Goal: Task Accomplishment & Management: Manage account settings

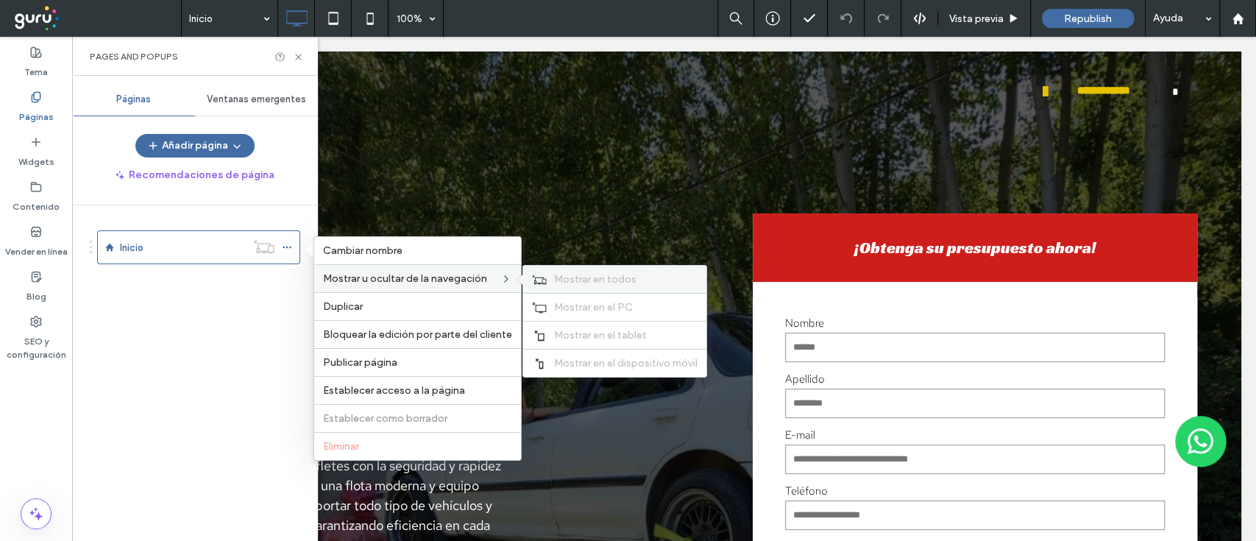
click at [534, 280] on icon at bounding box center [539, 279] width 15 height 10
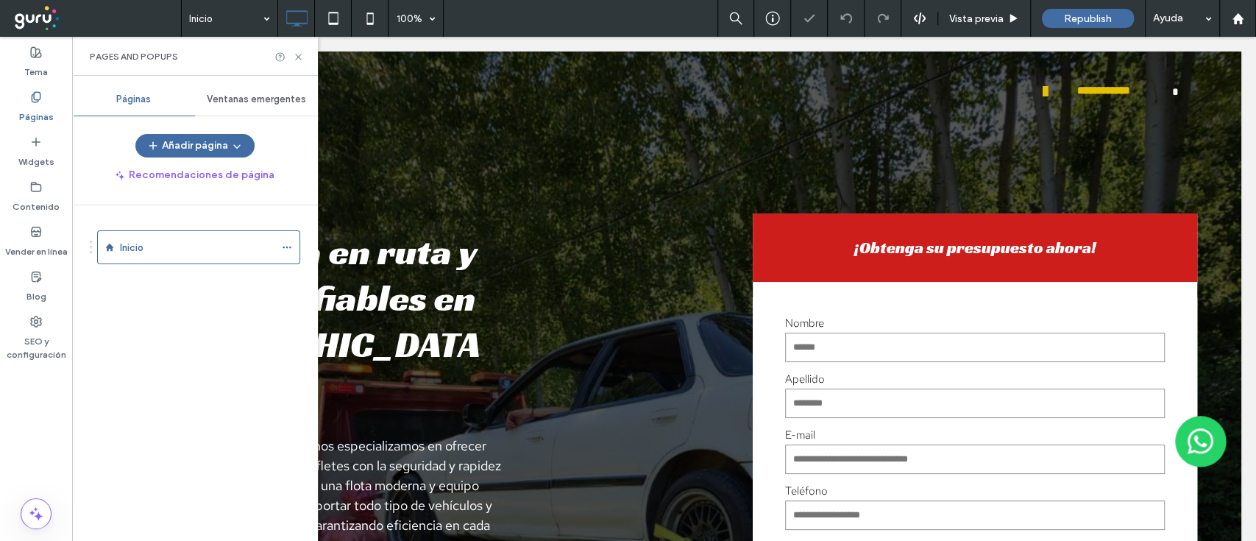
click at [283, 331] on div "Inicio" at bounding box center [204, 369] width 228 height 328
click at [299, 56] on use at bounding box center [298, 57] width 6 height 6
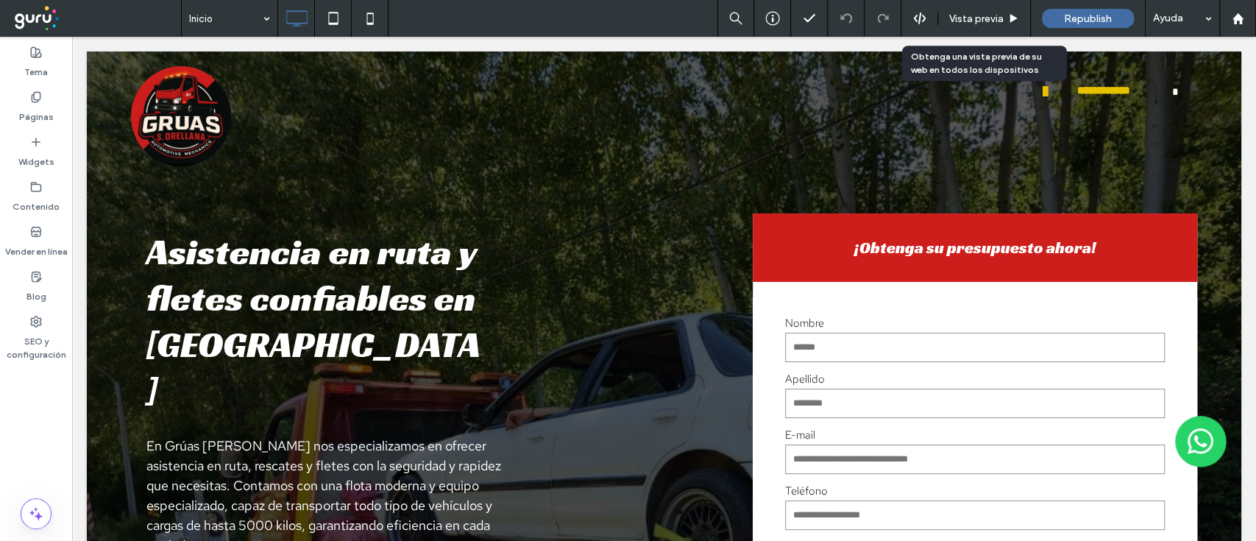
click at [981, 17] on span "Vista previa" at bounding box center [976, 19] width 54 height 13
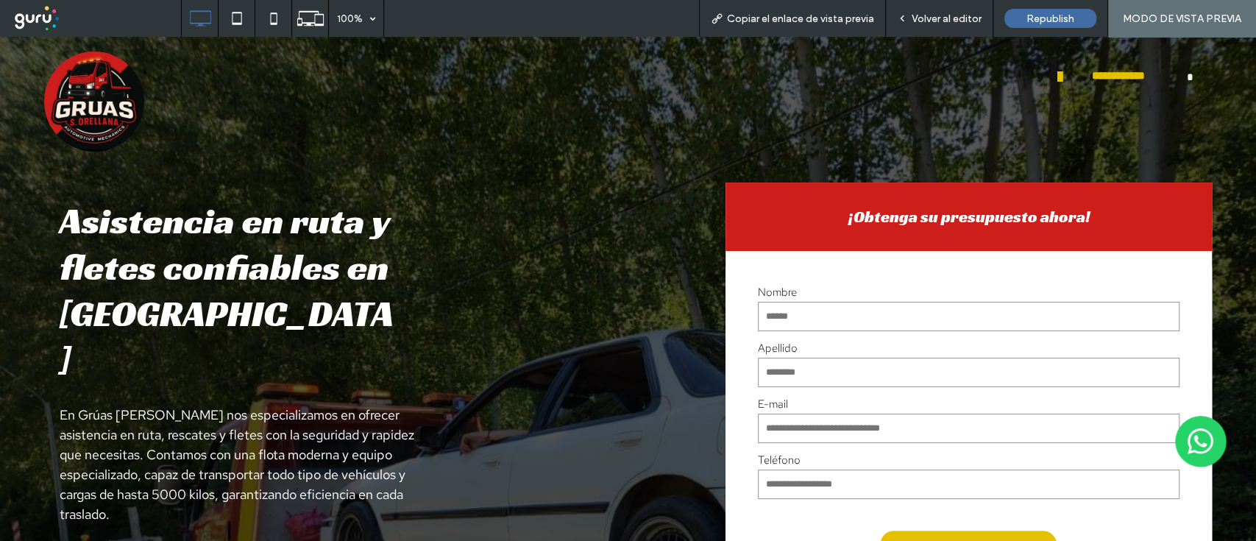
scroll to position [9, 0]
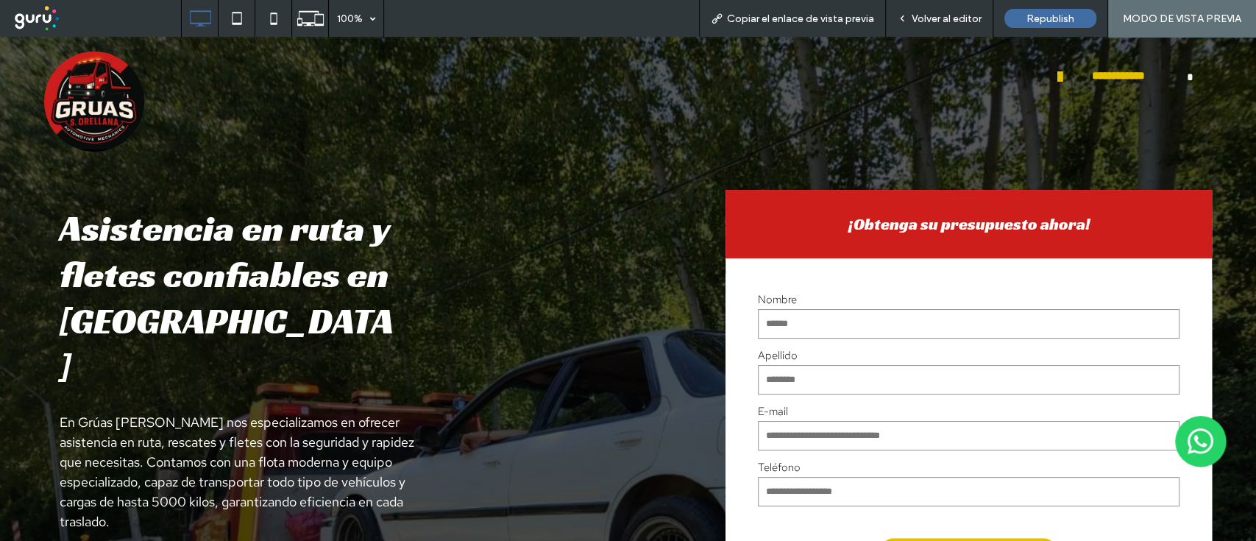
click at [946, 29] on div "Volver al editor" at bounding box center [939, 18] width 107 height 37
click at [957, 18] on span "Volver al editor" at bounding box center [947, 19] width 70 height 13
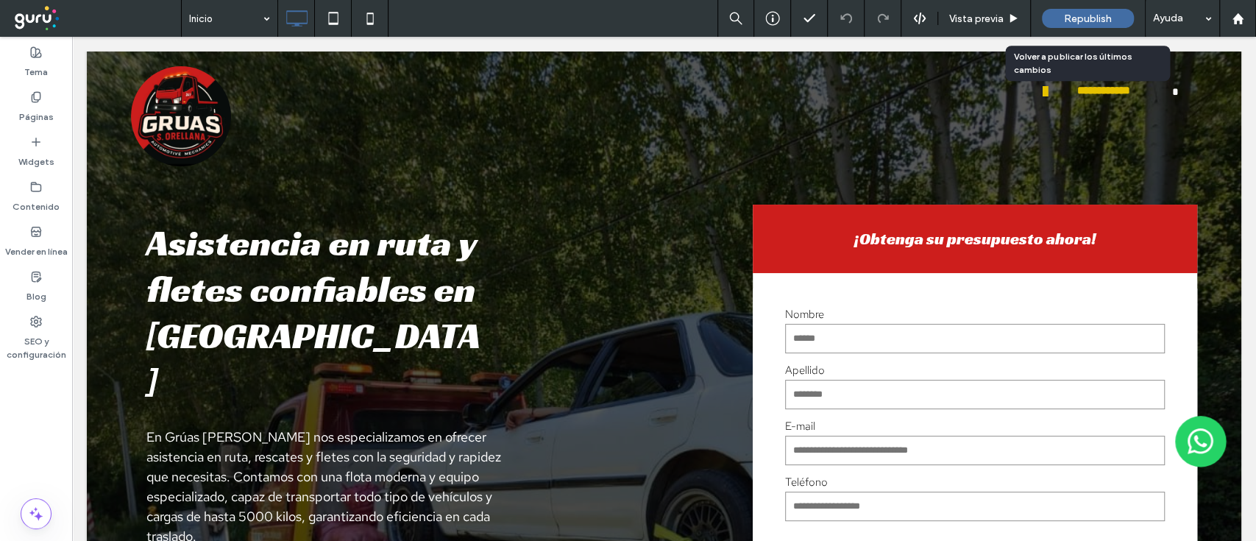
click at [1089, 21] on span "Republish" at bounding box center [1088, 19] width 48 height 13
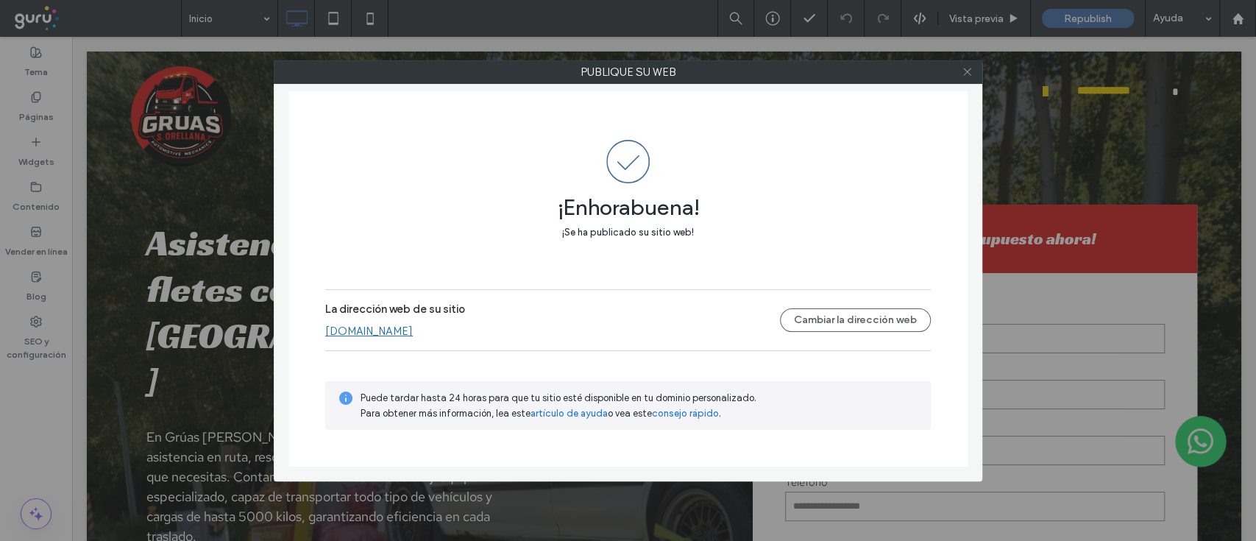
click at [966, 75] on icon at bounding box center [967, 71] width 11 height 11
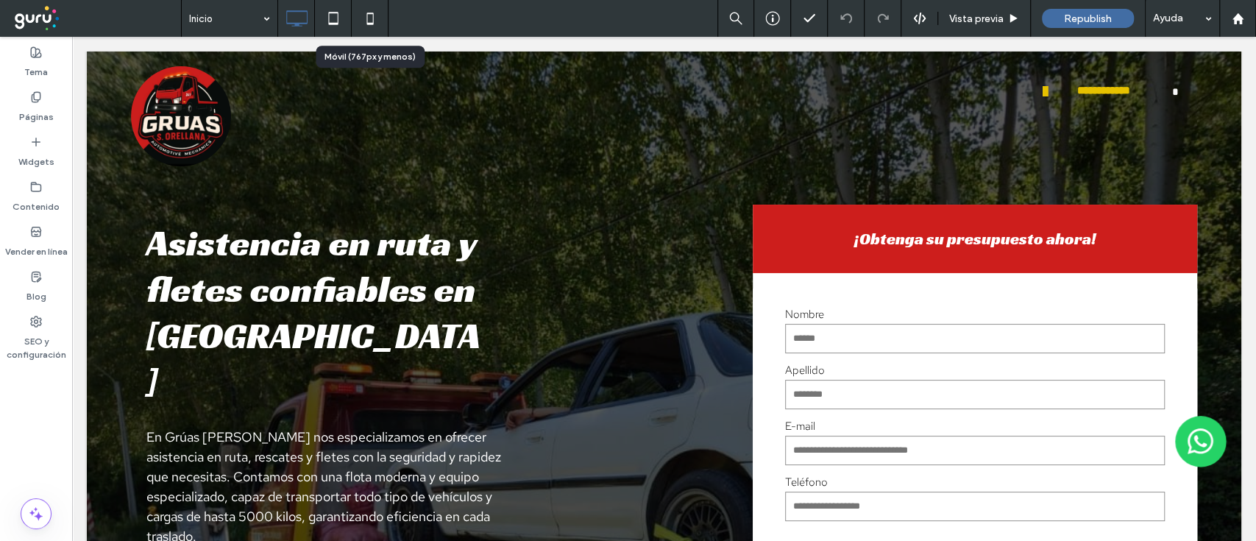
click at [371, 15] on icon at bounding box center [369, 18] width 29 height 29
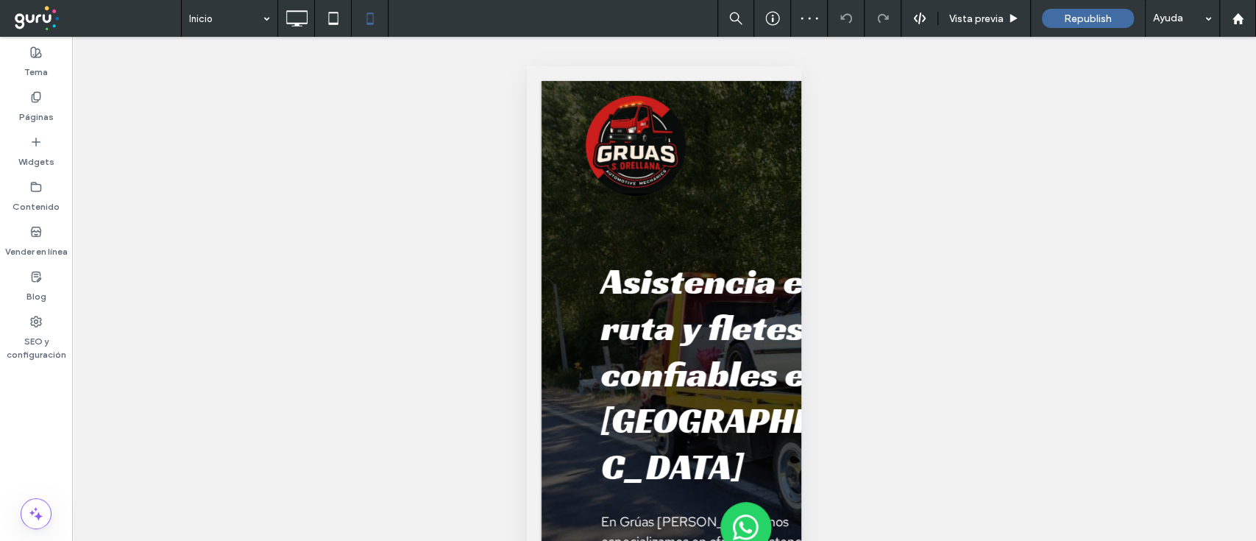
scroll to position [67, 0]
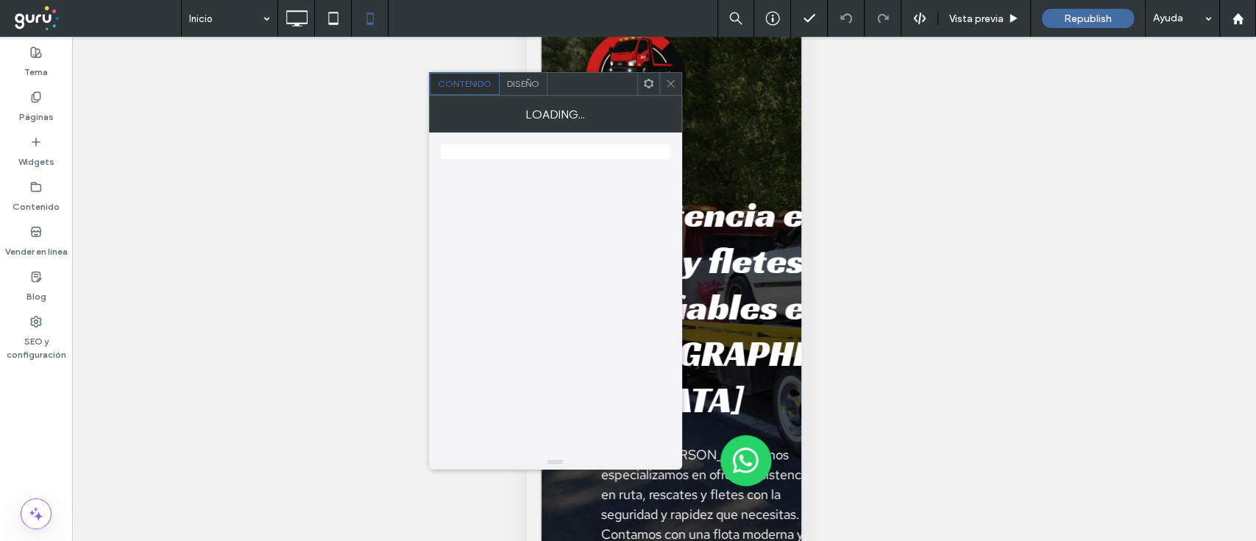
click at [515, 96] on div "Loading..." at bounding box center [555, 114] width 253 height 37
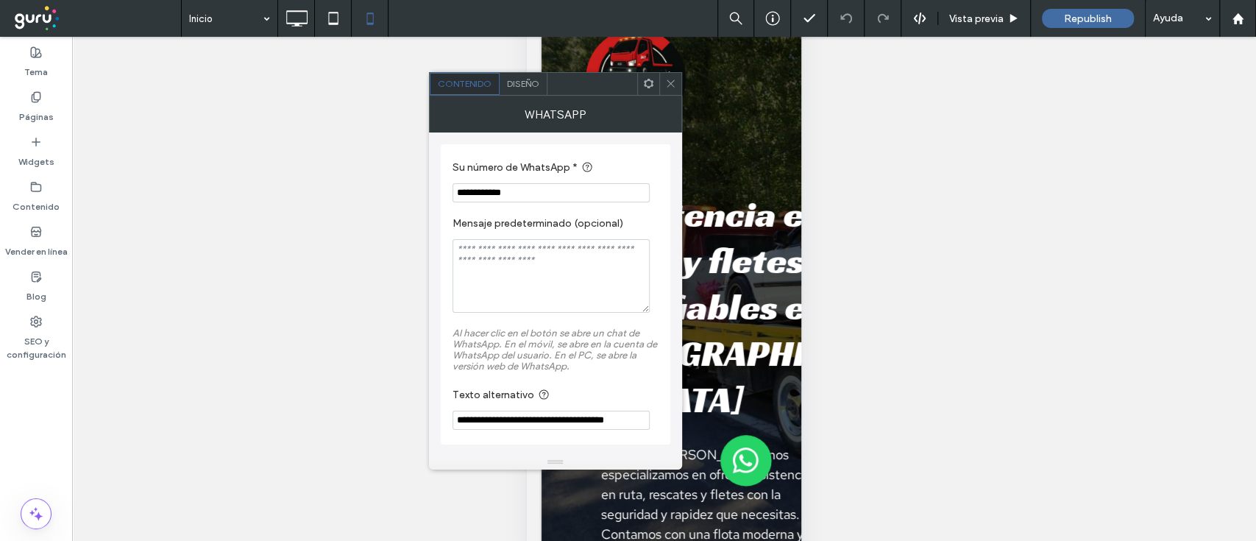
click at [521, 91] on div "Diseño" at bounding box center [524, 84] width 48 height 22
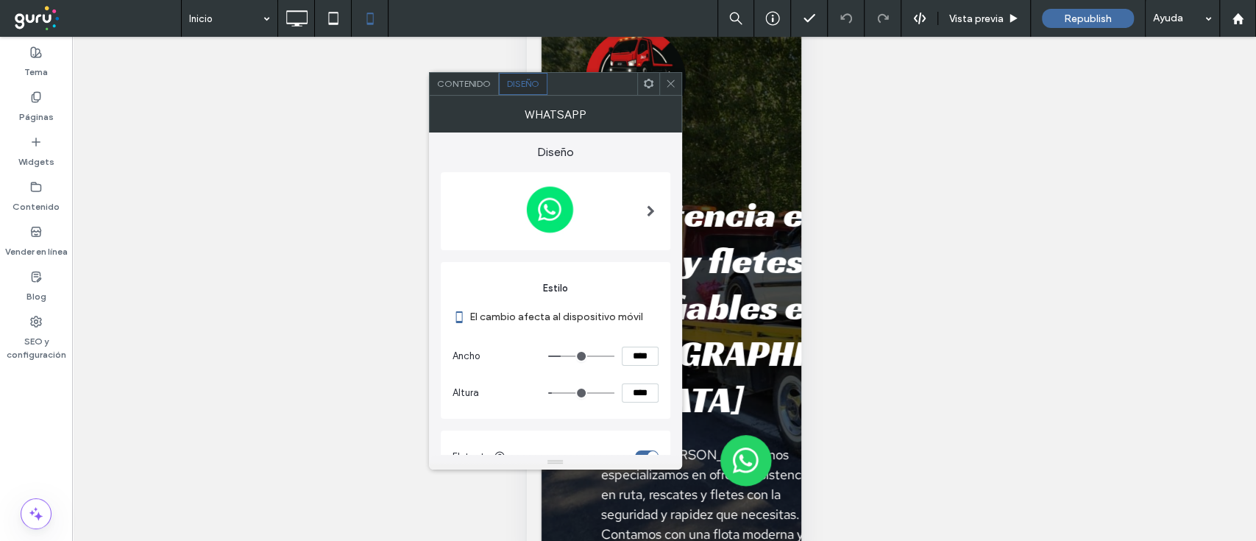
scroll to position [210, 0]
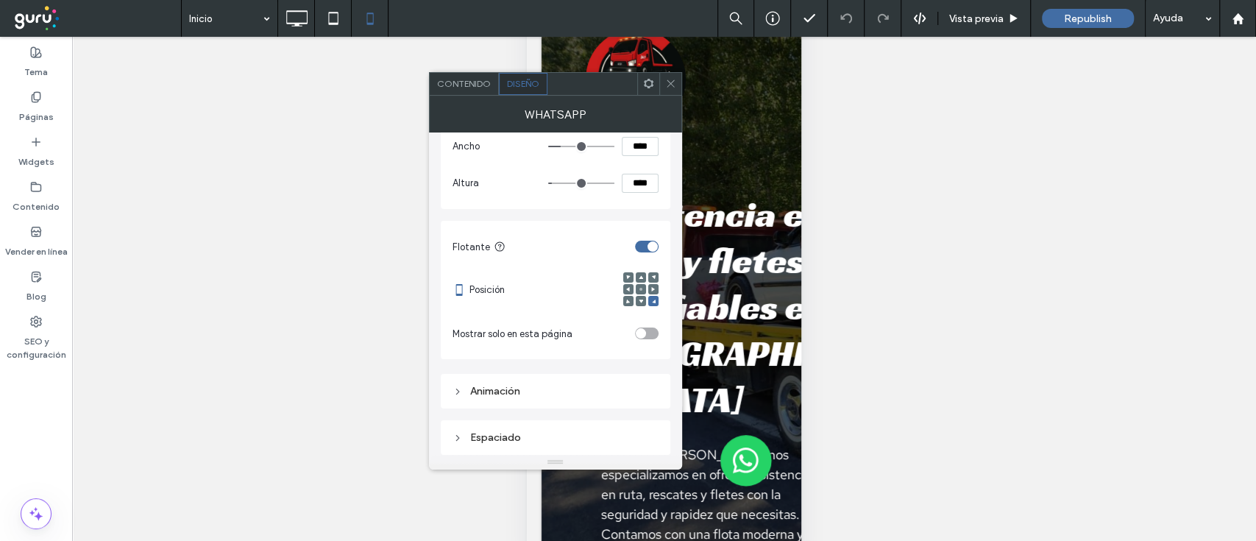
click at [495, 428] on div "Espaciado" at bounding box center [556, 438] width 206 height 20
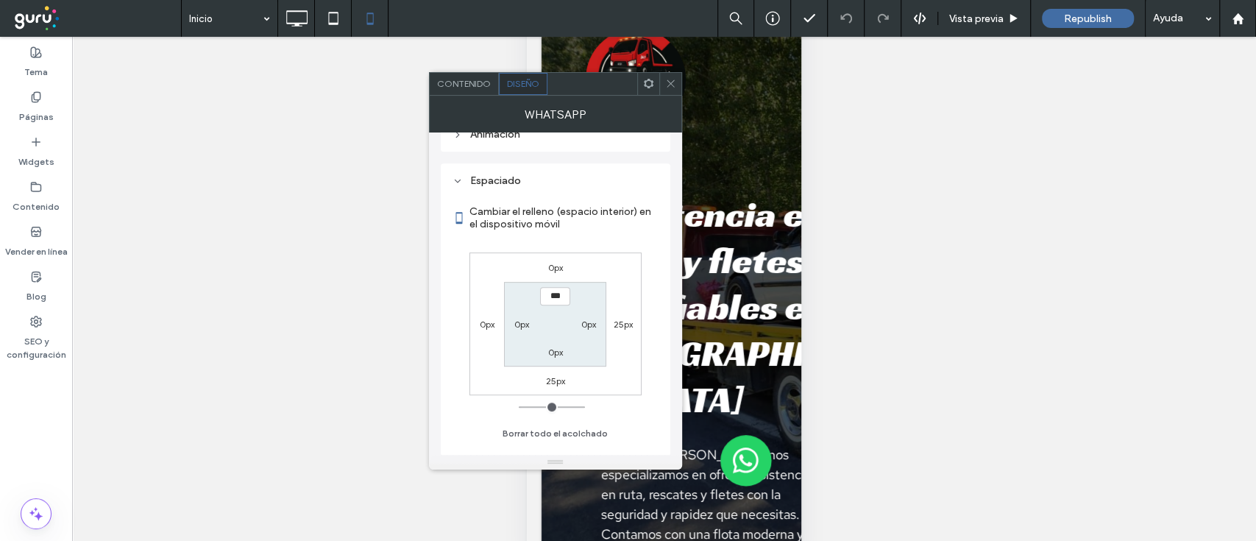
click at [539, 377] on div "25px" at bounding box center [555, 380] width 34 height 15
click at [548, 377] on label "25px" at bounding box center [554, 380] width 19 height 11
type input "**"
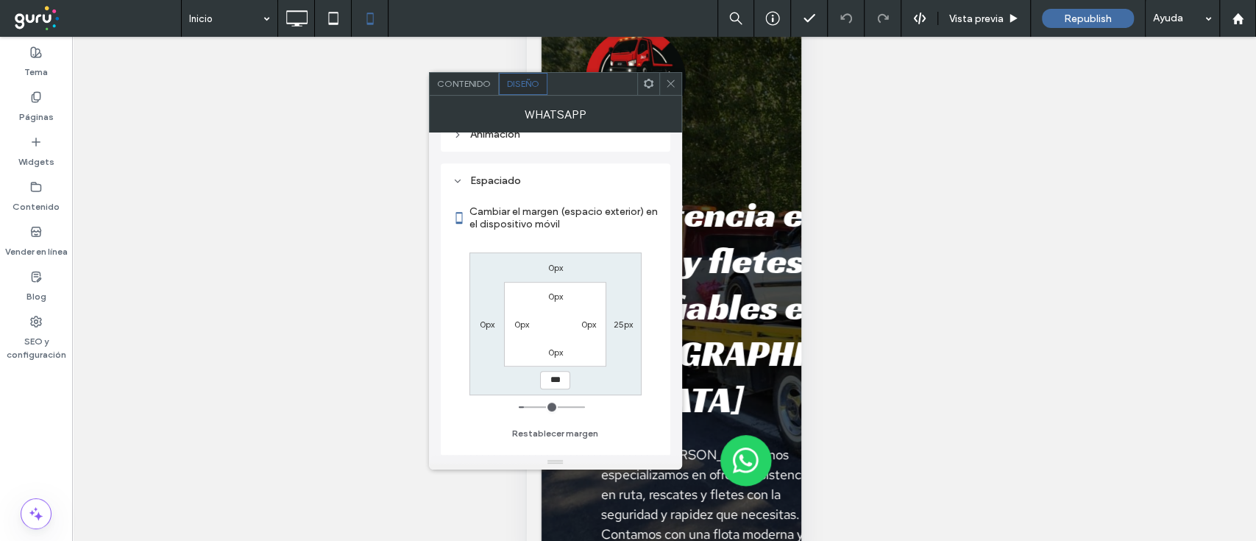
type input "***"
type input "*****"
click at [467, 79] on span "Contenido" at bounding box center [464, 83] width 54 height 11
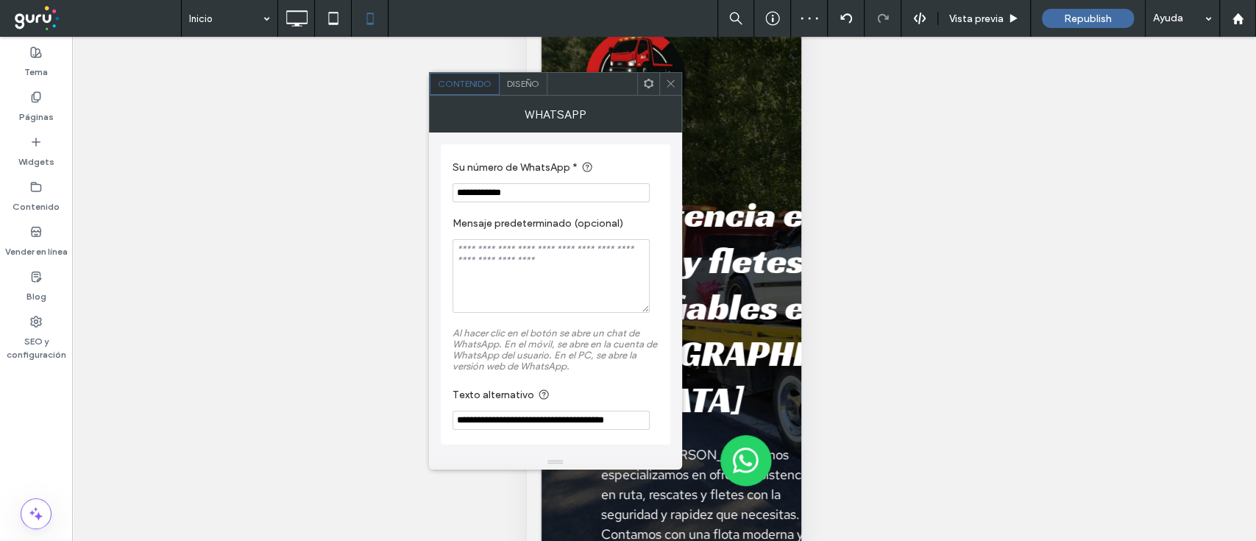
click at [665, 82] on icon at bounding box center [670, 83] width 11 height 11
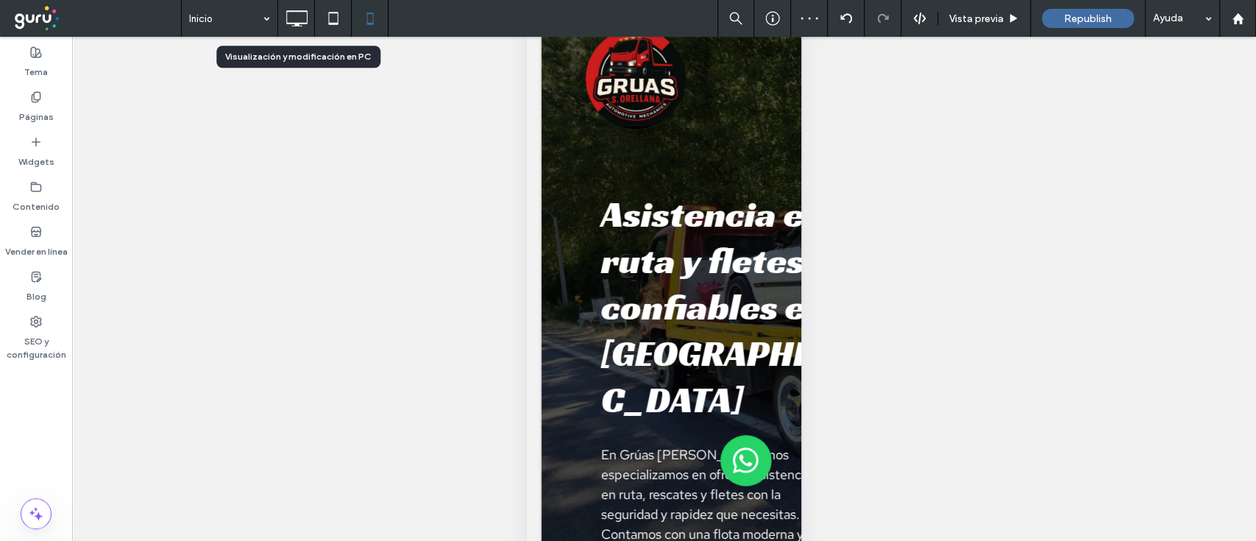
click at [286, 11] on use at bounding box center [296, 18] width 21 height 16
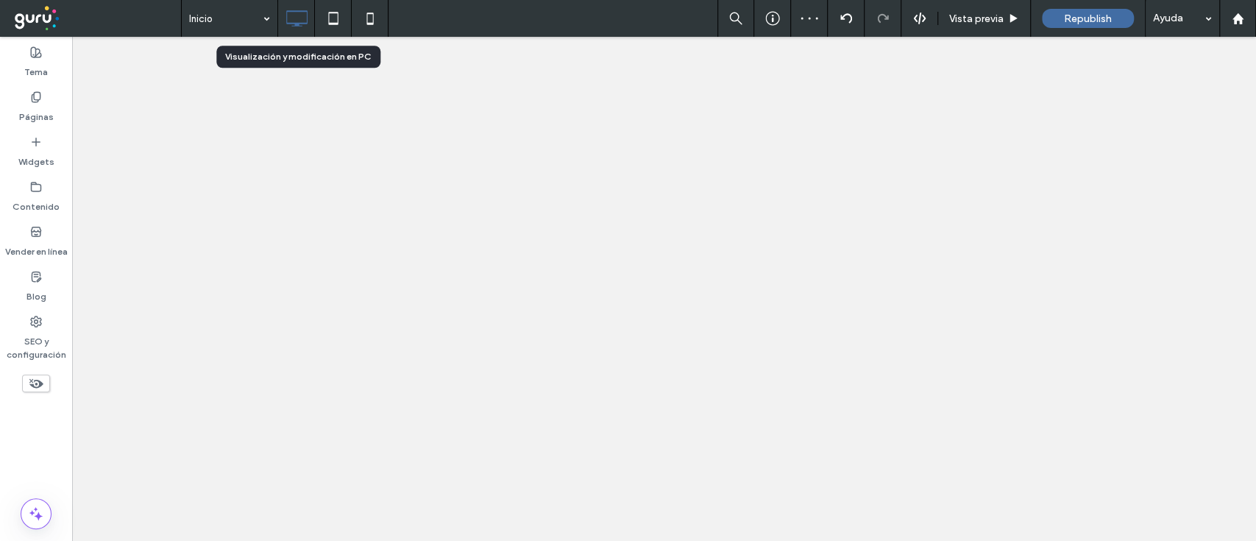
scroll to position [0, 0]
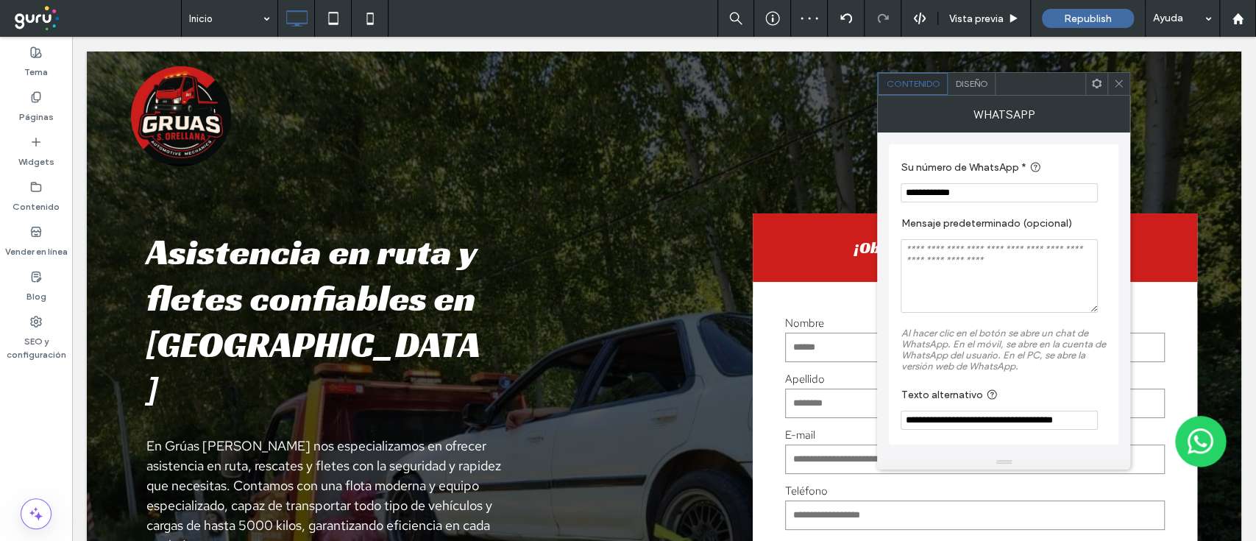
click at [970, 96] on div "WhatsApp" at bounding box center [1003, 114] width 253 height 37
click at [973, 87] on span "Diseño" at bounding box center [971, 83] width 32 height 11
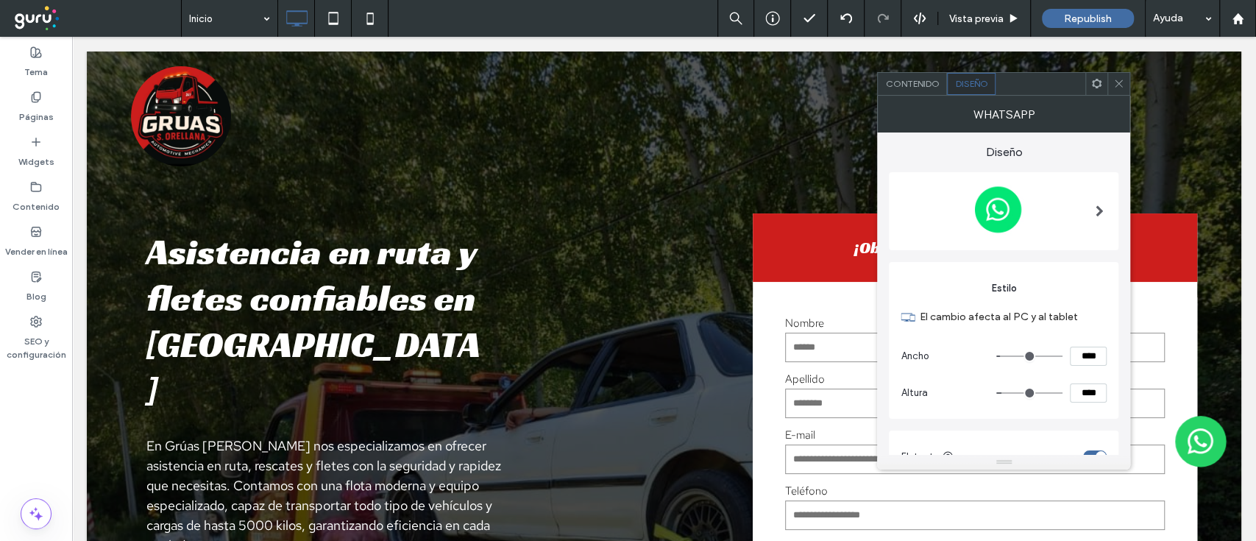
scroll to position [210, 0]
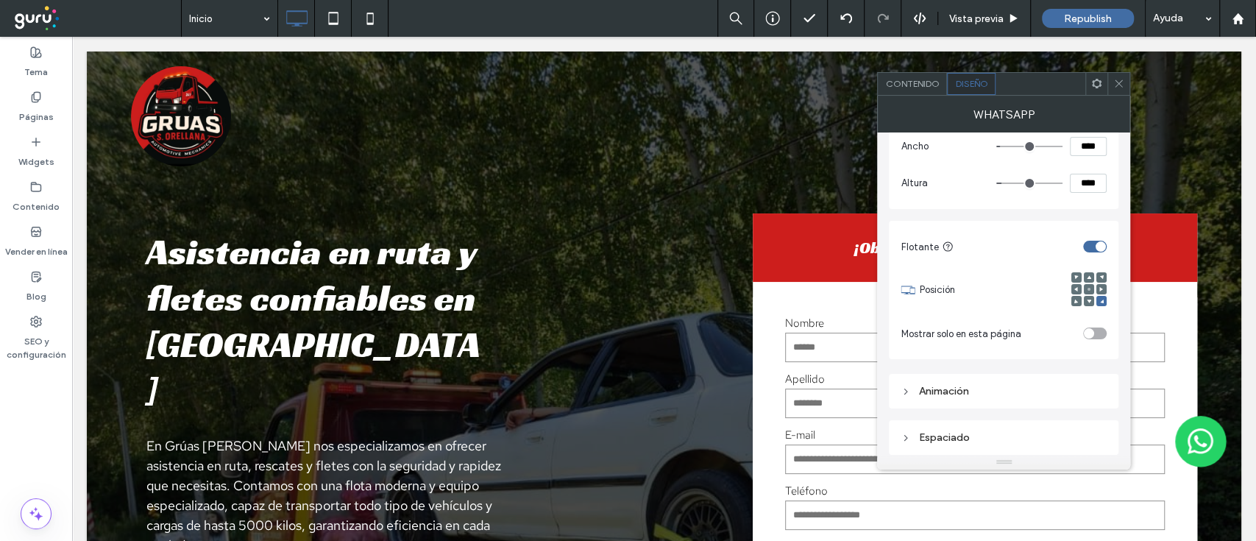
click at [947, 438] on div "Espaciado" at bounding box center [1004, 437] width 206 height 13
click at [1131, 368] on div "Diseño Estilo El cambio afecta al PC y al tablet Ancho **** Altura **** Flotant…" at bounding box center [1003, 293] width 253 height 322
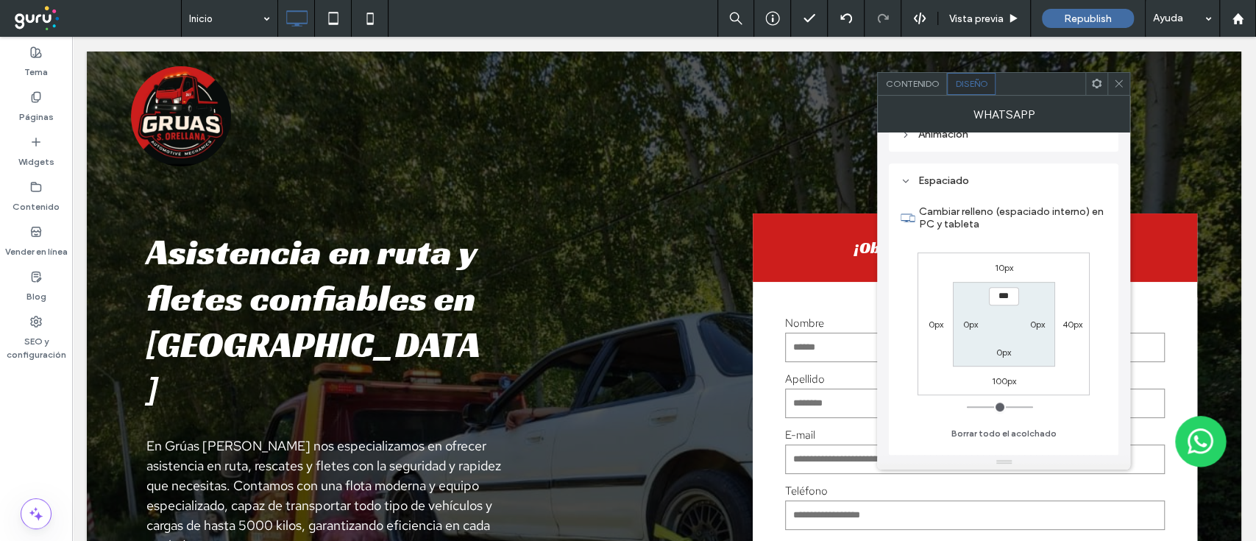
click at [1007, 376] on label "100px" at bounding box center [1004, 380] width 24 height 11
type input "***"
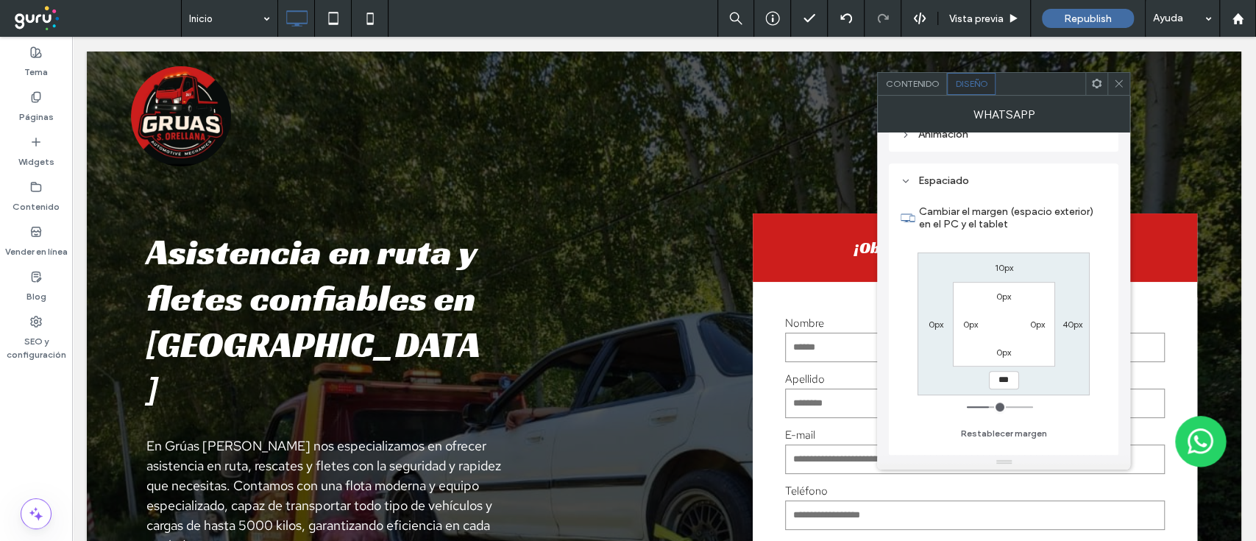
type input "***"
type input "*****"
click at [1119, 79] on icon at bounding box center [1119, 83] width 11 height 11
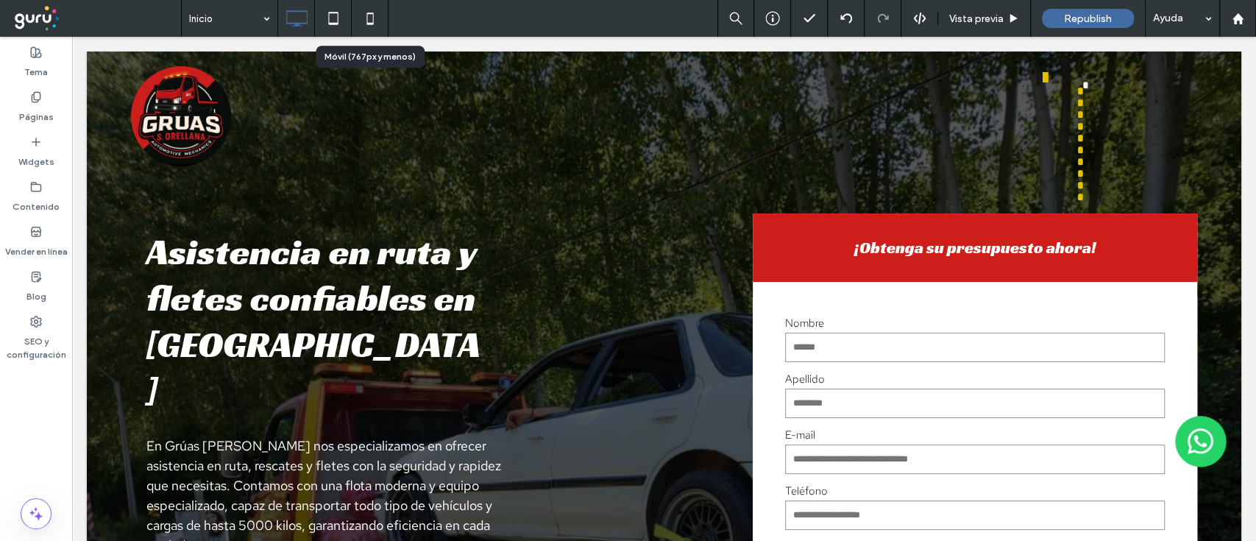
click at [367, 21] on use at bounding box center [370, 19] width 7 height 12
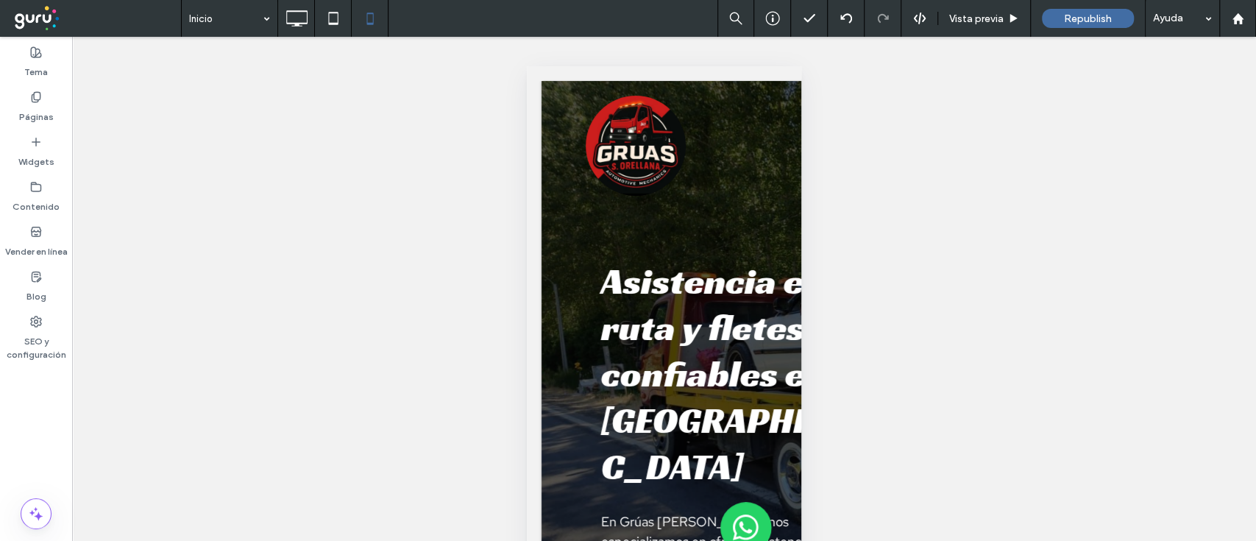
scroll to position [67, 0]
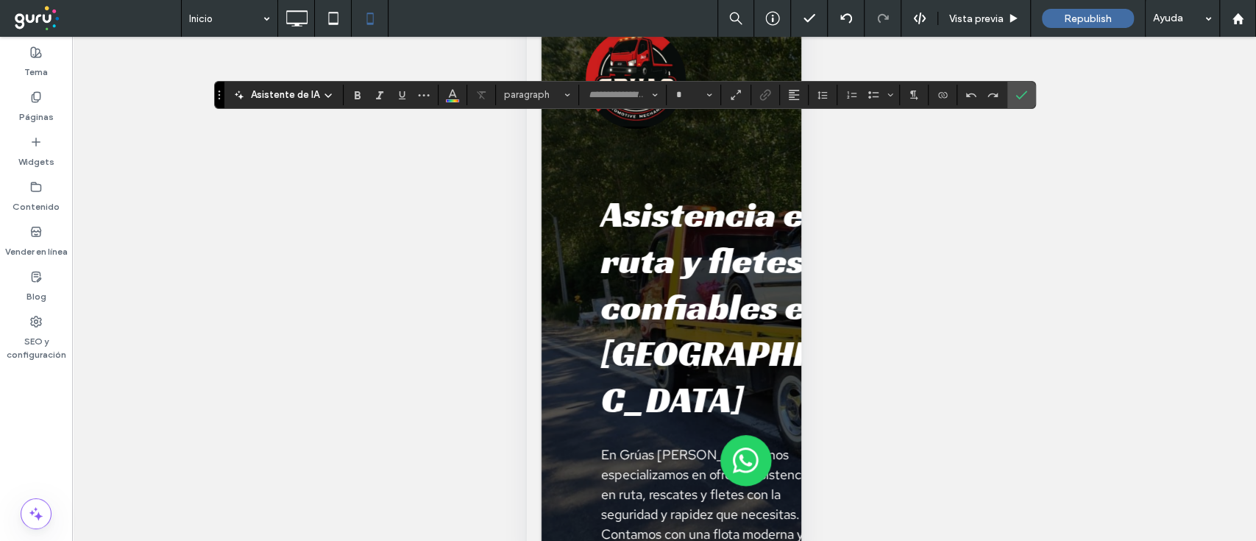
type input "**********"
type input "**"
click at [1019, 92] on icon "Confirmar" at bounding box center [1022, 95] width 12 height 12
click at [1019, 108] on div "**********" at bounding box center [625, 95] width 822 height 28
click at [1017, 96] on icon "Confirmar" at bounding box center [1022, 95] width 12 height 12
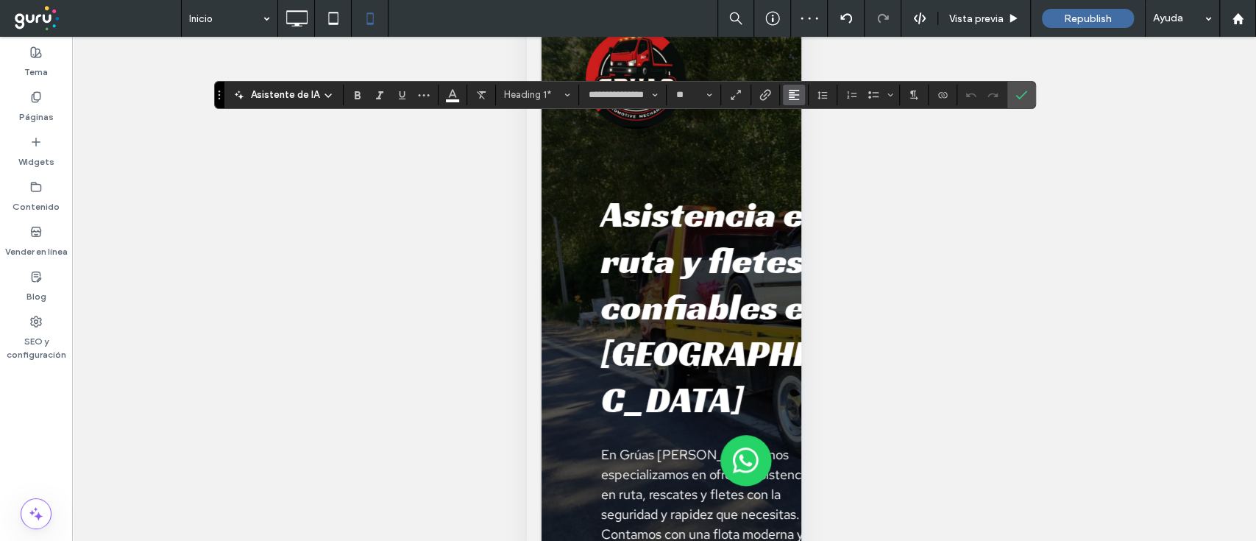
click at [793, 97] on icon "Alineación" at bounding box center [794, 95] width 12 height 12
click at [813, 151] on label "ui.textEditor.alignment.right" at bounding box center [809, 161] width 52 height 21
click at [790, 93] on icon "Alineación" at bounding box center [794, 95] width 12 height 12
click at [805, 141] on icon "ui.textEditor.alignment.center" at bounding box center [805, 140] width 12 height 12
click at [1019, 99] on icon "Confirmar" at bounding box center [1022, 95] width 12 height 12
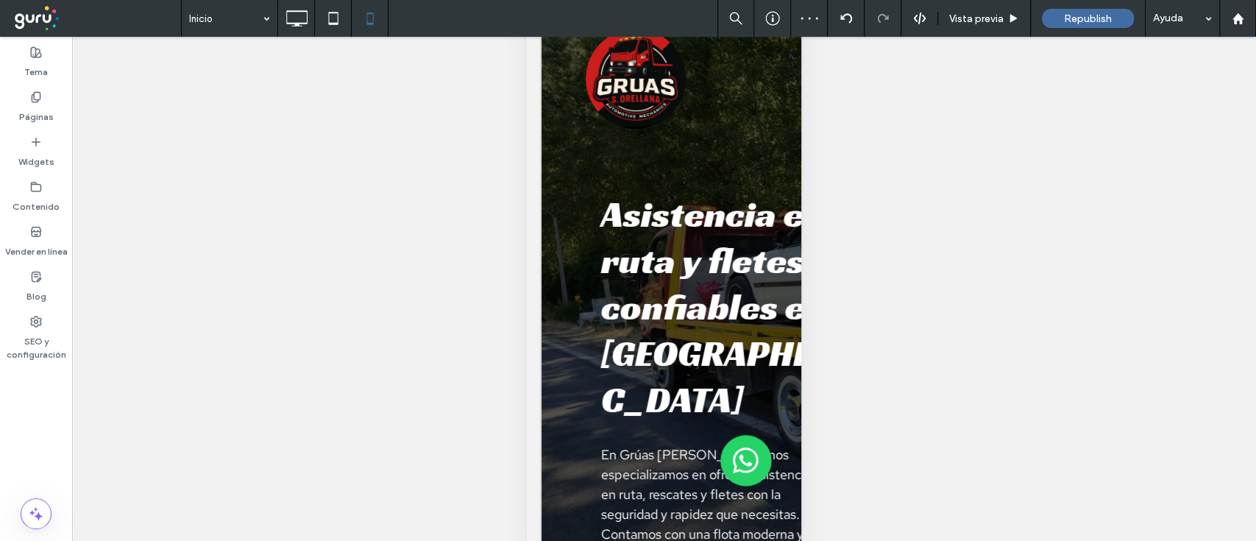
click at [659, 286] on div at bounding box center [628, 270] width 1256 height 541
type input "**********"
type input "**"
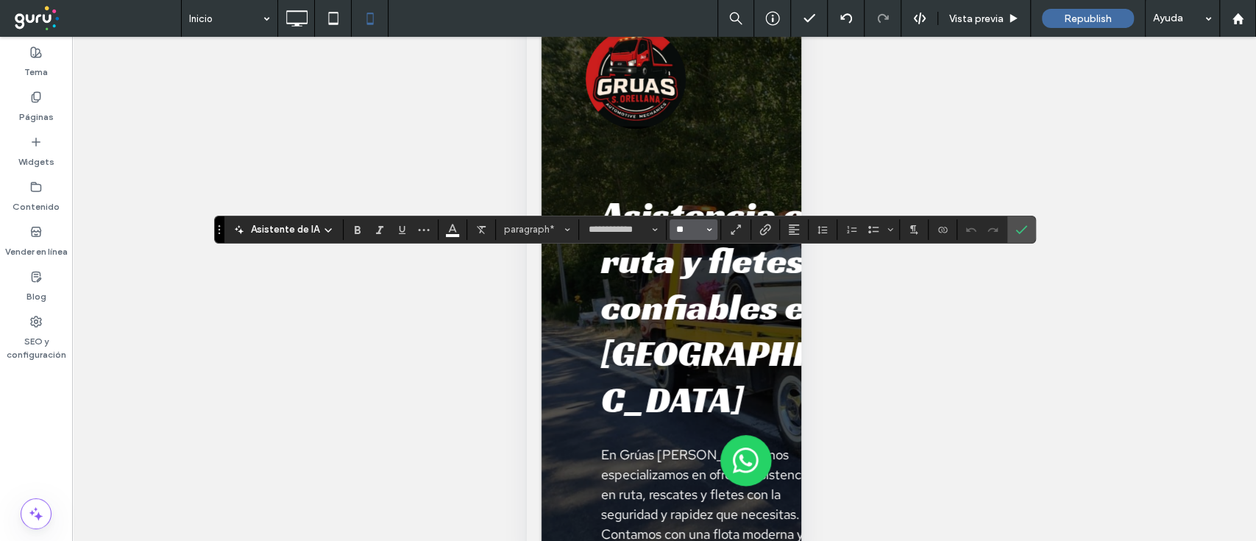
click at [690, 227] on input "**" at bounding box center [689, 230] width 29 height 12
type input "**"
click at [1012, 236] on label "Confirmar" at bounding box center [1022, 229] width 22 height 26
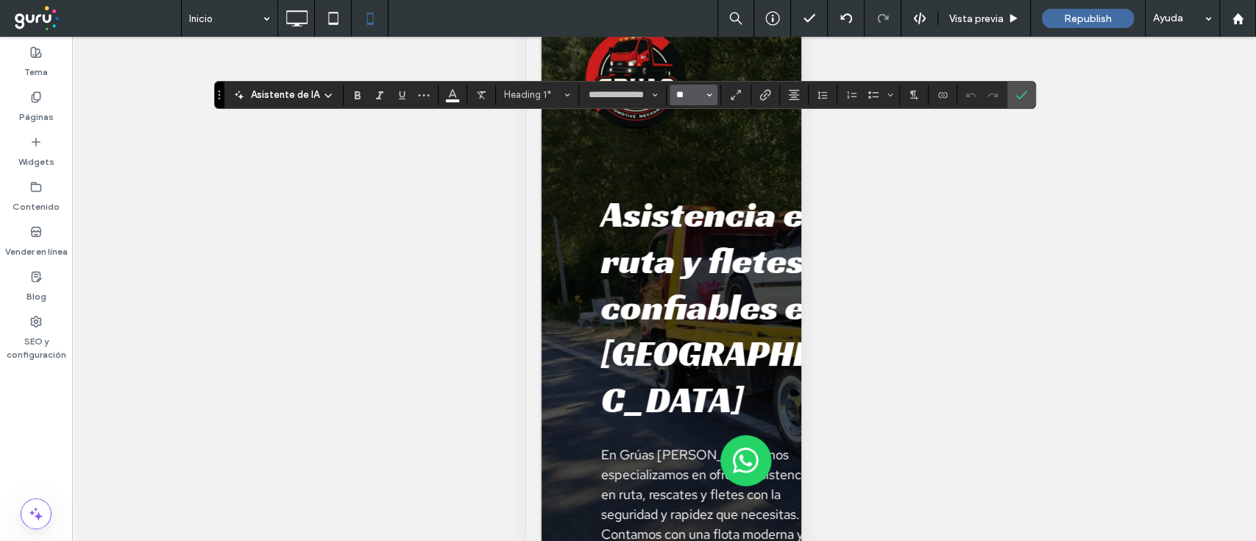
click at [683, 90] on input "**" at bounding box center [689, 95] width 29 height 12
type input "**"
click at [1019, 91] on icon "Confirmar" at bounding box center [1022, 95] width 12 height 12
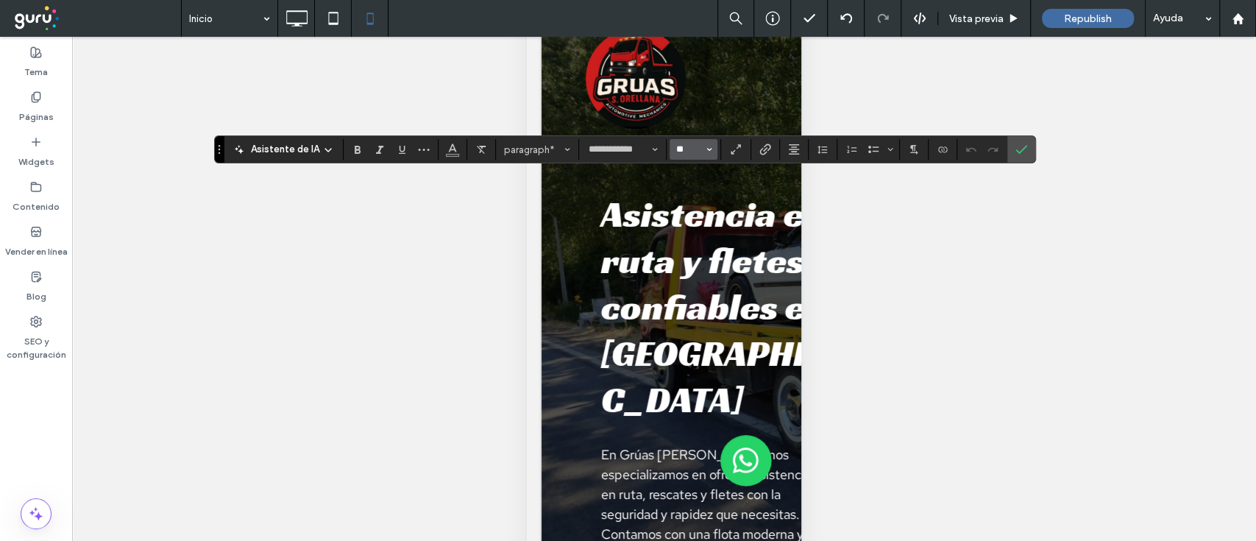
click at [696, 155] on input "**" at bounding box center [689, 150] width 29 height 12
type input "**"
click at [1025, 146] on label "Confirmar" at bounding box center [1022, 149] width 22 height 26
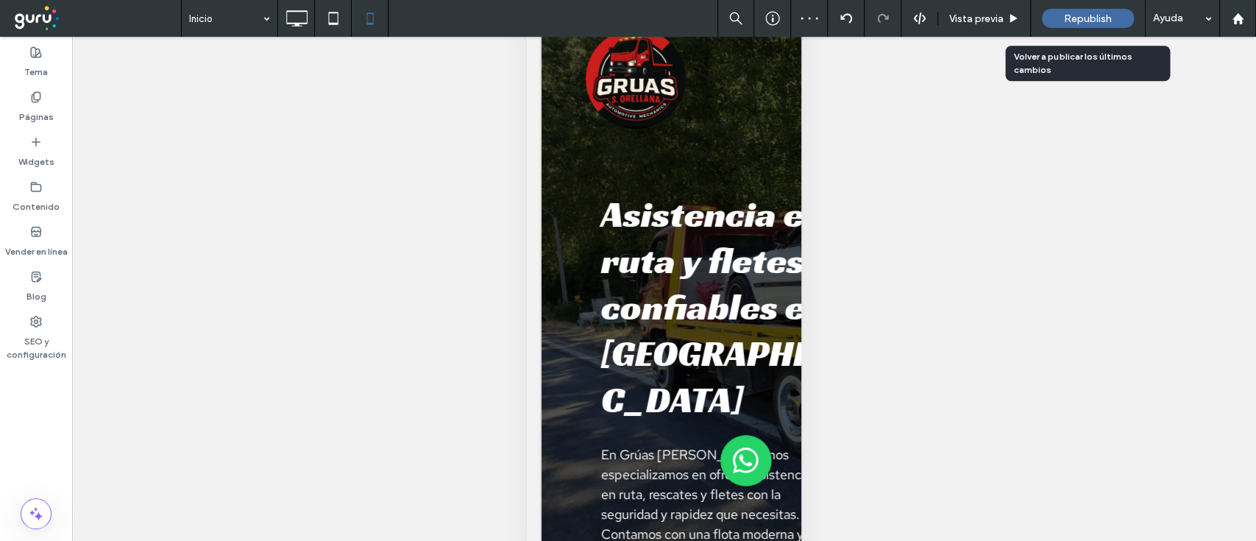
click at [1097, 21] on span "Republish" at bounding box center [1088, 19] width 48 height 13
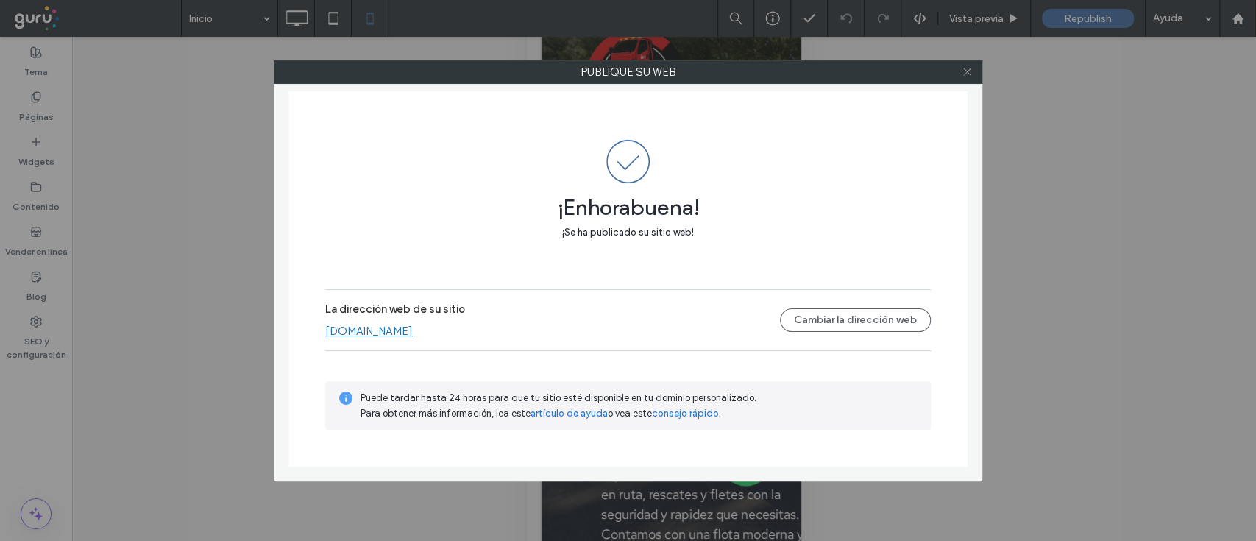
click at [969, 71] on icon at bounding box center [967, 71] width 11 height 11
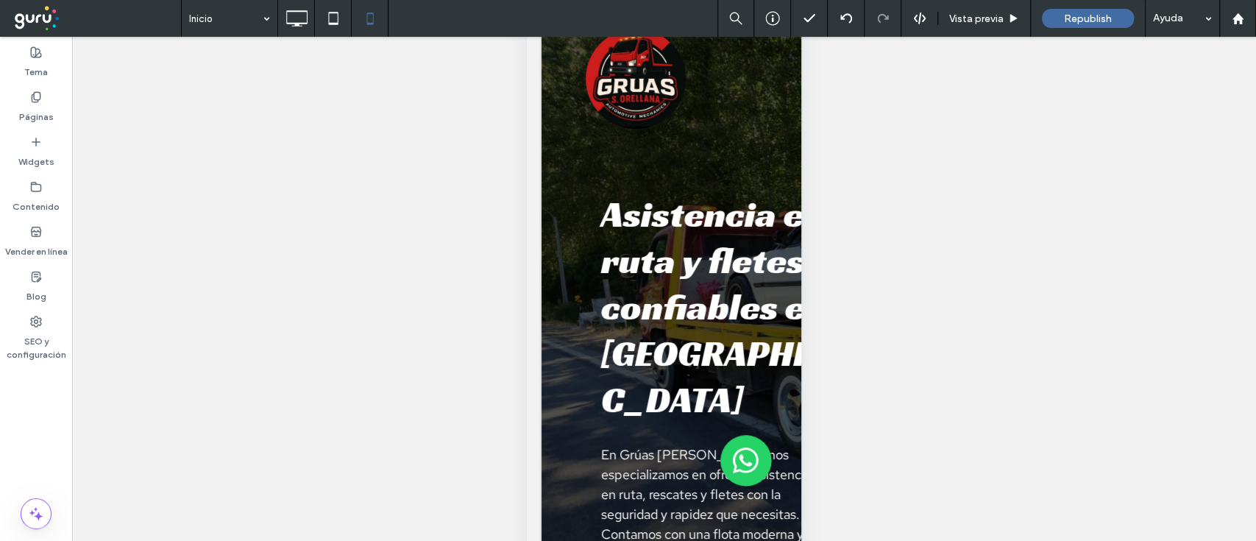
click at [1224, 203] on div "¿Hacer visible? Sí ¿Hacer visible? Sí ¿Hacer visible? Sí" at bounding box center [664, 307] width 1184 height 541
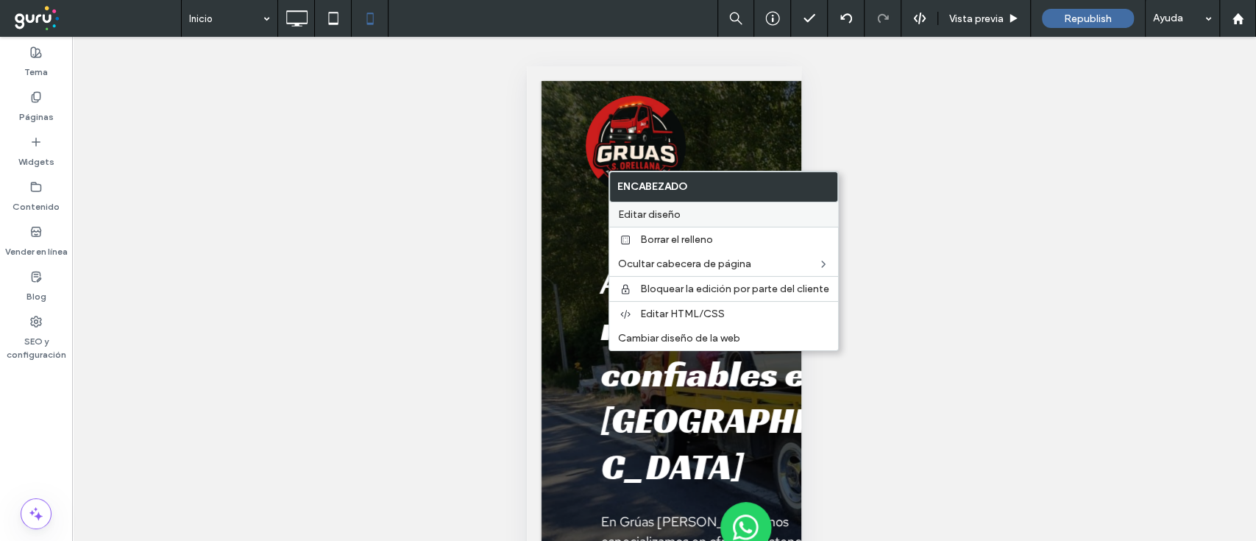
click at [686, 215] on label "Editar diseño" at bounding box center [723, 214] width 211 height 13
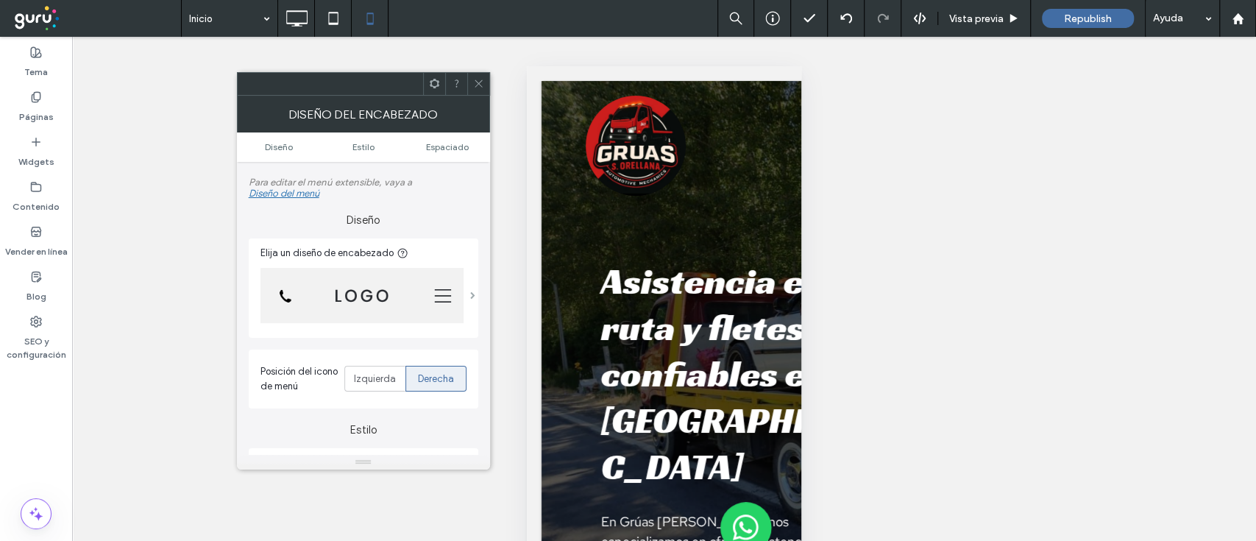
click at [471, 297] on span at bounding box center [472, 294] width 5 height 7
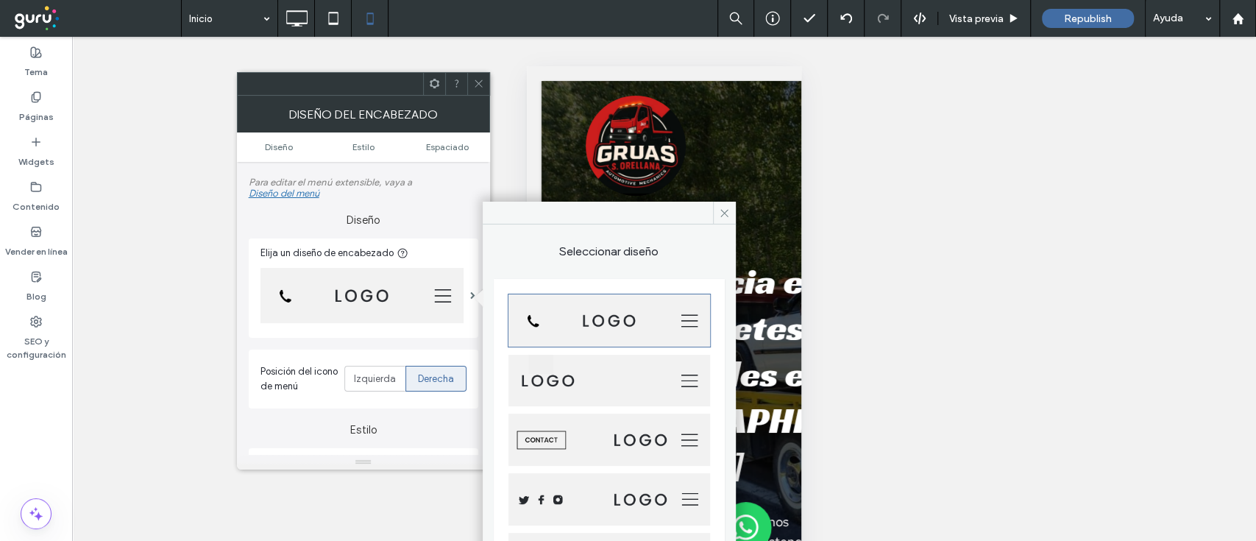
scroll to position [325, 0]
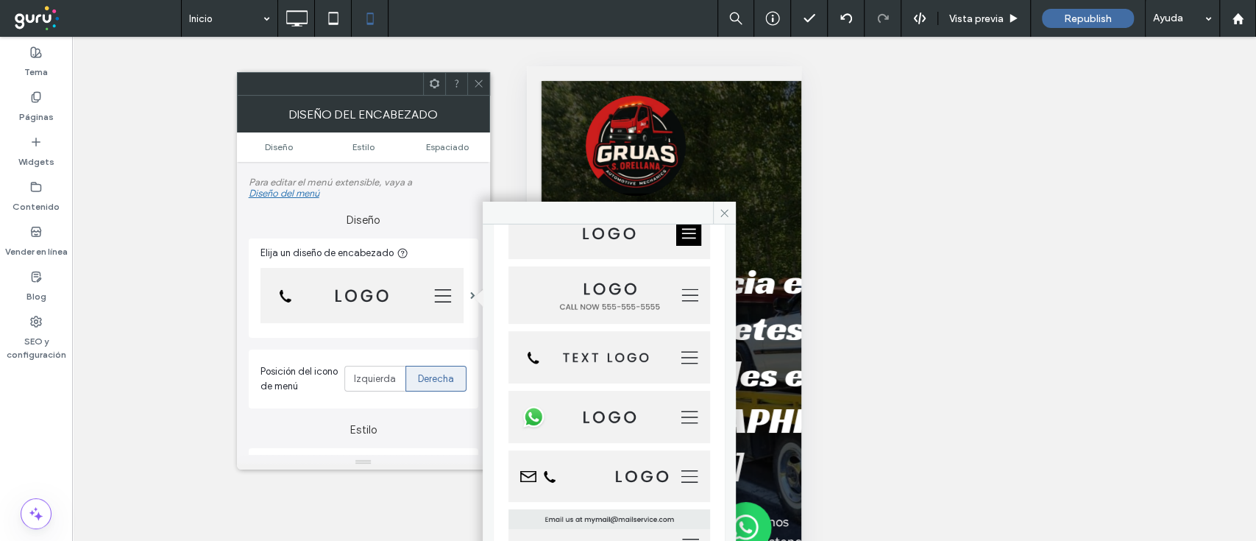
click at [552, 402] on img at bounding box center [610, 417] width 202 height 52
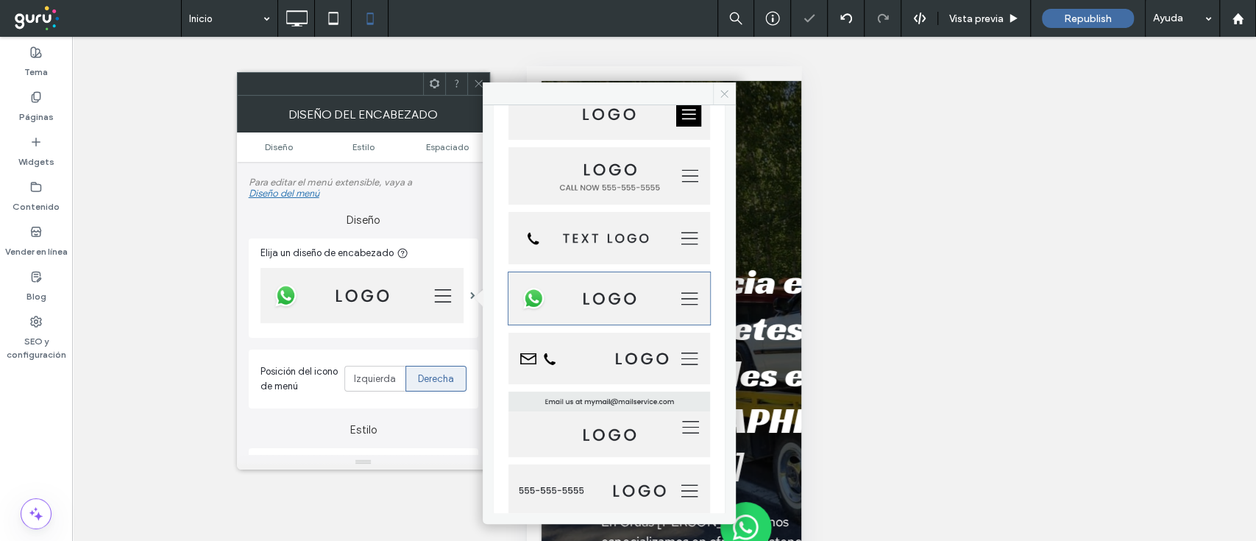
click at [718, 85] on span at bounding box center [724, 93] width 23 height 22
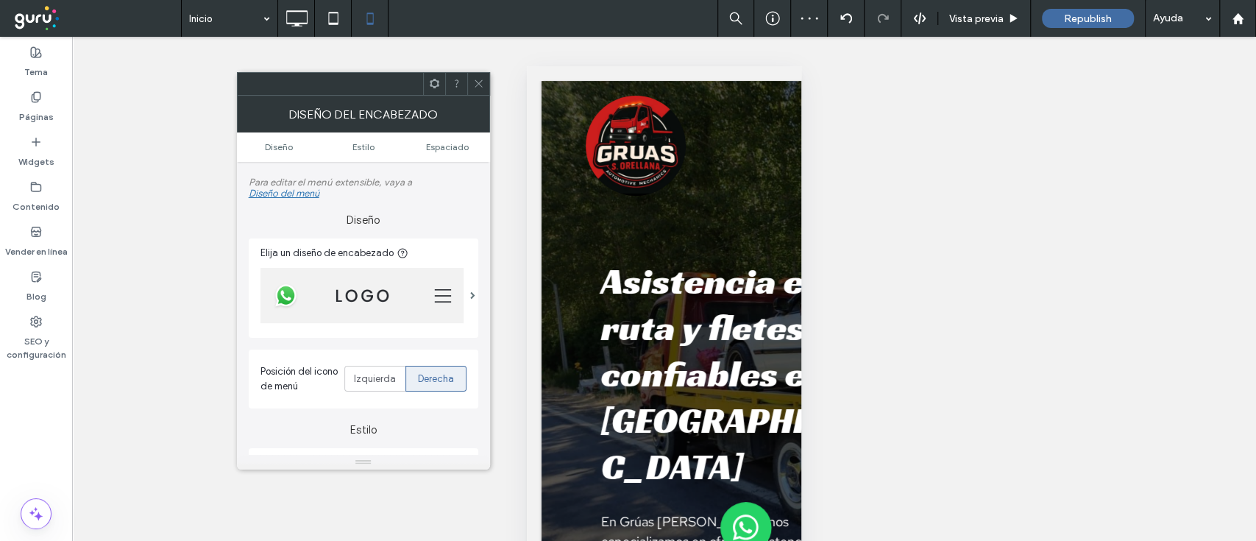
click at [477, 83] on icon at bounding box center [478, 83] width 11 height 11
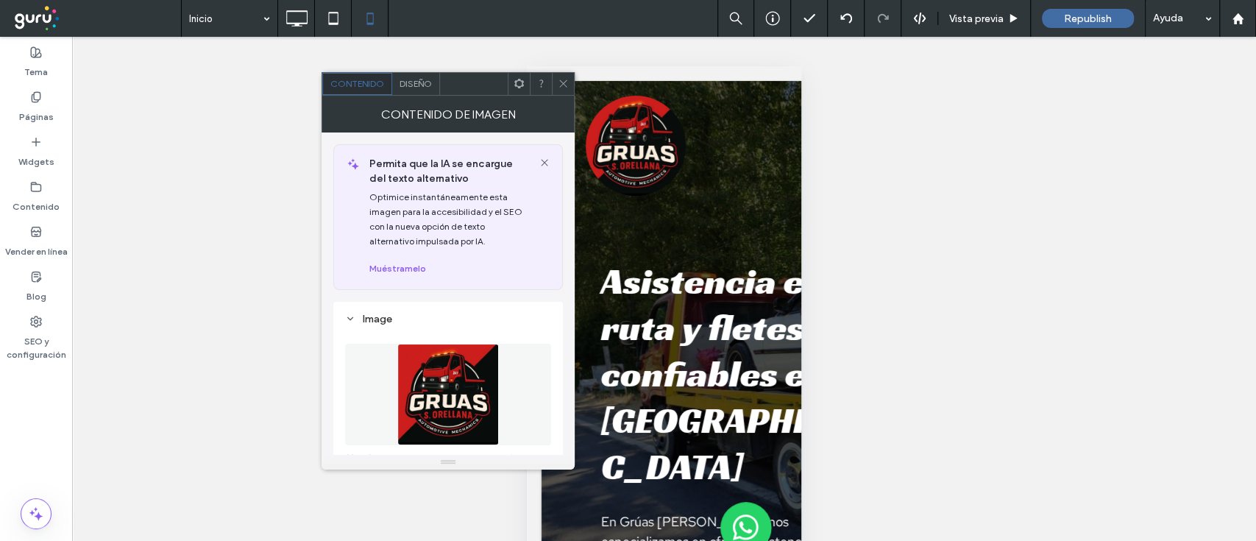
click at [422, 86] on span "Diseño" at bounding box center [416, 83] width 32 height 11
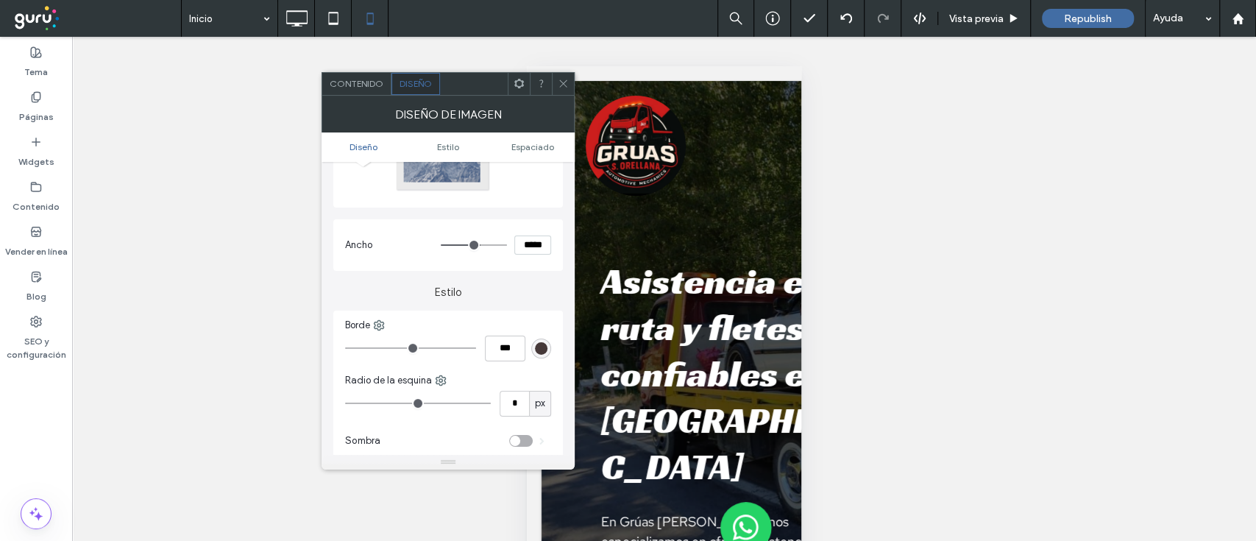
scroll to position [3, 0]
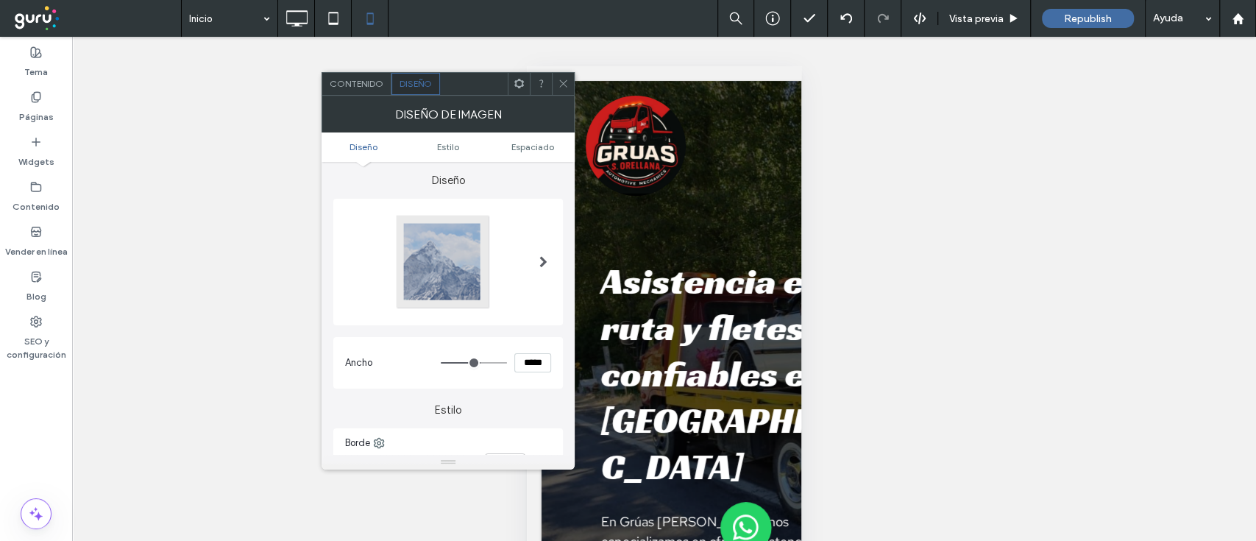
click at [543, 260] on span at bounding box center [544, 262] width 8 height 12
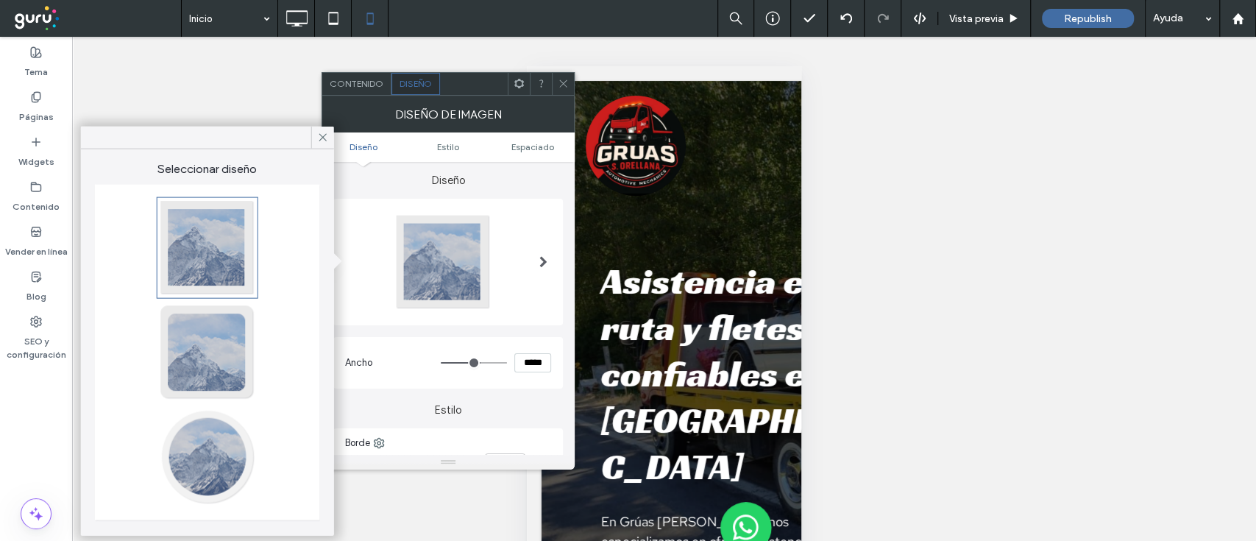
click at [202, 462] on div at bounding box center [207, 456] width 97 height 97
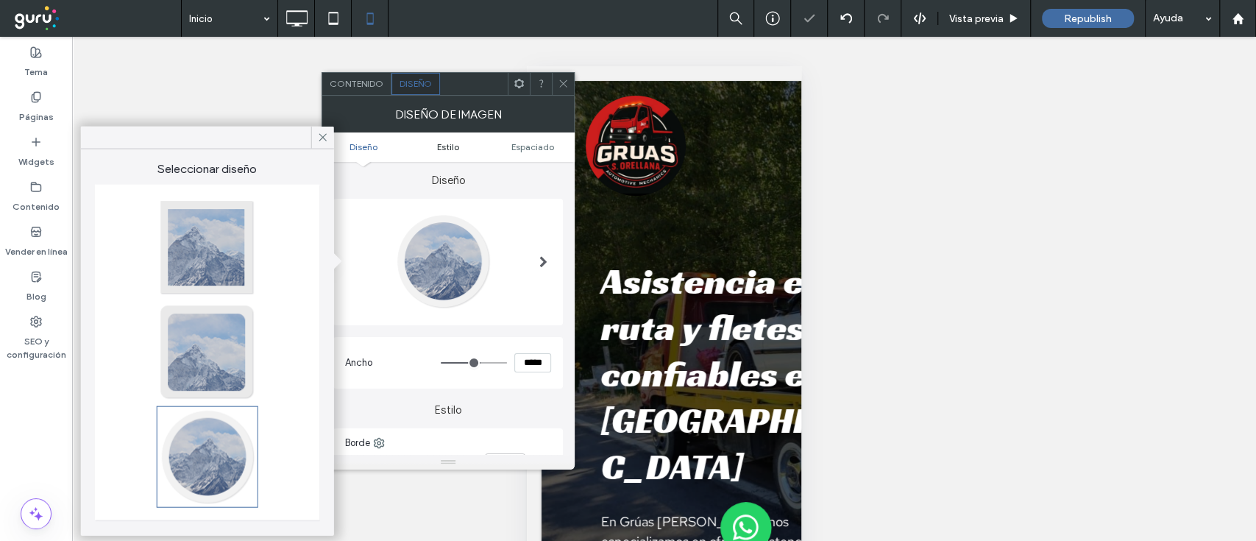
type input "**"
click at [561, 81] on use at bounding box center [562, 83] width 7 height 7
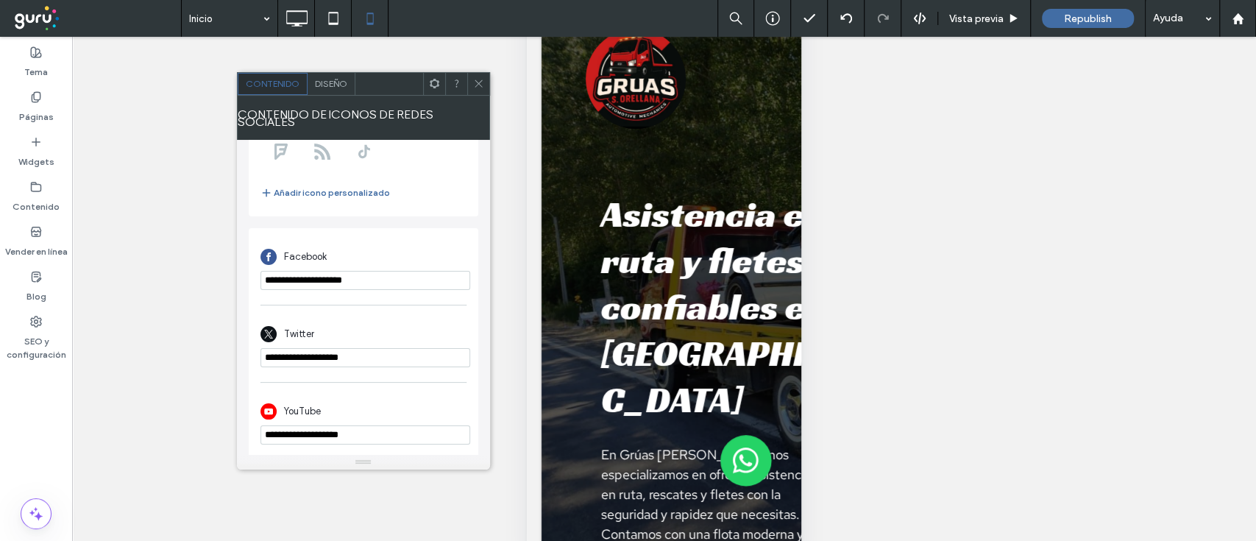
scroll to position [0, 0]
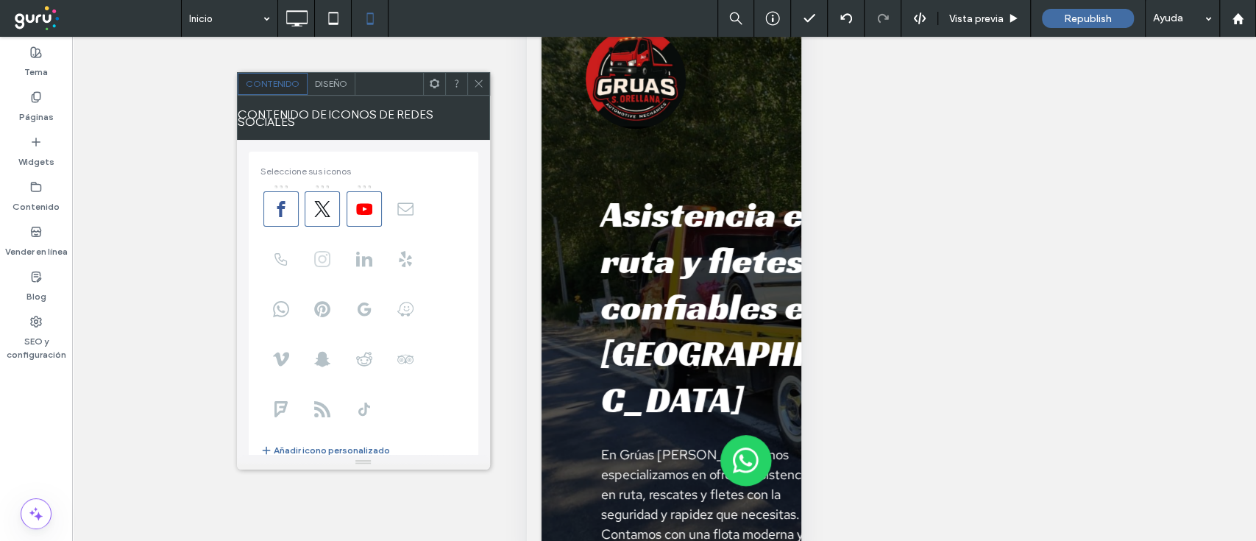
click at [318, 251] on use at bounding box center [322, 259] width 16 height 16
click at [289, 204] on span at bounding box center [280, 208] width 35 height 35
click at [328, 208] on use at bounding box center [322, 209] width 16 height 16
click at [371, 203] on use at bounding box center [364, 208] width 16 height 11
click at [402, 202] on use at bounding box center [405, 208] width 16 height 13
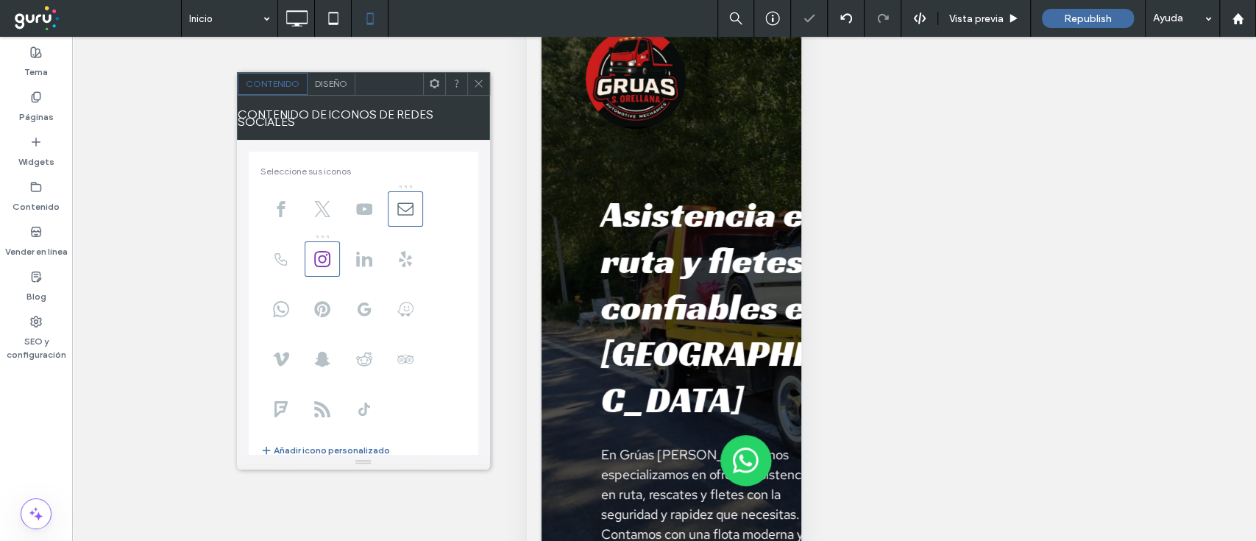
click at [275, 262] on span at bounding box center [280, 258] width 35 height 35
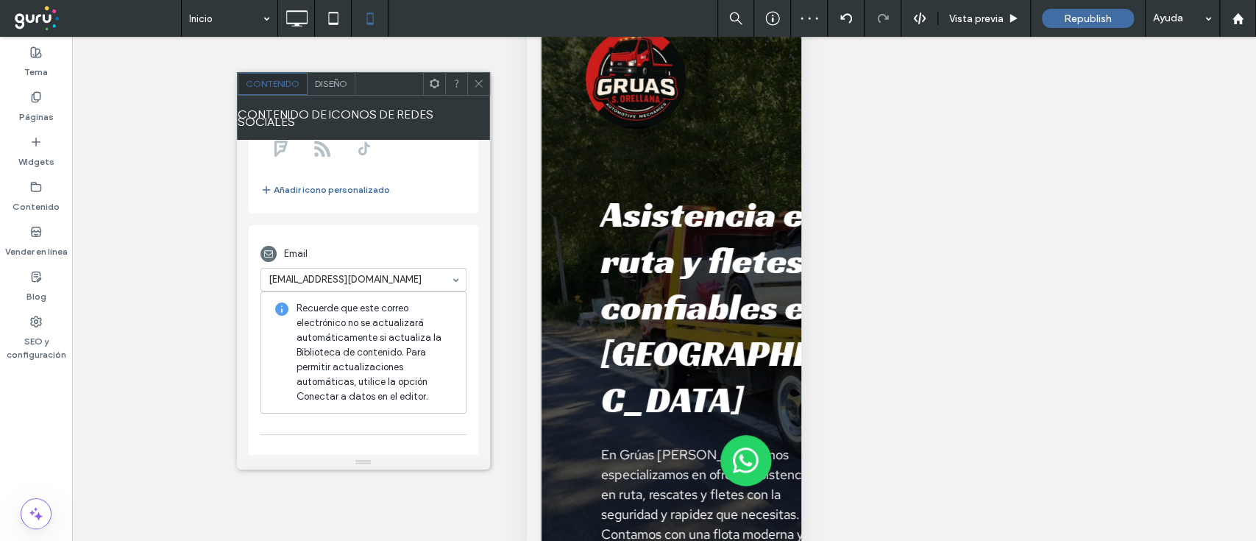
click at [408, 244] on div "Email" at bounding box center [364, 254] width 206 height 28
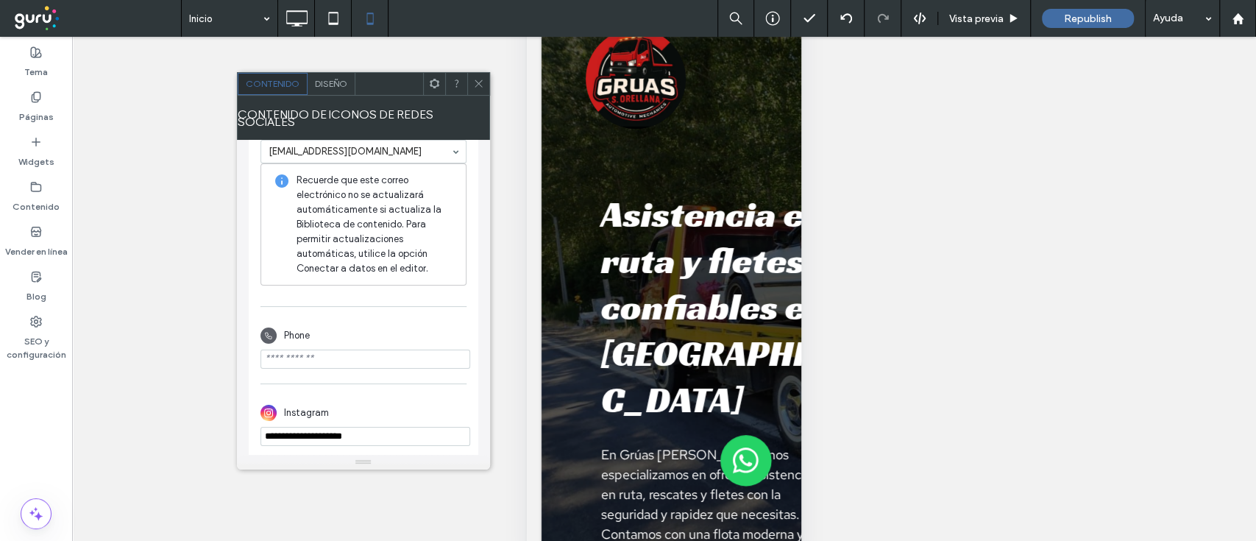
click at [384, 427] on input "**********" at bounding box center [366, 436] width 210 height 19
paste input "**********"
type input "**********"
click at [353, 350] on input "phone" at bounding box center [366, 359] width 210 height 19
paste input "**********"
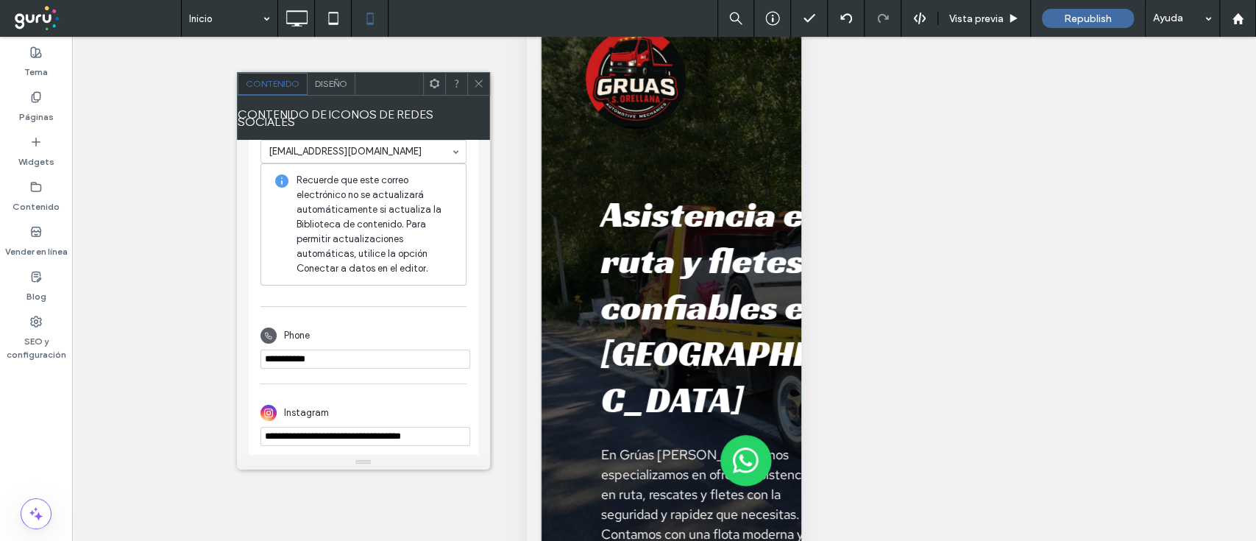
scroll to position [0, 0]
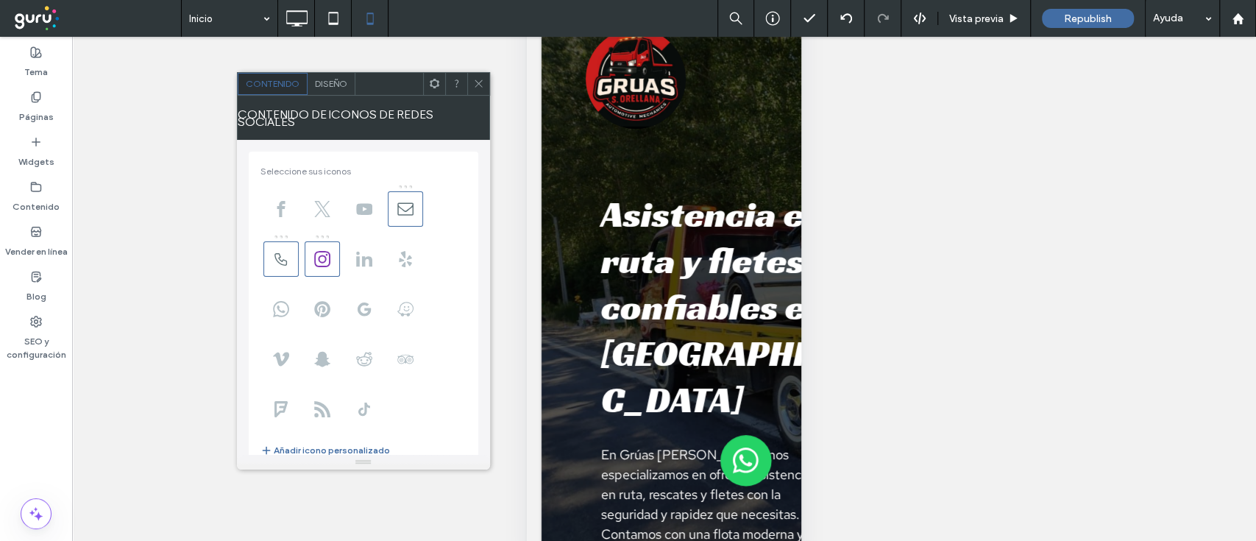
type input "**********"
click at [477, 85] on icon at bounding box center [478, 83] width 11 height 11
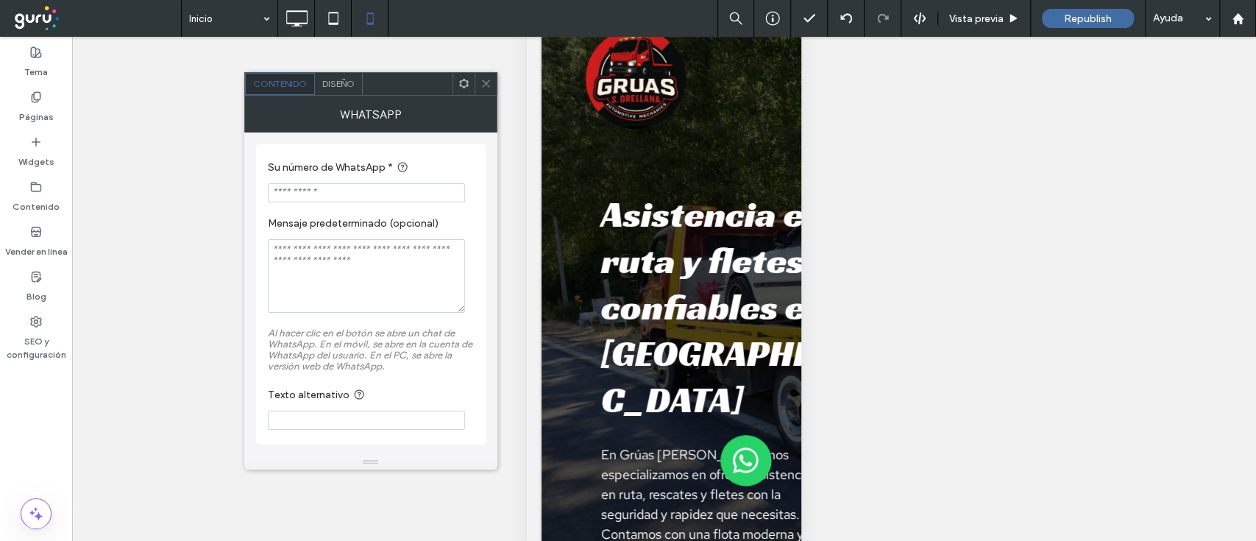
click at [355, 197] on input "Su número de WhatsApp *" at bounding box center [366, 192] width 197 height 19
paste input "**********"
type input "**********"
click at [344, 79] on span "Diseño" at bounding box center [338, 83] width 32 height 11
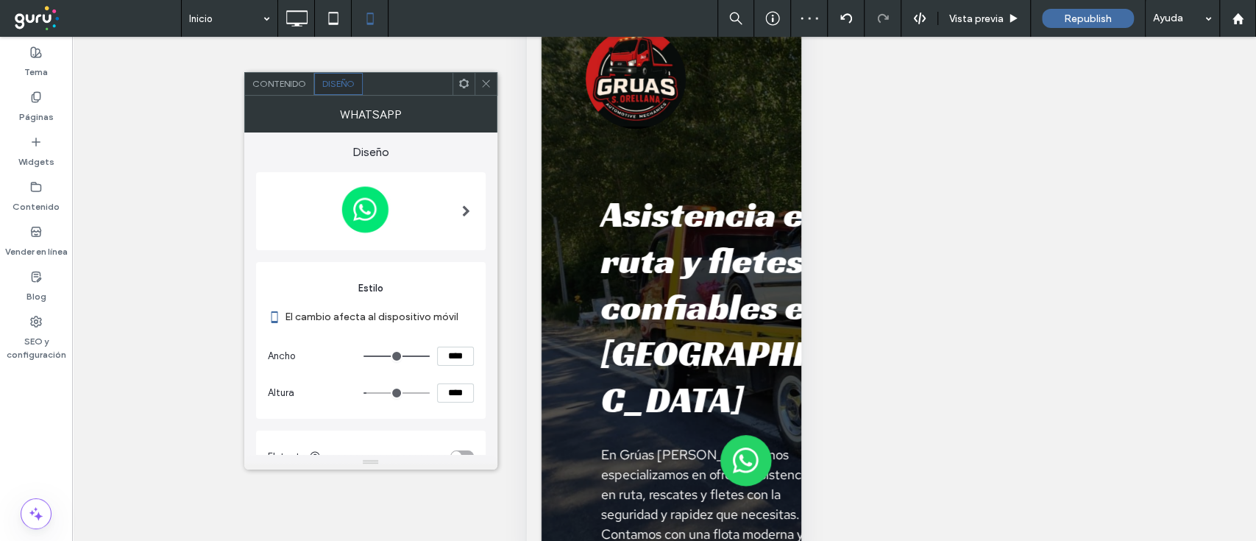
click at [484, 84] on icon at bounding box center [486, 83] width 11 height 11
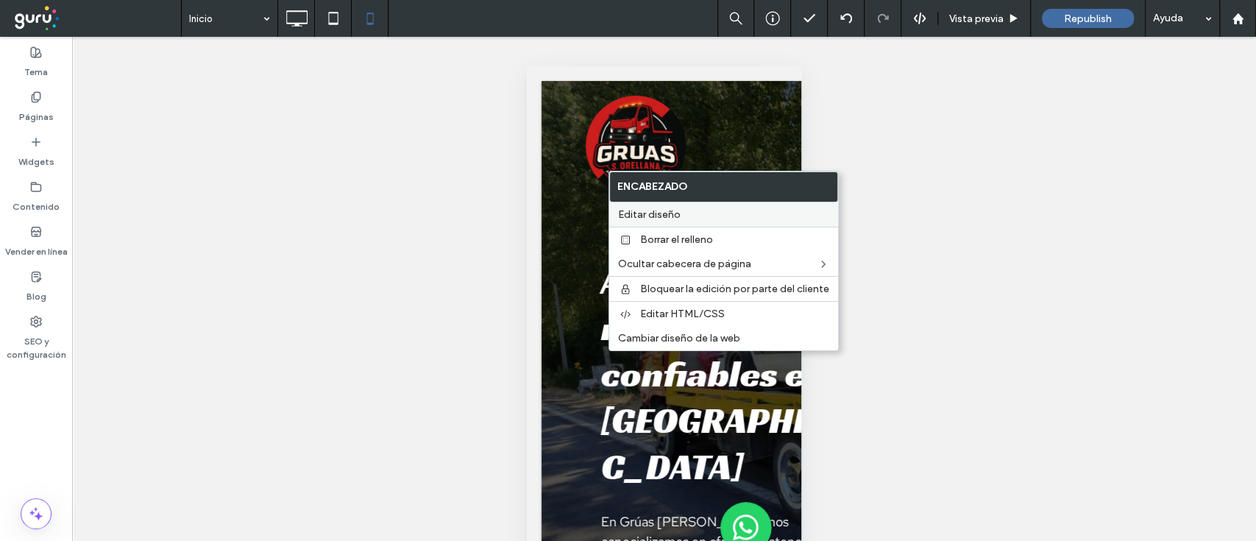
click at [647, 214] on span "Editar diseño" at bounding box center [649, 214] width 63 height 13
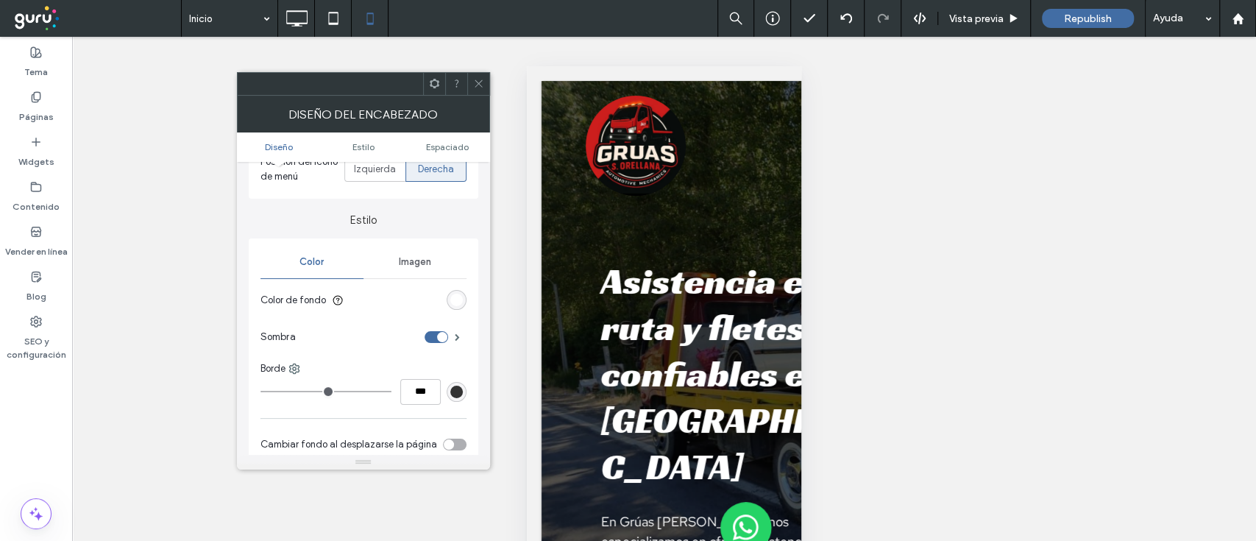
scroll to position [226, 0]
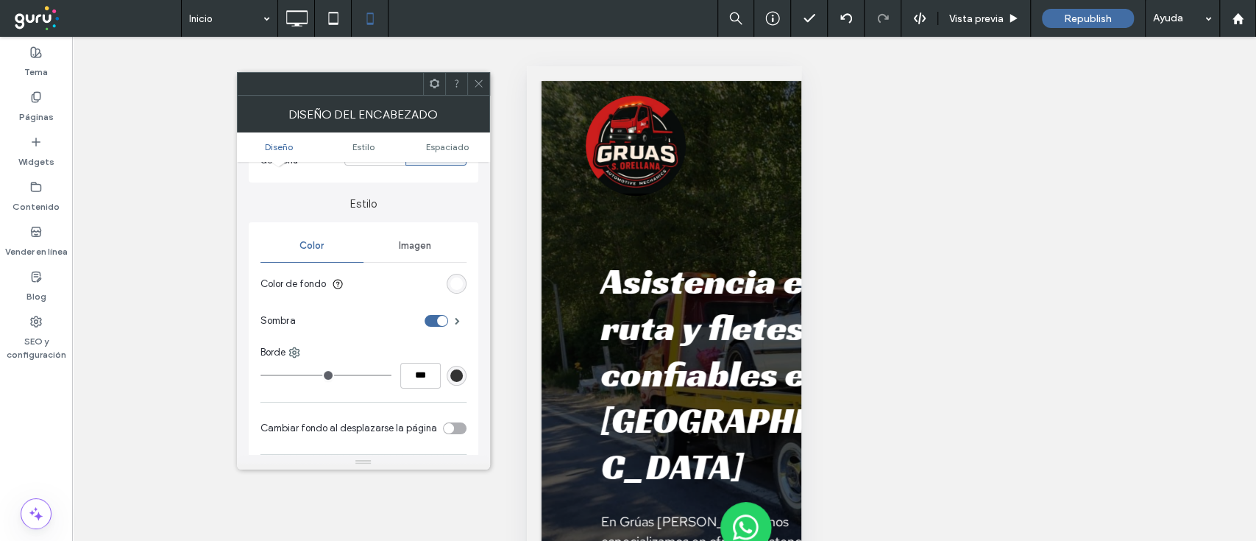
click at [459, 286] on div "rgb(255, 255, 255)" at bounding box center [456, 283] width 13 height 13
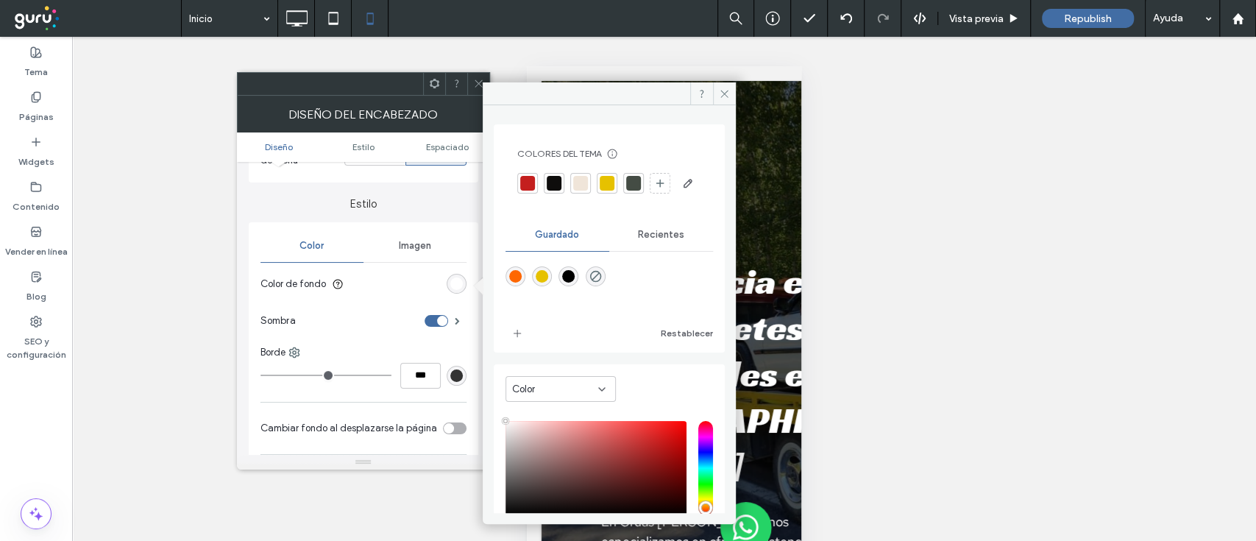
click at [527, 183] on div at bounding box center [527, 183] width 15 height 15
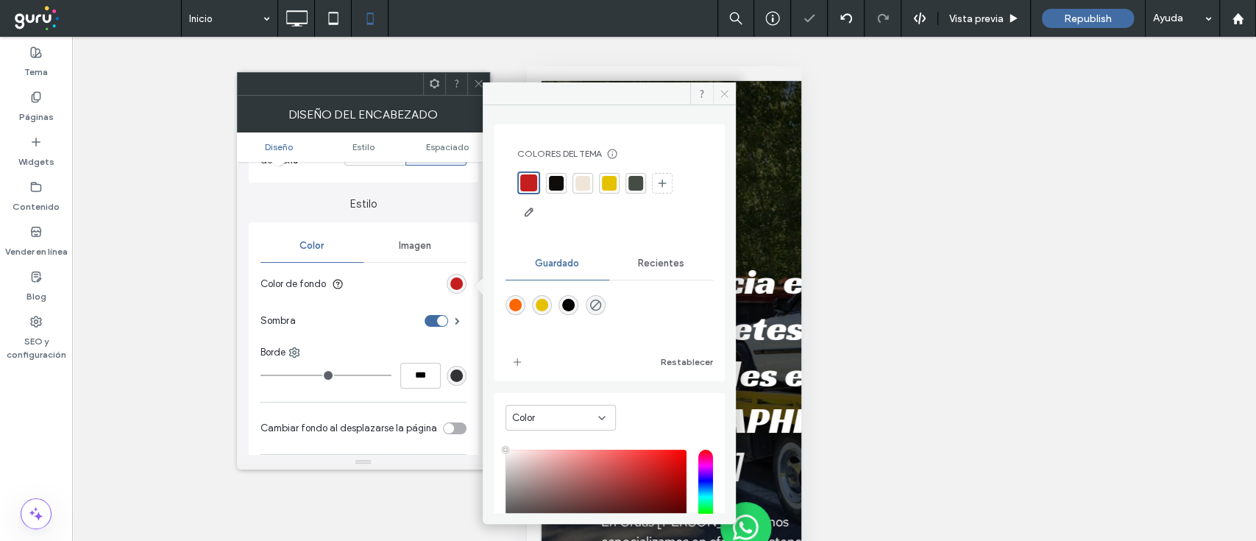
click at [720, 88] on icon at bounding box center [724, 93] width 11 height 11
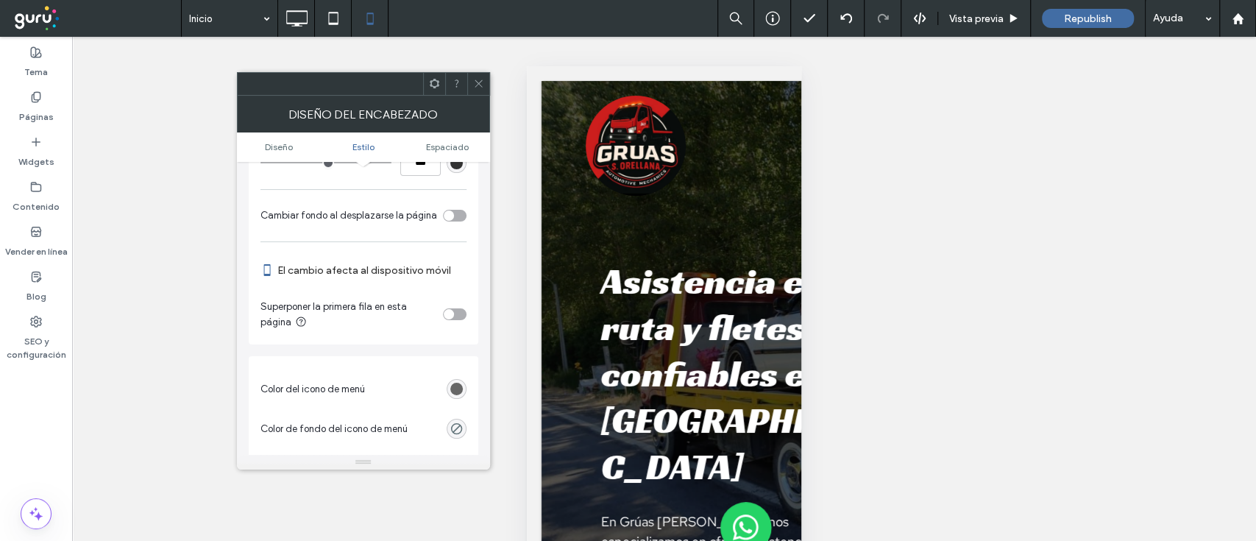
scroll to position [506, 0]
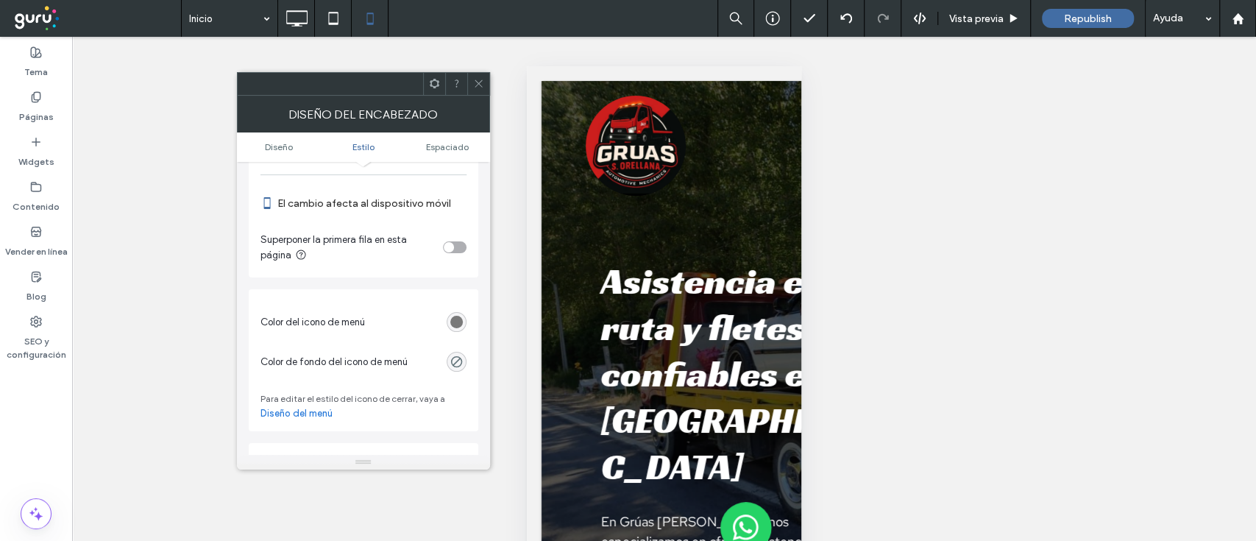
click at [456, 318] on div "rgb(102, 102, 102)" at bounding box center [456, 322] width 13 height 13
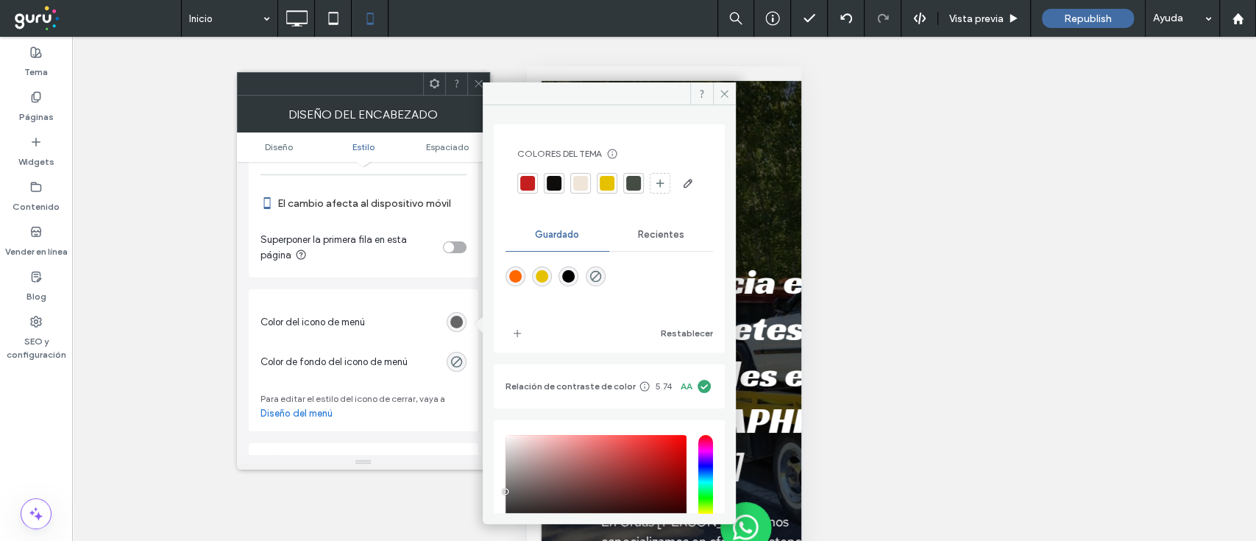
click at [290, 414] on link "Diseño del menú" at bounding box center [297, 413] width 72 height 15
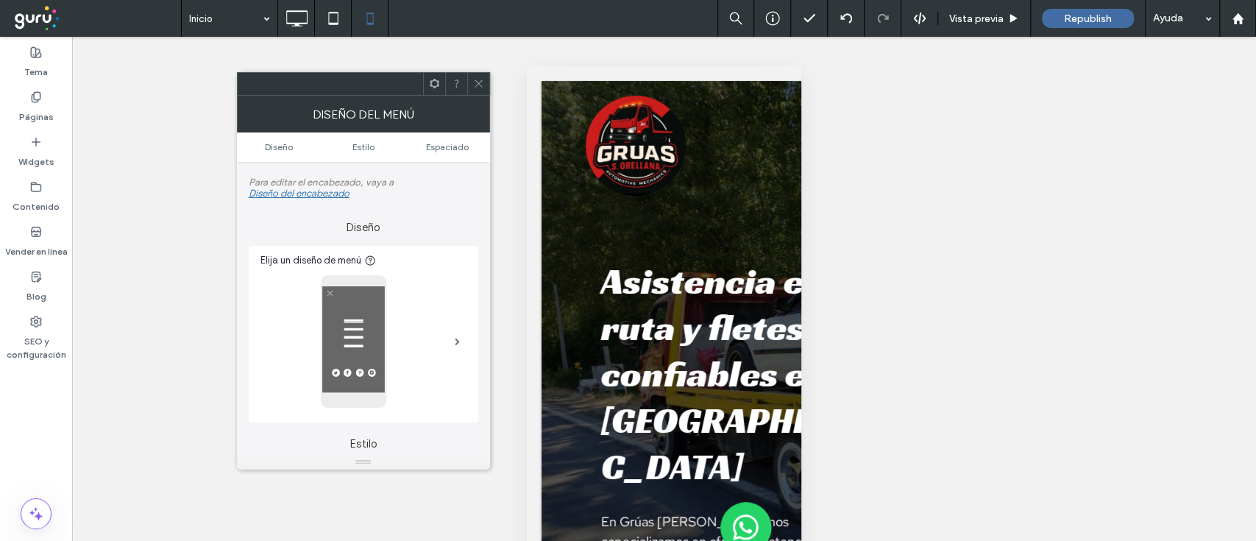
click at [308, 193] on div "Diseño del encabezado" at bounding box center [299, 193] width 101 height 11
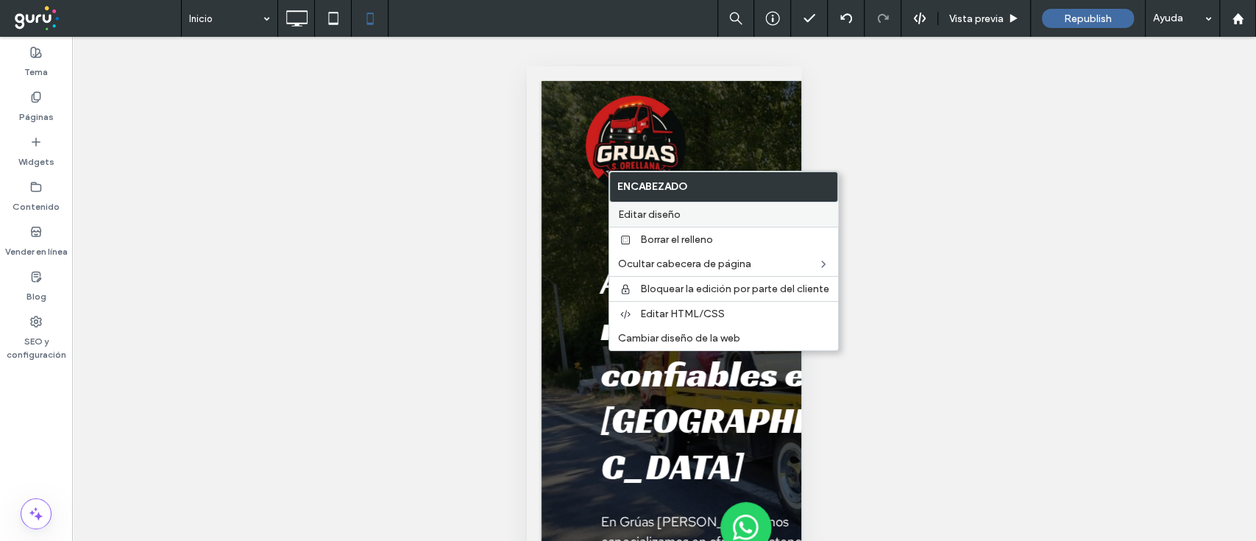
click at [681, 220] on label "Editar diseño" at bounding box center [723, 214] width 211 height 13
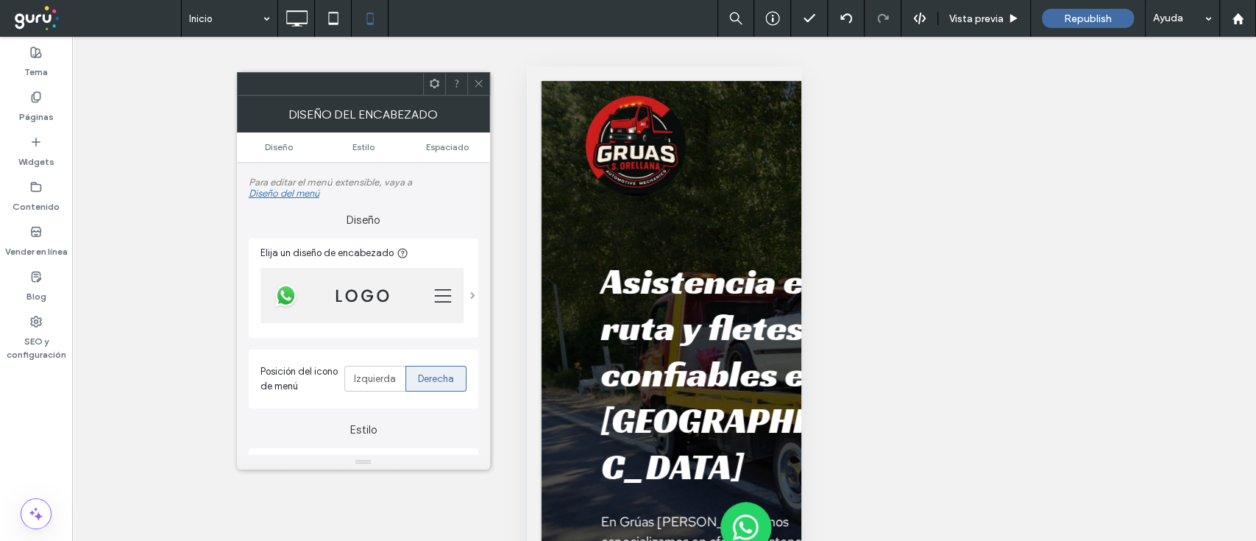
click at [470, 295] on span at bounding box center [472, 294] width 5 height 7
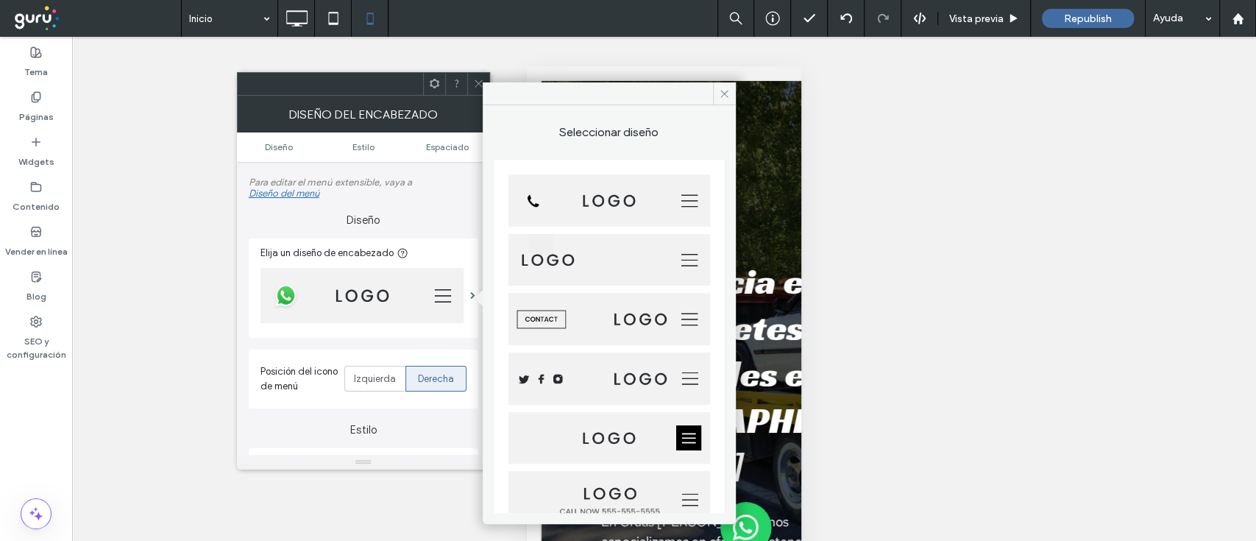
click at [597, 205] on img at bounding box center [610, 200] width 202 height 52
click at [720, 95] on icon at bounding box center [724, 93] width 11 height 11
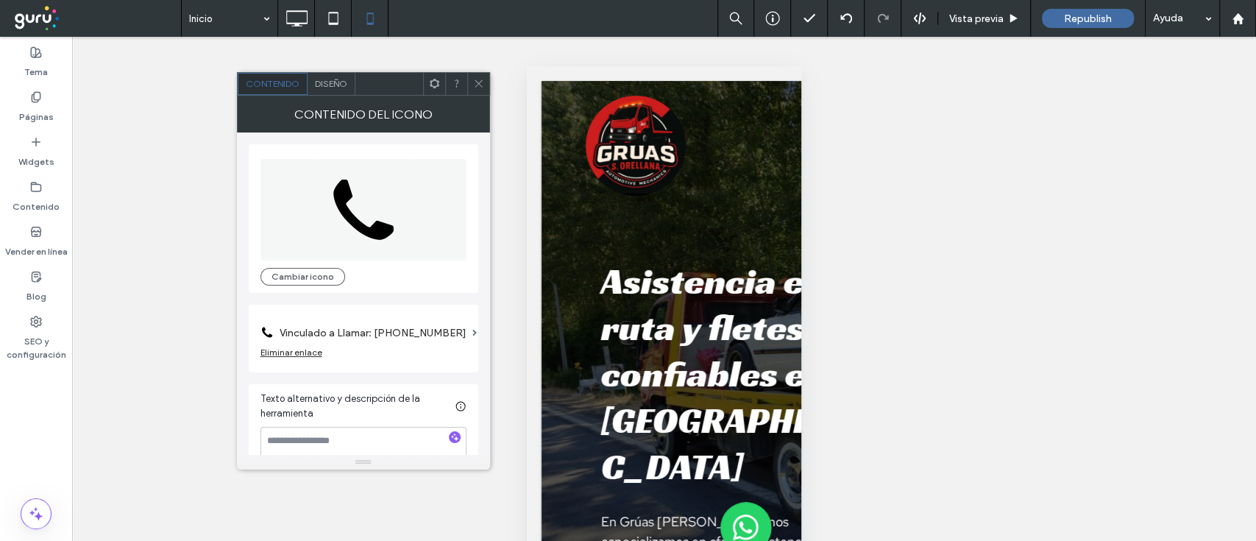
click at [330, 77] on div "Diseño" at bounding box center [332, 84] width 48 height 22
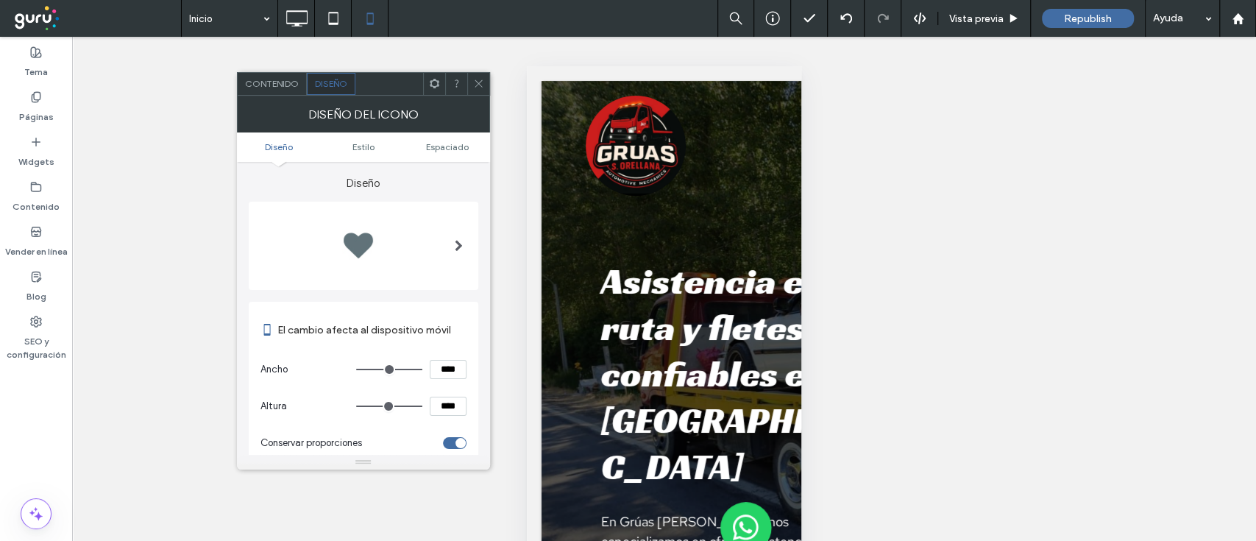
click at [459, 240] on span at bounding box center [459, 246] width 8 height 12
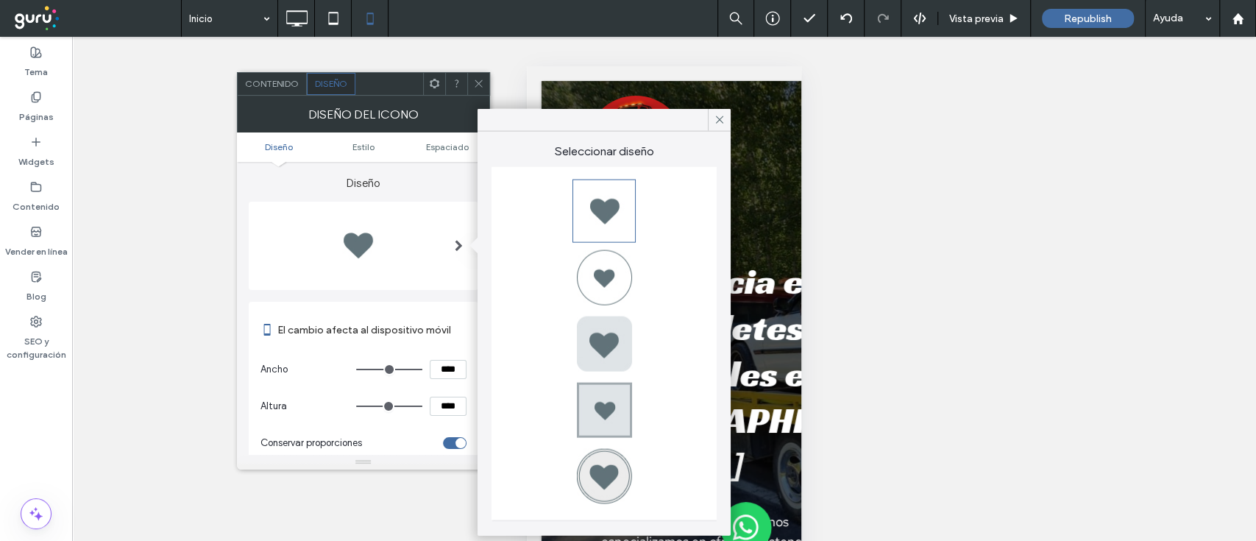
click at [281, 79] on span "Contenido" at bounding box center [272, 83] width 54 height 11
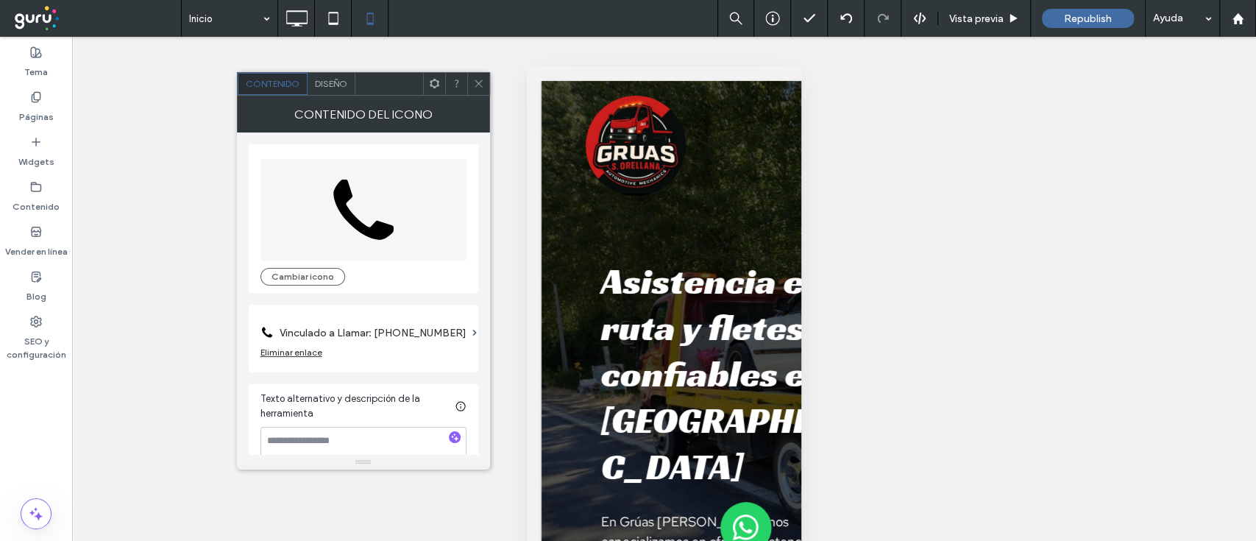
click at [471, 91] on div at bounding box center [478, 84] width 22 height 22
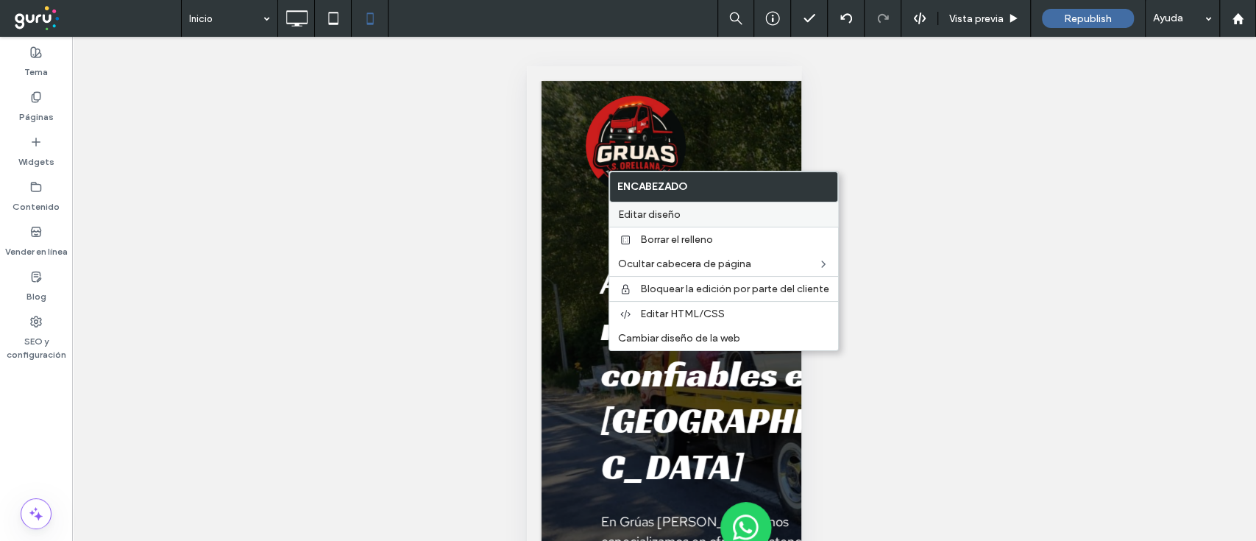
click at [691, 212] on label "Editar diseño" at bounding box center [723, 214] width 211 height 13
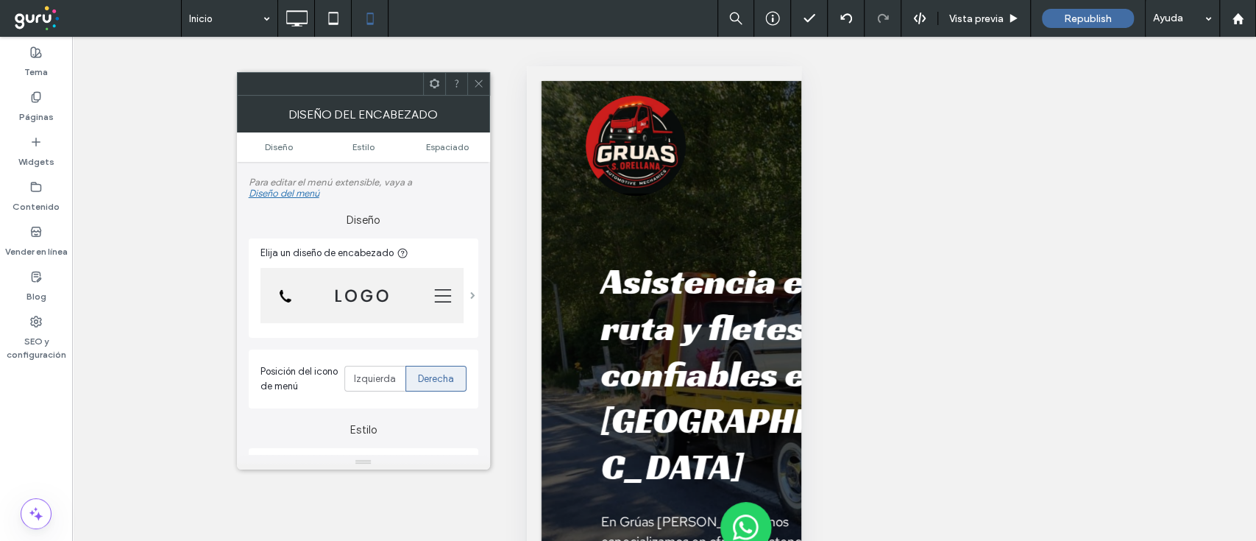
click at [470, 291] on span at bounding box center [472, 294] width 5 height 7
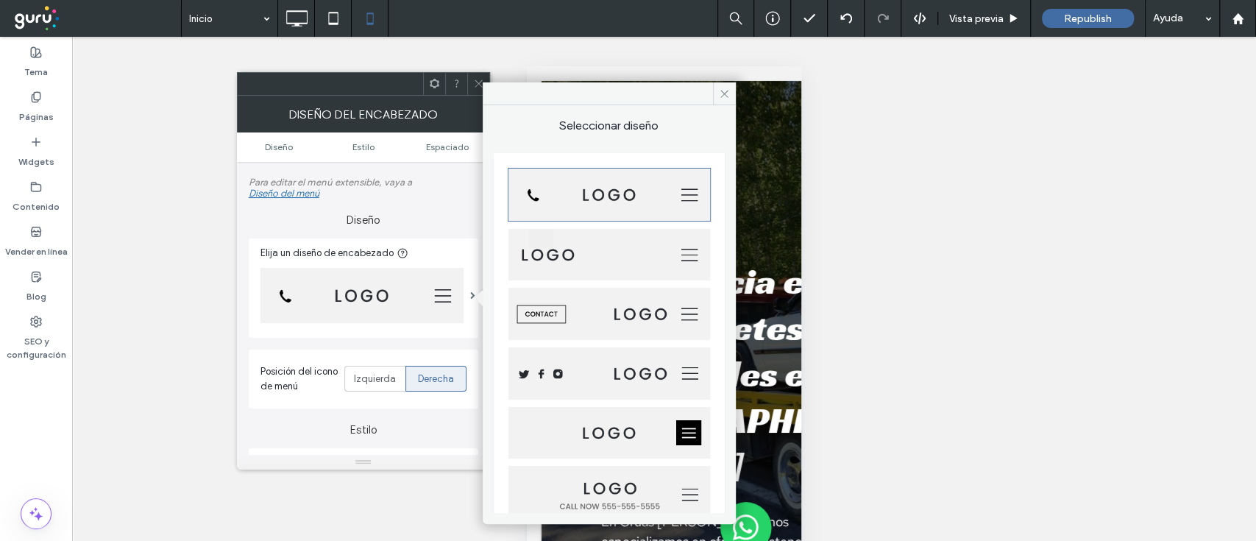
scroll to position [0, 0]
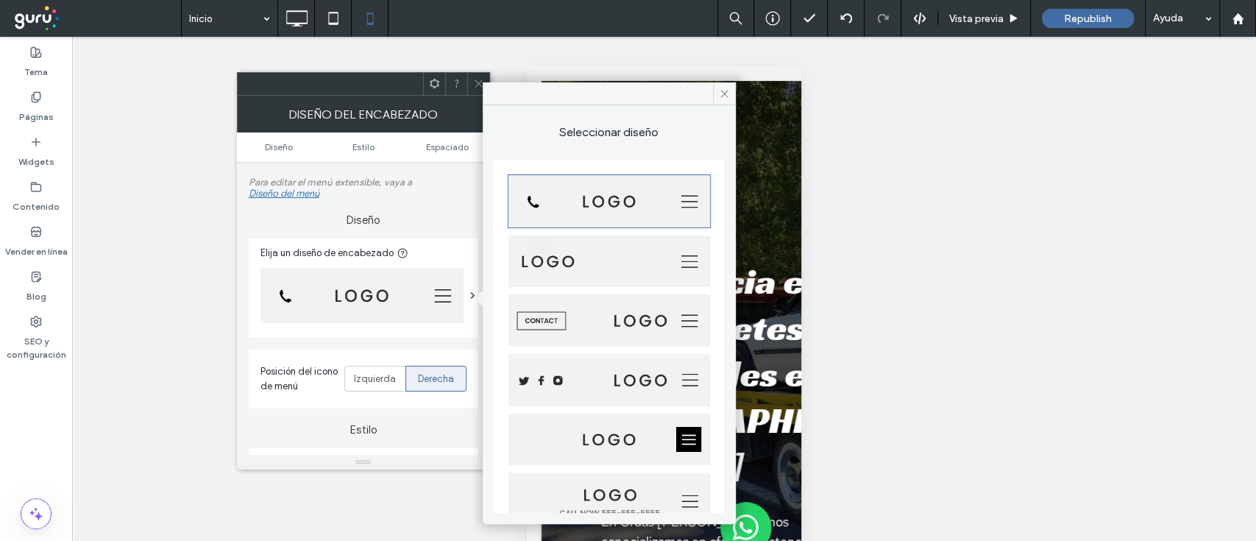
click at [613, 259] on img at bounding box center [610, 262] width 202 height 52
click at [724, 92] on icon at bounding box center [724, 93] width 11 height 11
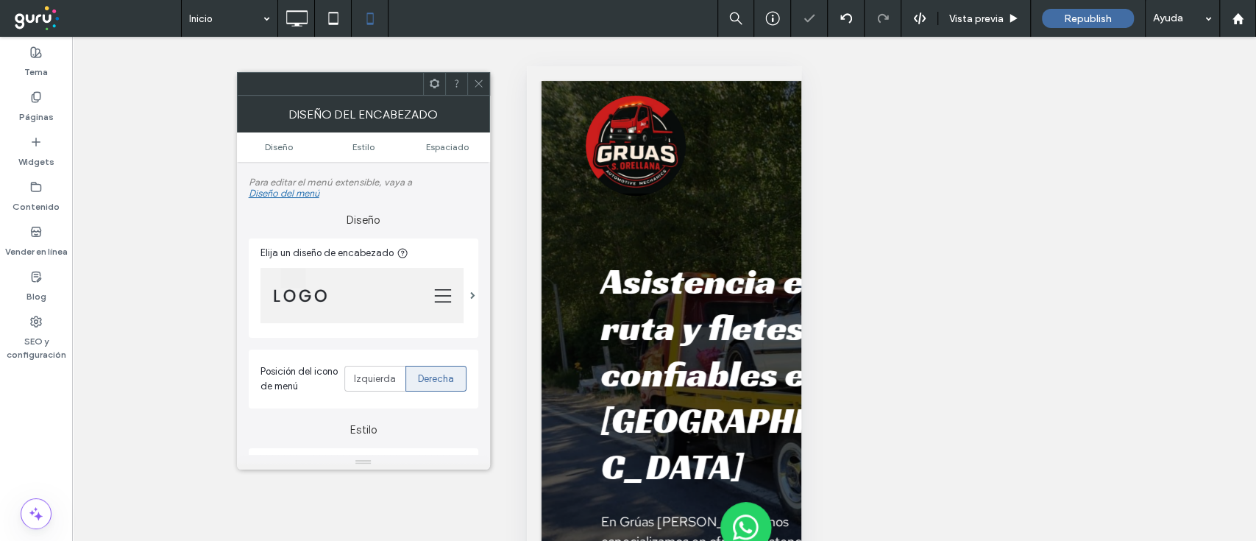
click at [486, 82] on div at bounding box center [478, 84] width 22 height 22
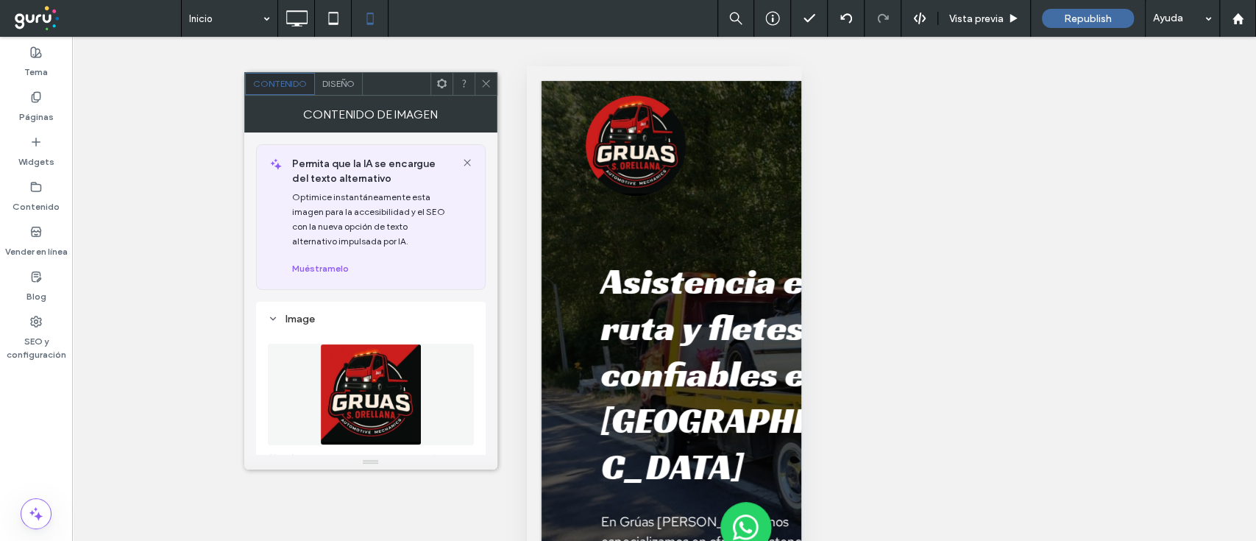
click at [490, 82] on icon at bounding box center [486, 83] width 11 height 11
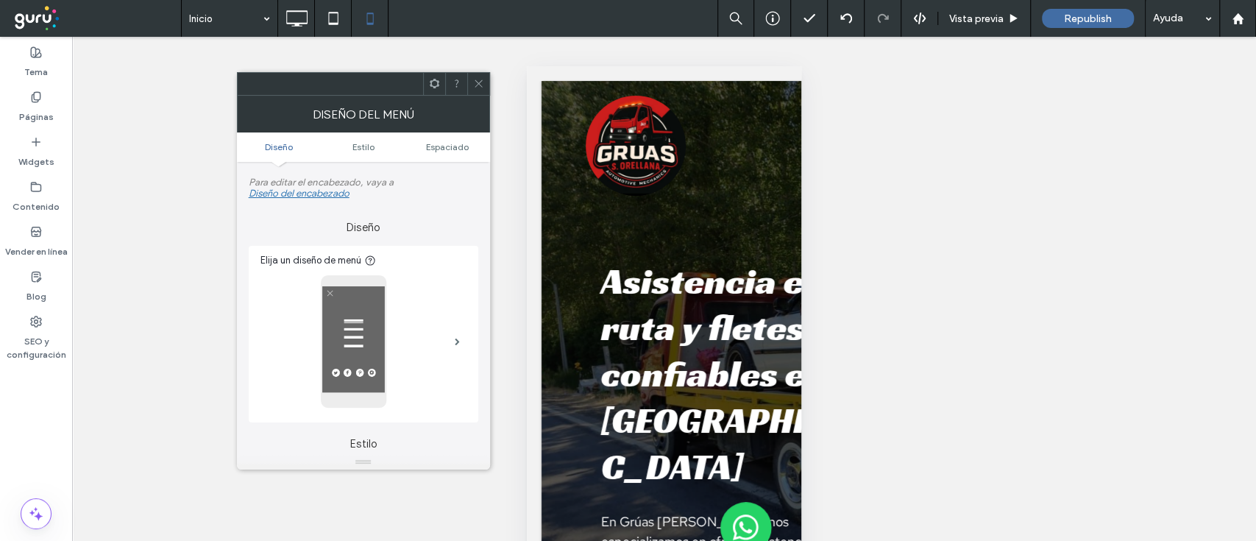
scroll to position [300, 0]
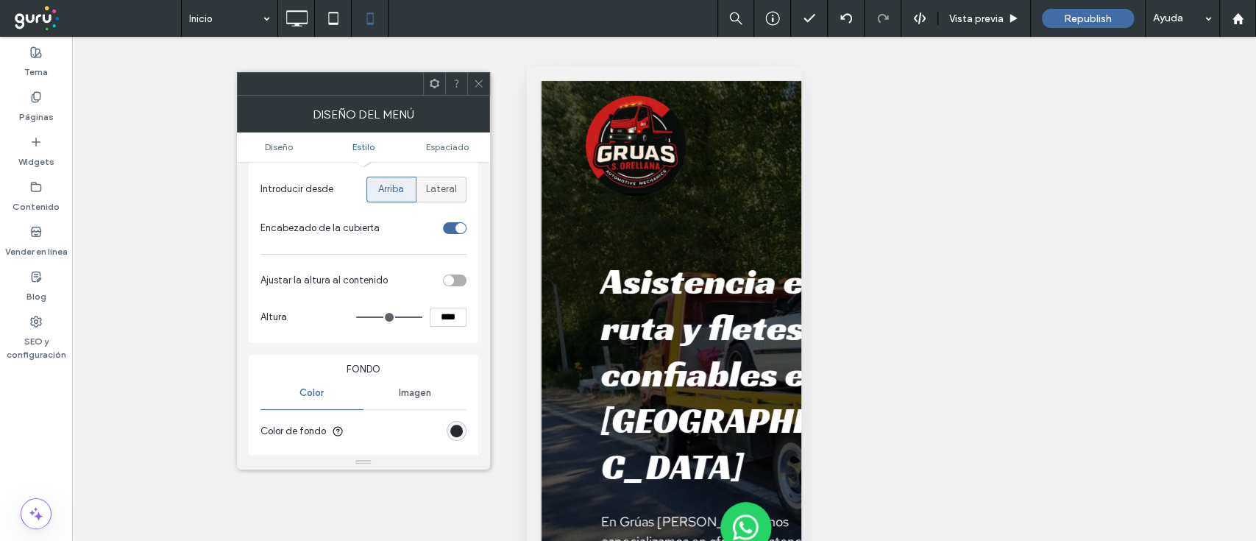
click at [440, 185] on span "Lateral" at bounding box center [441, 189] width 31 height 15
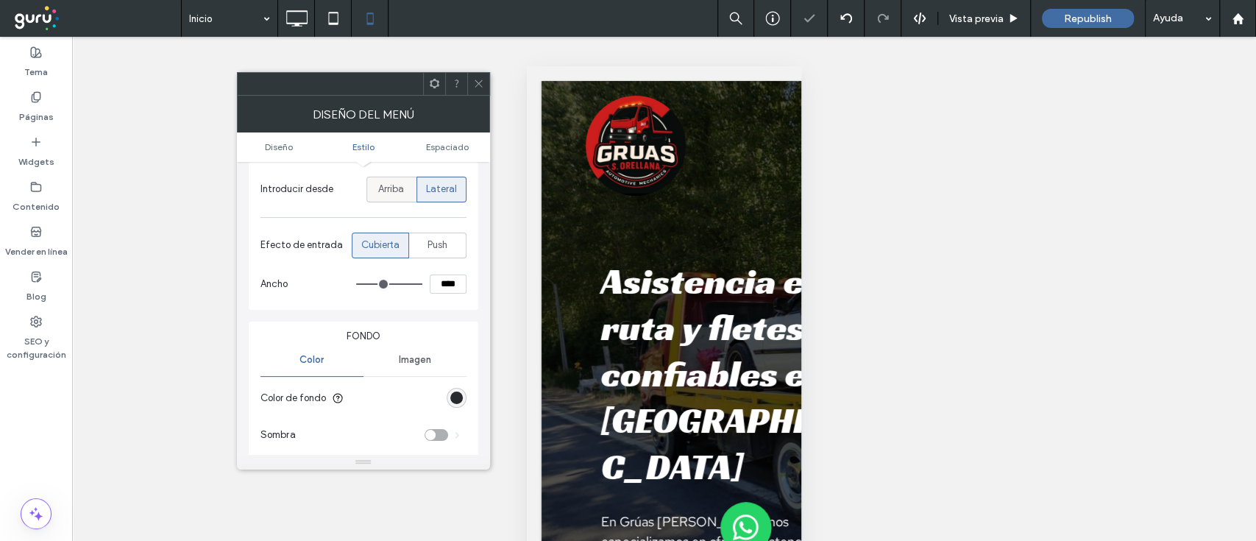
click at [391, 190] on span "Arriba" at bounding box center [391, 189] width 26 height 15
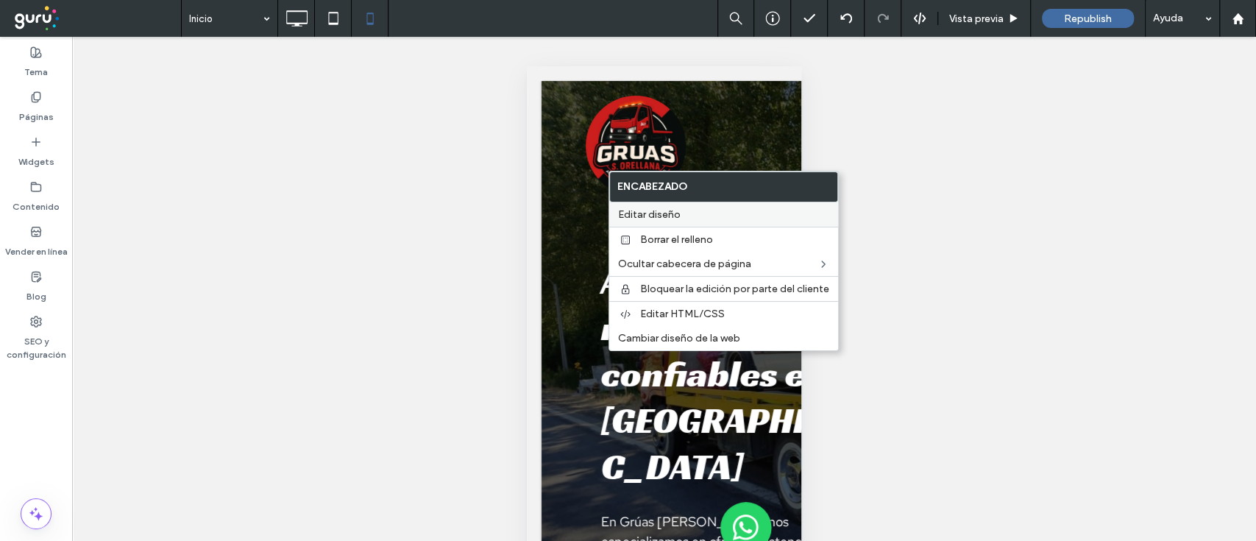
click at [669, 218] on span "Editar diseño" at bounding box center [649, 214] width 63 height 13
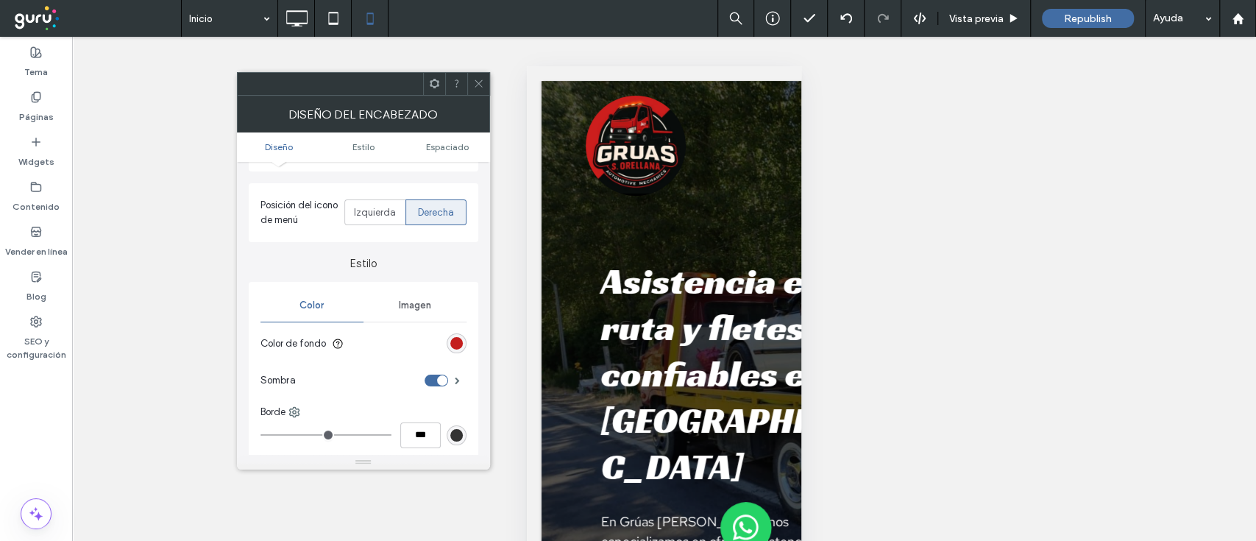
scroll to position [169, 0]
click at [381, 198] on div "Izquierda" at bounding box center [375, 209] width 42 height 24
click at [478, 83] on use at bounding box center [478, 83] width 7 height 7
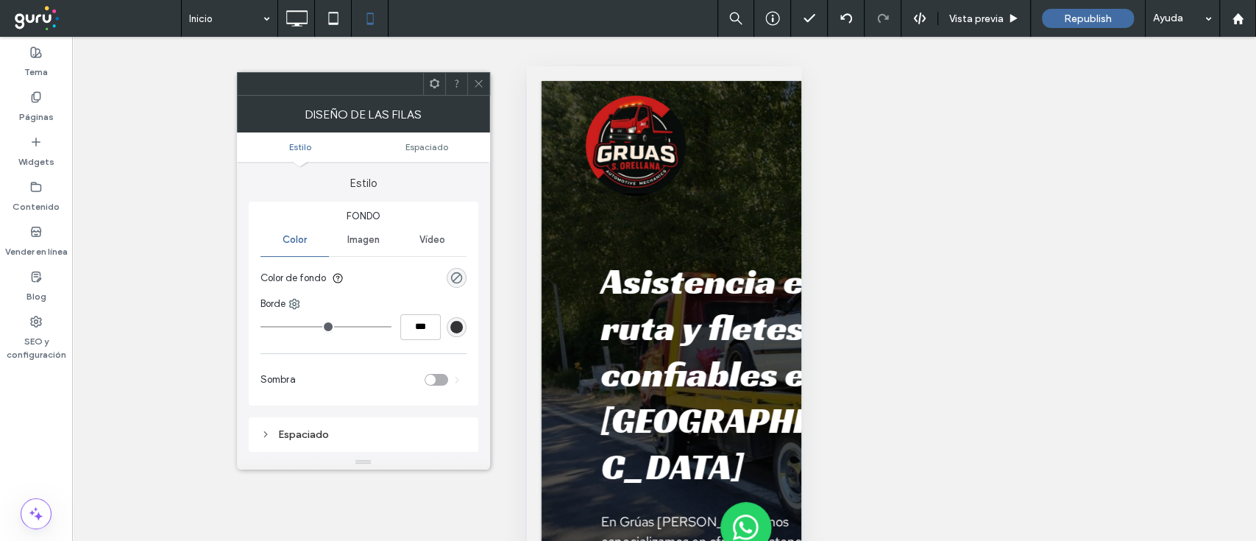
click at [483, 82] on icon at bounding box center [478, 83] width 11 height 11
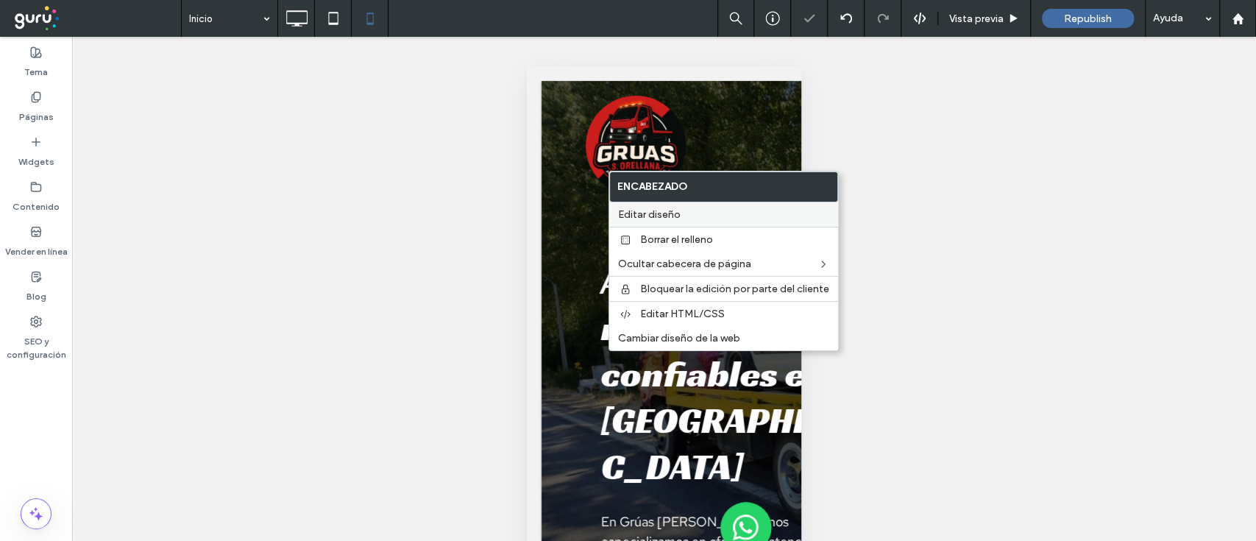
click at [665, 205] on div "Editar diseño" at bounding box center [723, 214] width 229 height 24
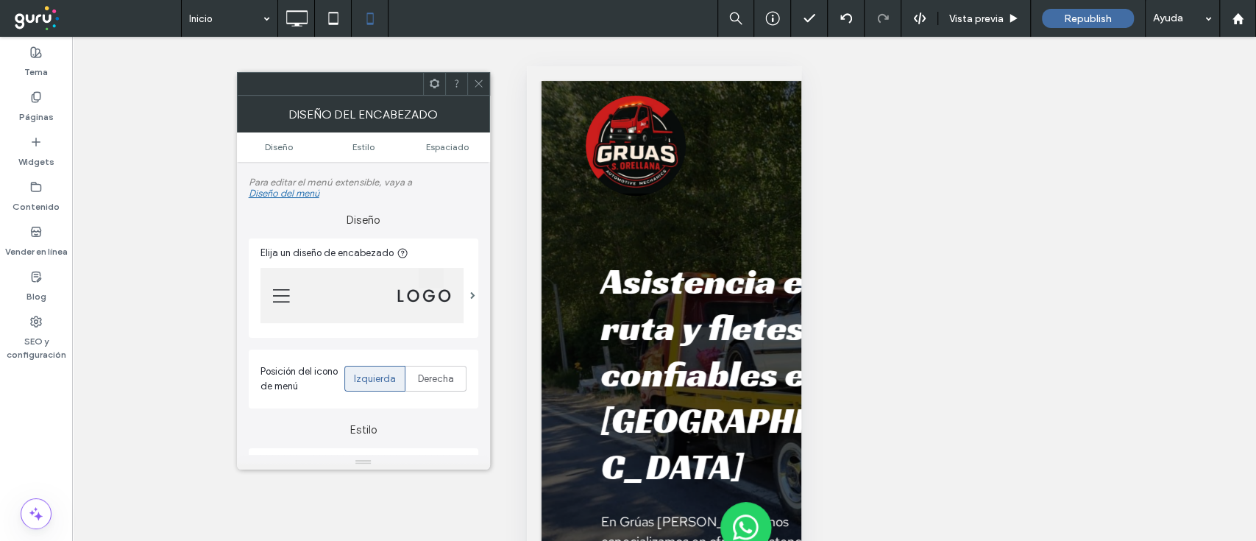
scroll to position [38, 0]
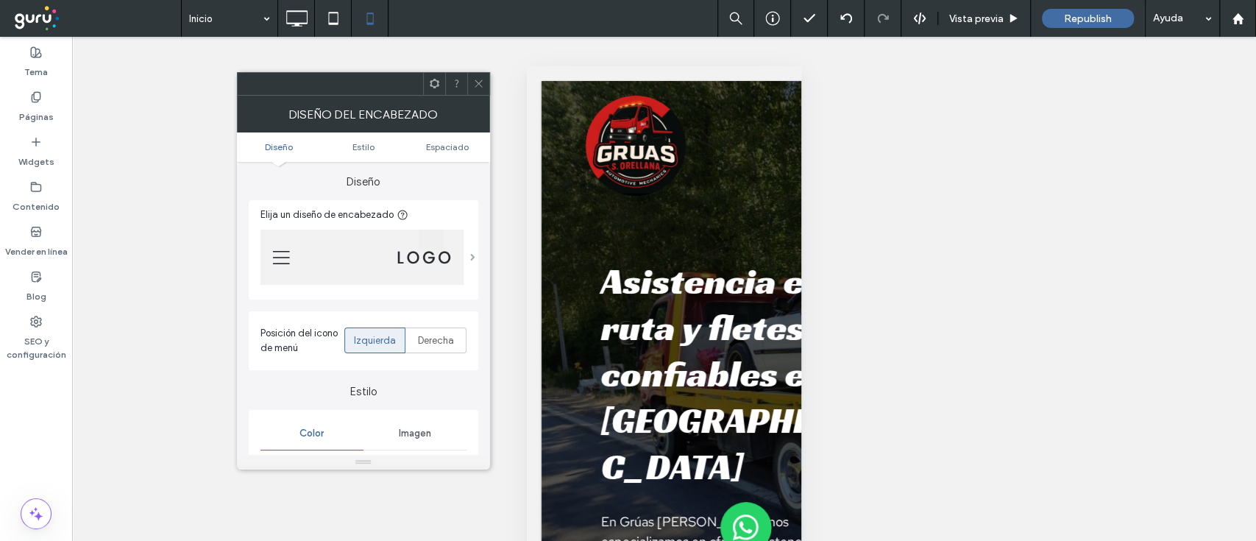
click at [472, 256] on span at bounding box center [472, 256] width 5 height 7
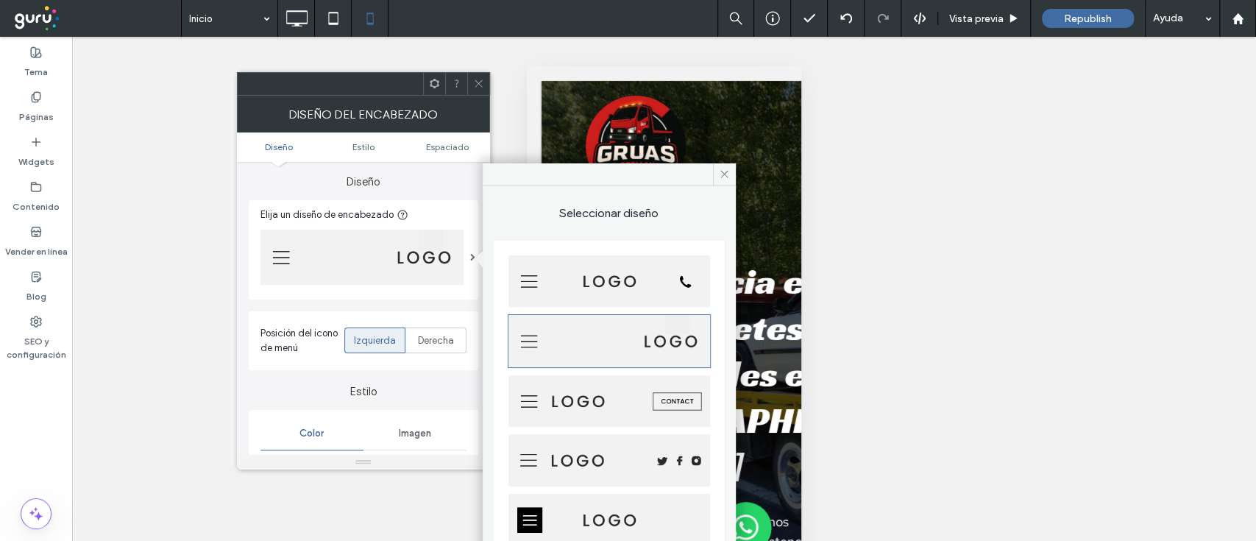
click at [663, 278] on img at bounding box center [610, 281] width 202 height 52
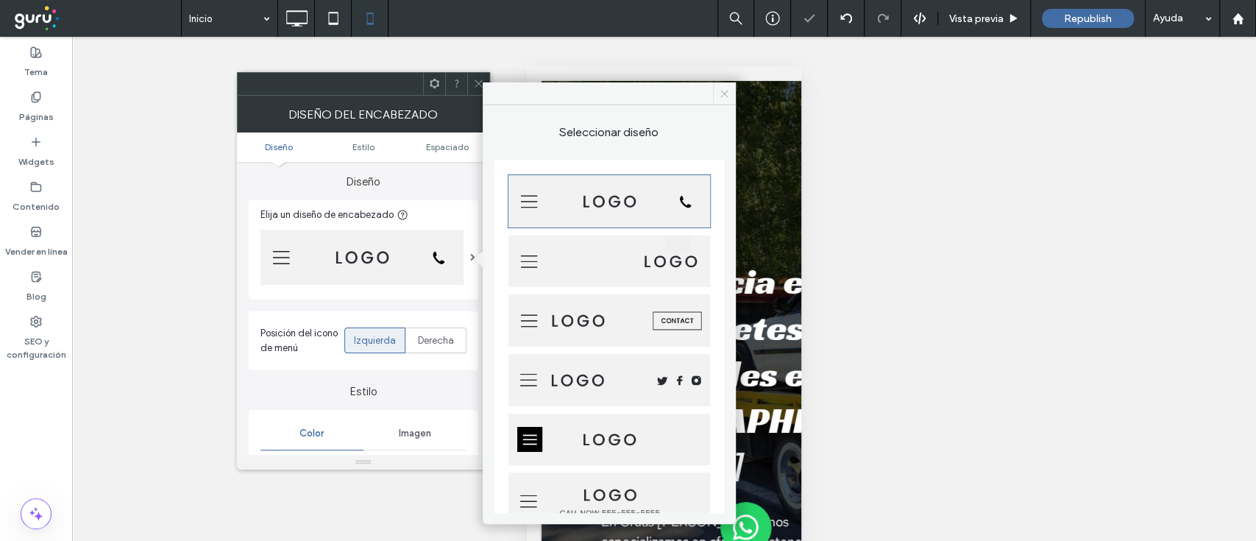
click at [720, 96] on icon at bounding box center [724, 93] width 11 height 11
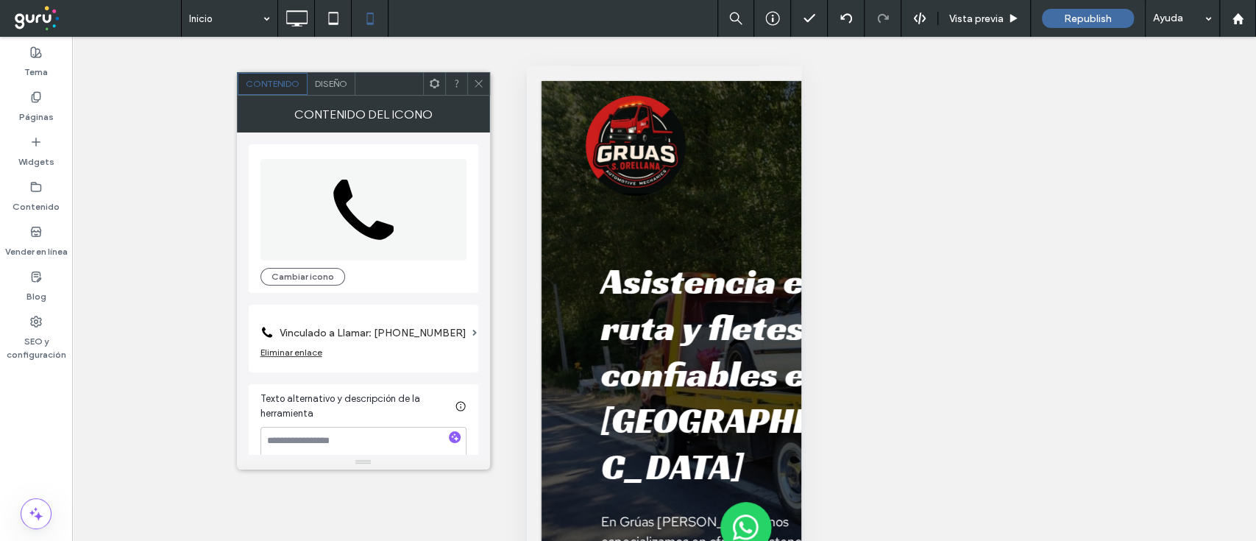
click at [331, 82] on span "Diseño" at bounding box center [331, 83] width 32 height 11
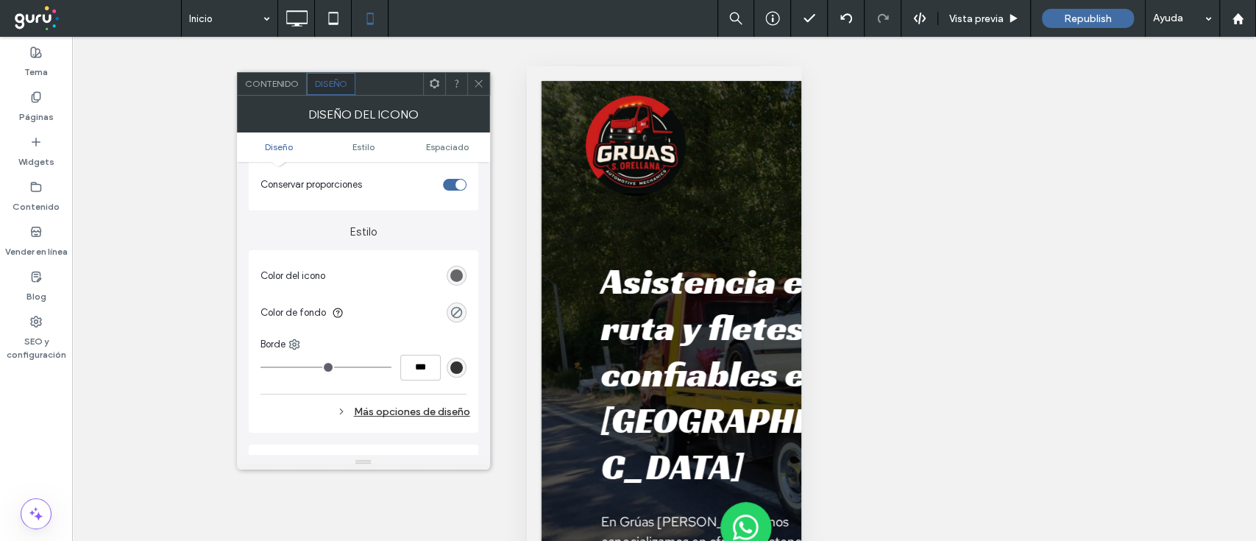
scroll to position [264, 0]
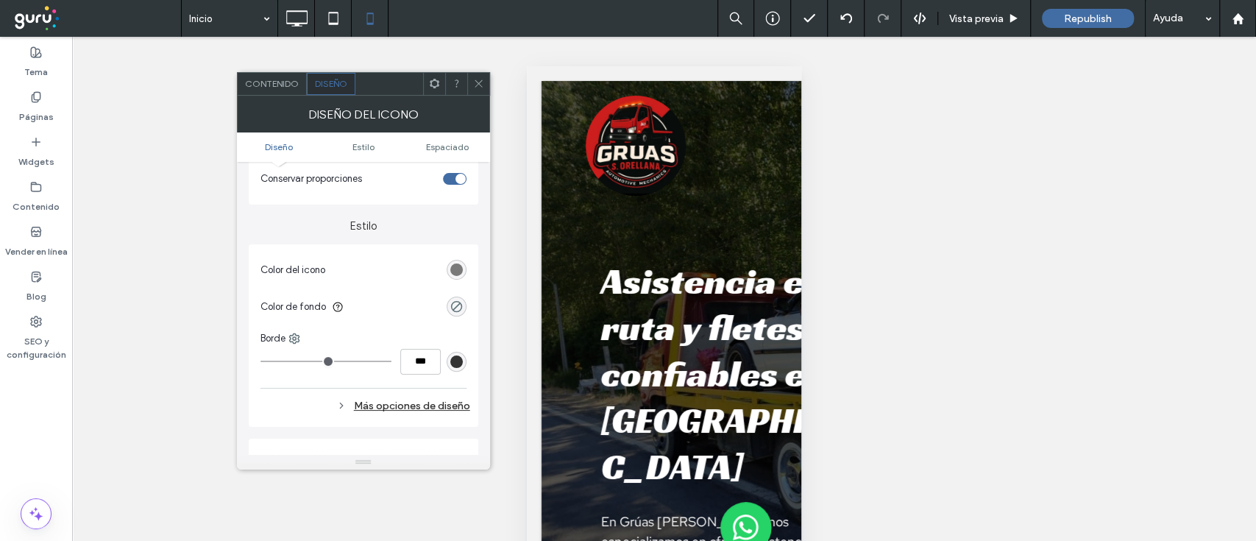
click at [461, 269] on div "rgb(102, 102, 102)" at bounding box center [456, 269] width 13 height 13
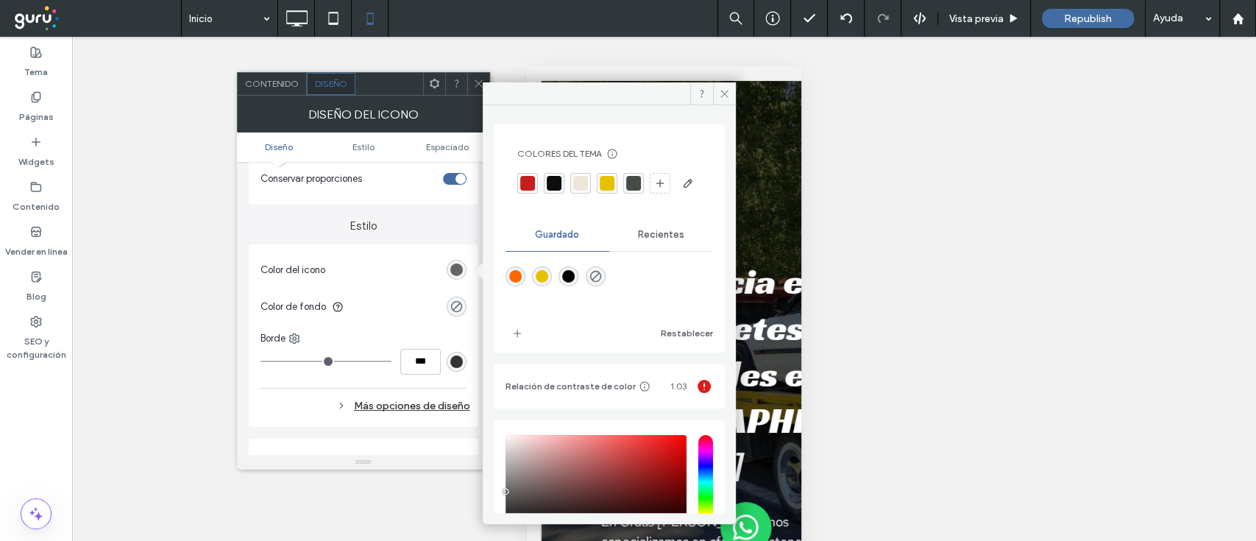
click at [654, 241] on span "Recientes" at bounding box center [661, 235] width 46 height 12
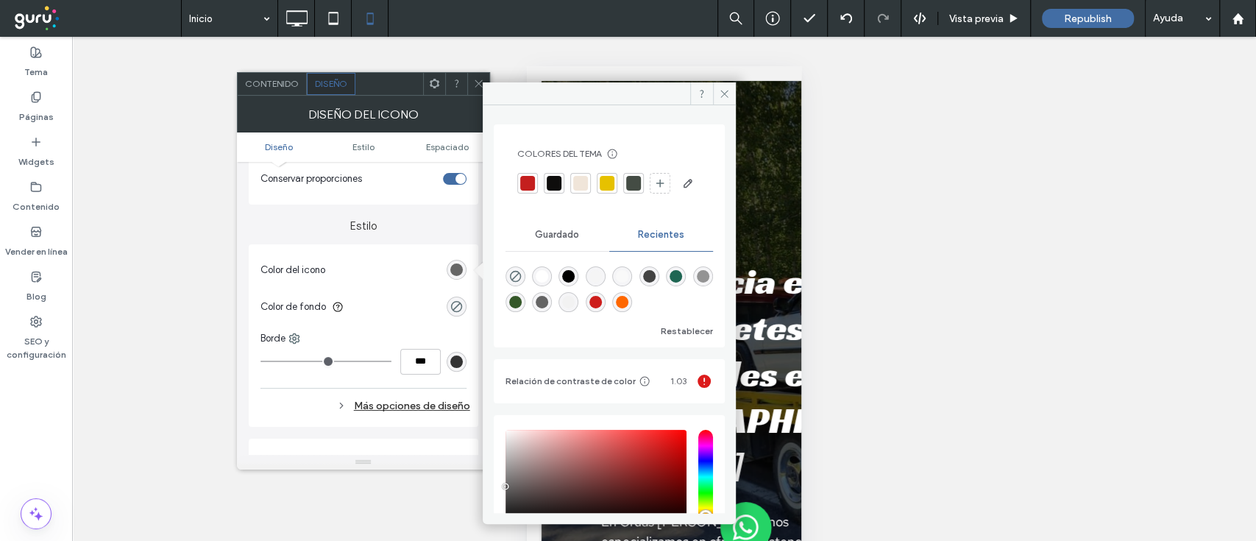
click at [551, 286] on div "rgba(255, 255, 255, 1)" at bounding box center [542, 276] width 20 height 20
type input "*******"
click at [721, 91] on icon at bounding box center [724, 93] width 11 height 11
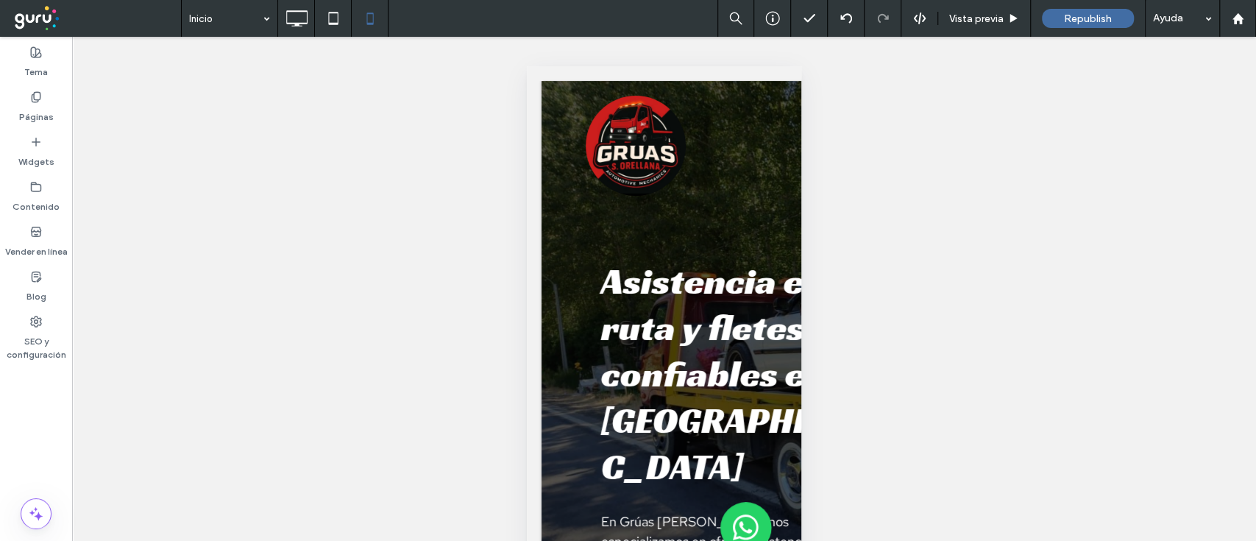
click at [796, 119] on div "¿Hacer visible? Sí ¿Hacer visible? Sí ¿Hacer visible? Sí" at bounding box center [664, 307] width 1184 height 541
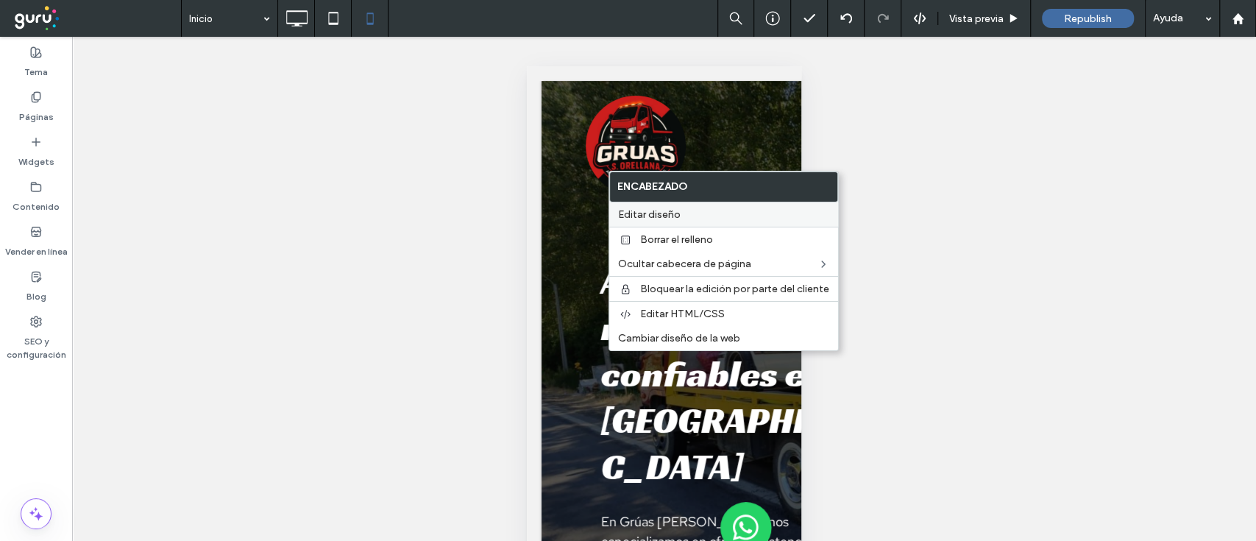
click at [654, 216] on span "Editar diseño" at bounding box center [649, 214] width 63 height 13
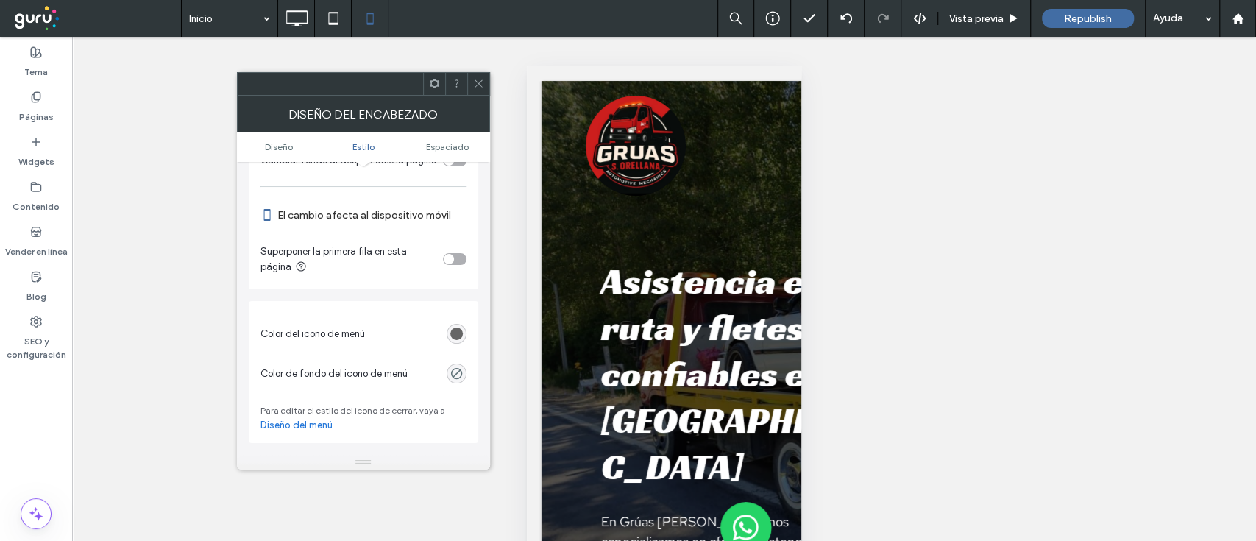
scroll to position [526, 0]
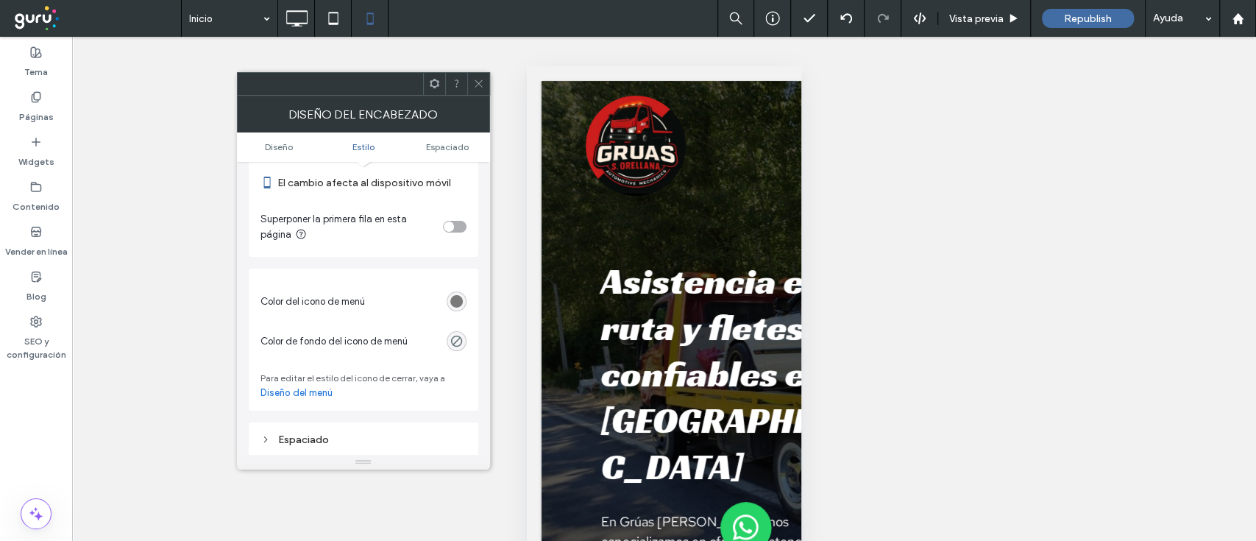
click at [454, 305] on div "rgb(102, 102, 102)" at bounding box center [456, 301] width 13 height 13
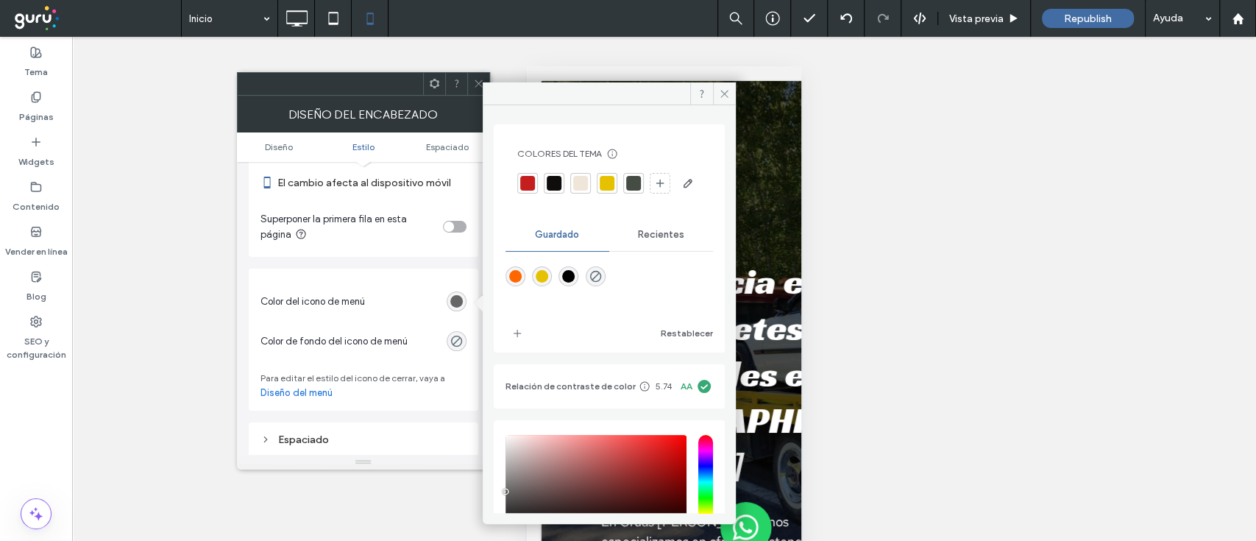
click at [657, 251] on div "Recientes" at bounding box center [661, 235] width 104 height 32
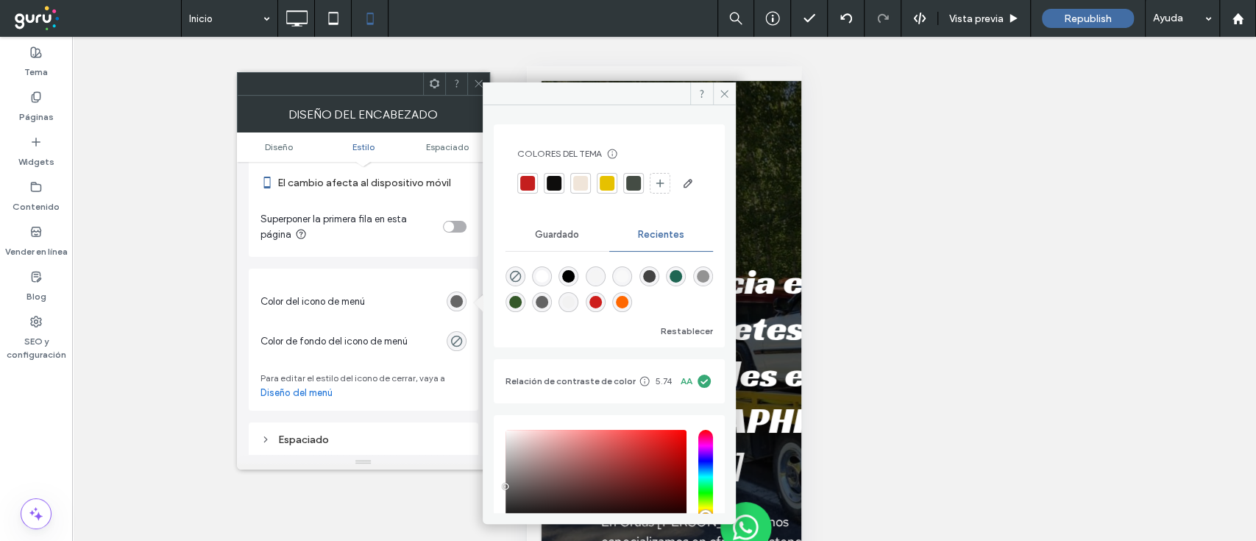
click at [548, 283] on div "rgba(255, 255, 255, 1)" at bounding box center [542, 276] width 13 height 13
type input "*******"
click at [722, 91] on icon at bounding box center [724, 93] width 11 height 11
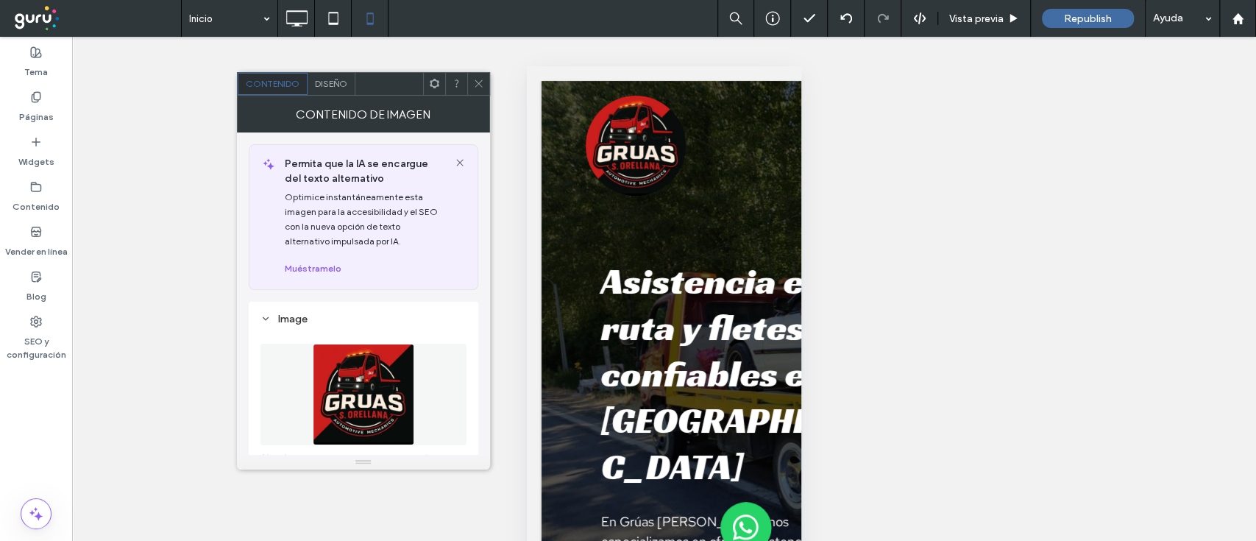
click at [321, 89] on div "Diseño" at bounding box center [332, 84] width 48 height 22
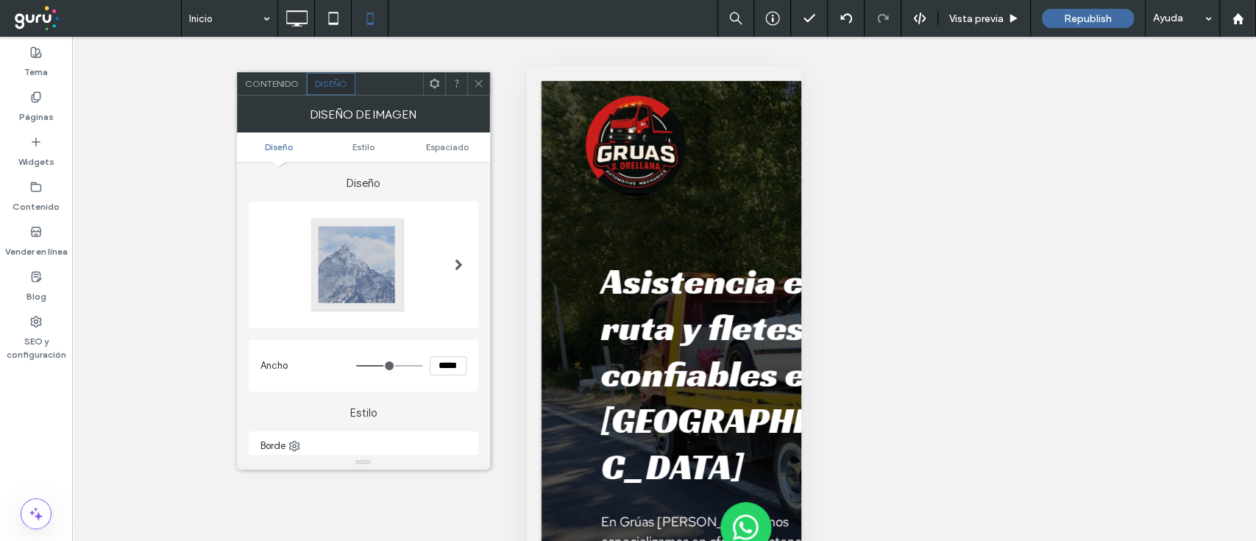
click at [451, 264] on div at bounding box center [459, 264] width 30 height 119
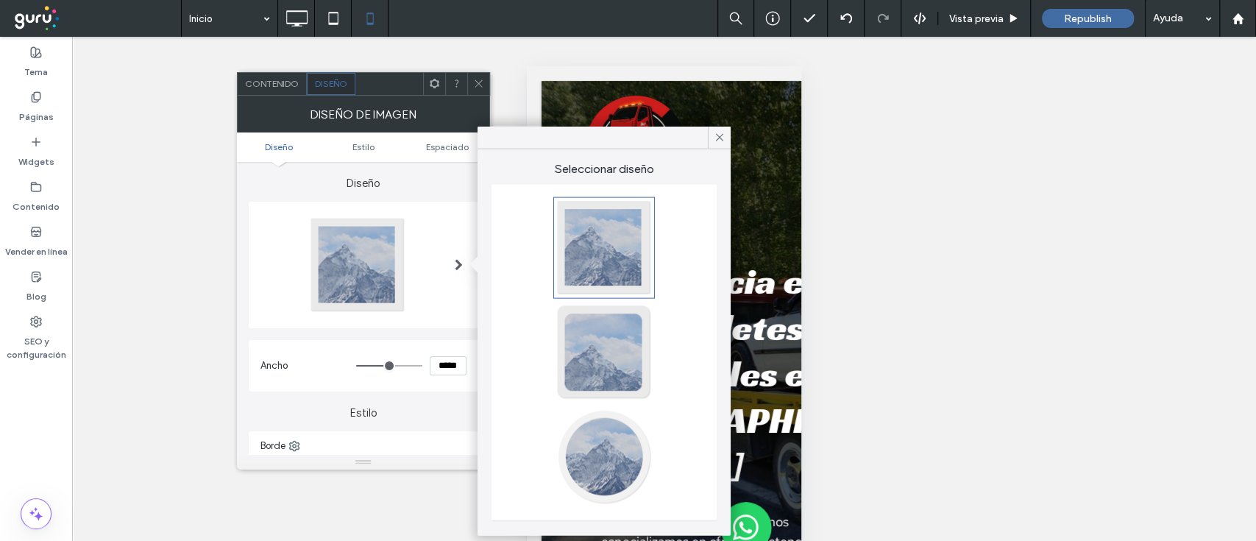
click at [632, 459] on div at bounding box center [604, 456] width 97 height 97
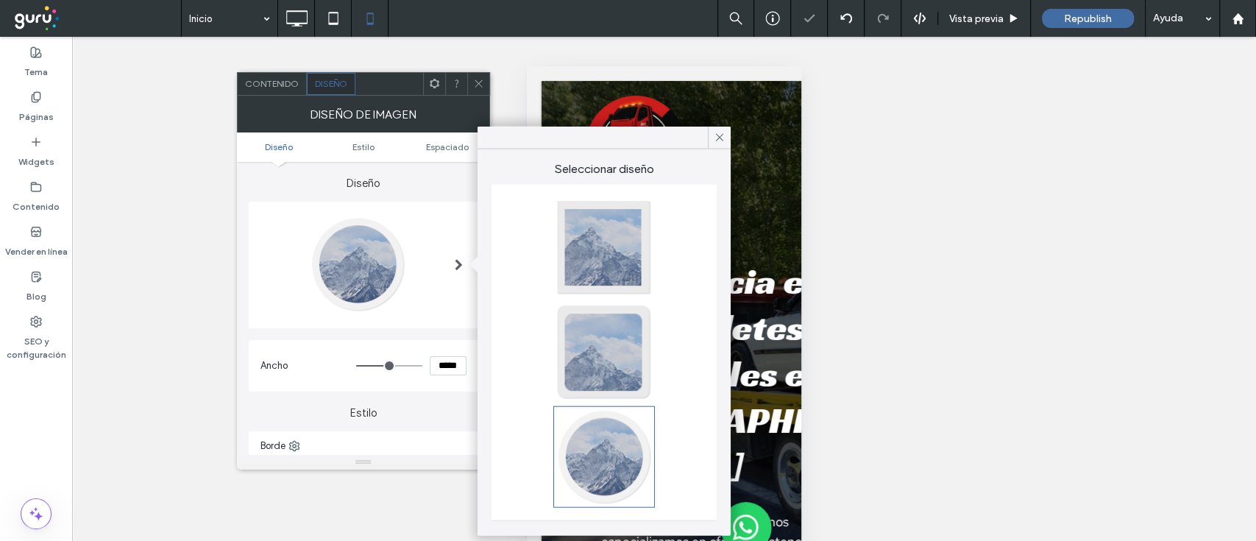
type input "**"
click at [477, 88] on icon at bounding box center [478, 83] width 11 height 11
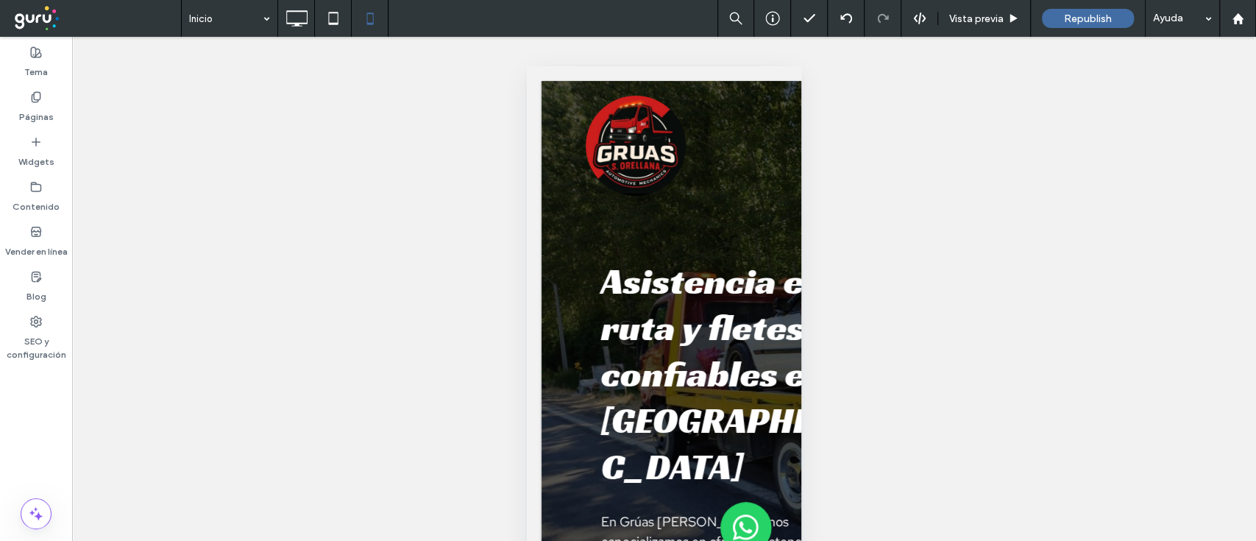
scroll to position [67, 0]
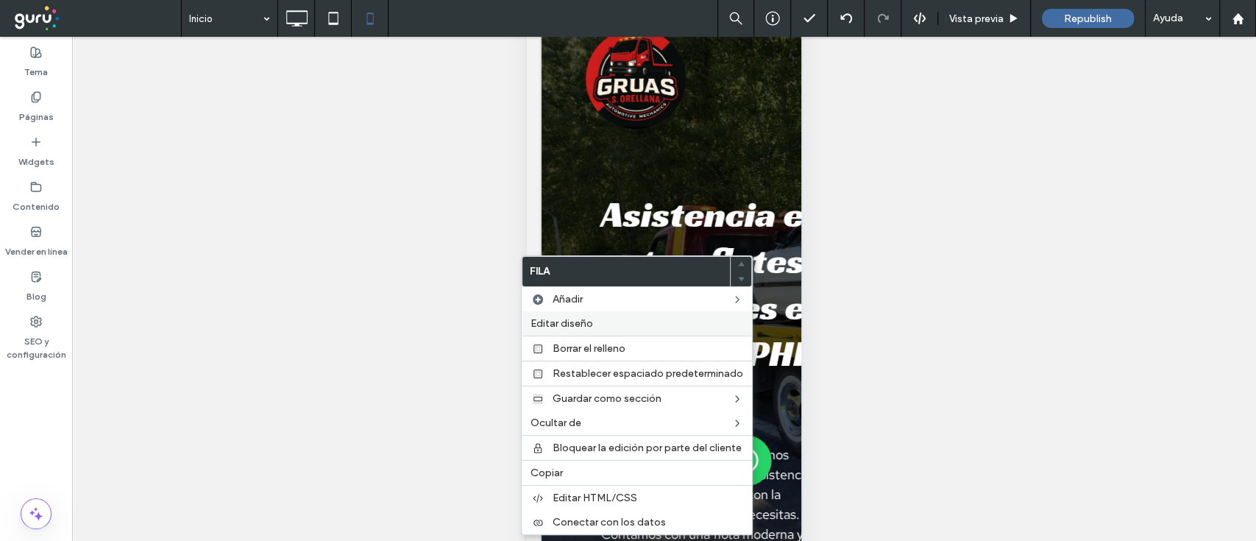
click at [629, 325] on label "Editar diseño" at bounding box center [637, 323] width 213 height 13
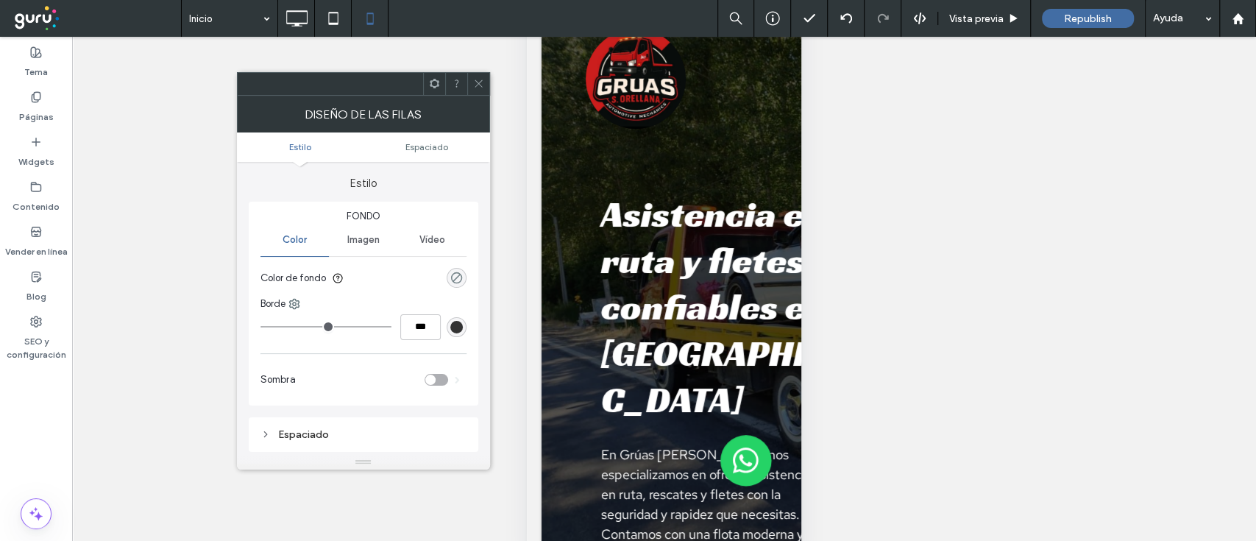
click at [459, 272] on div "rgba(0, 0, 0, 0)" at bounding box center [456, 278] width 13 height 13
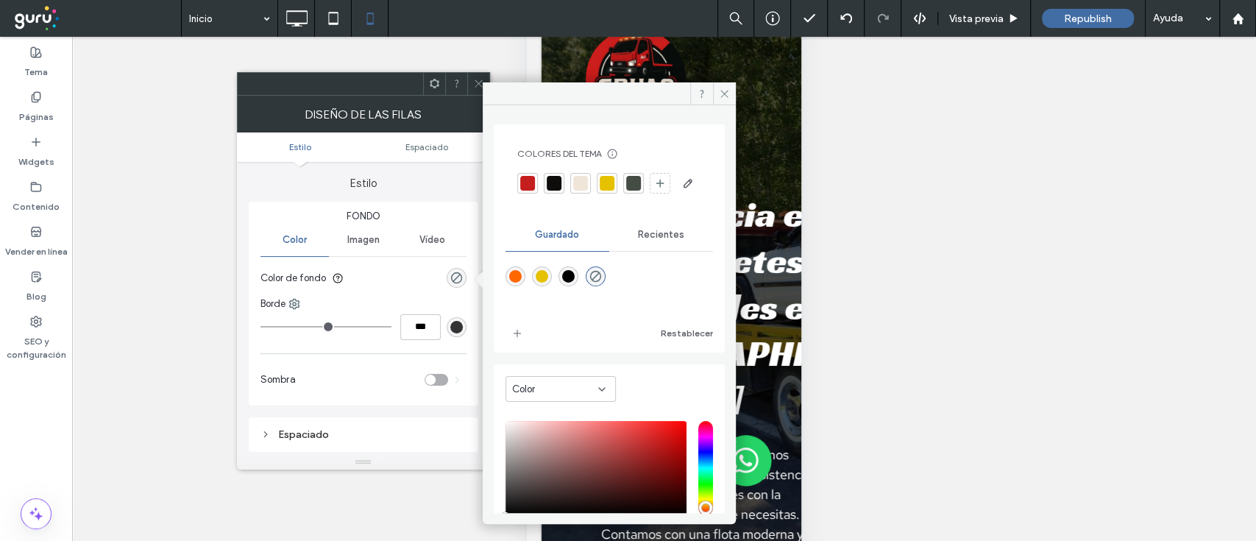
click at [577, 178] on div at bounding box center [580, 183] width 15 height 15
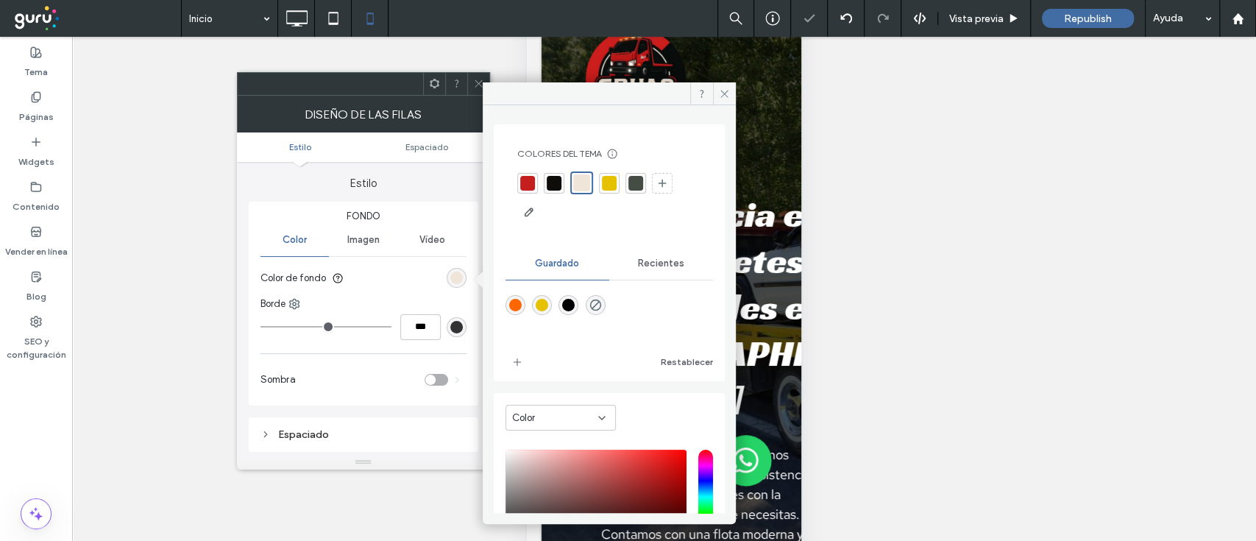
click at [636, 183] on div at bounding box center [636, 183] width 15 height 15
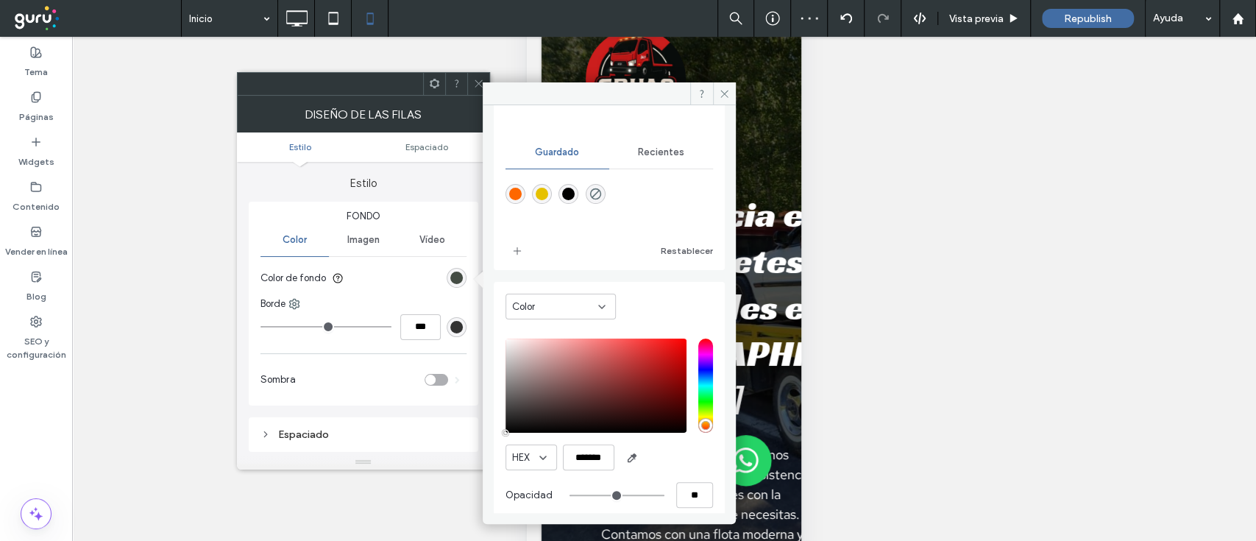
scroll to position [118, 0]
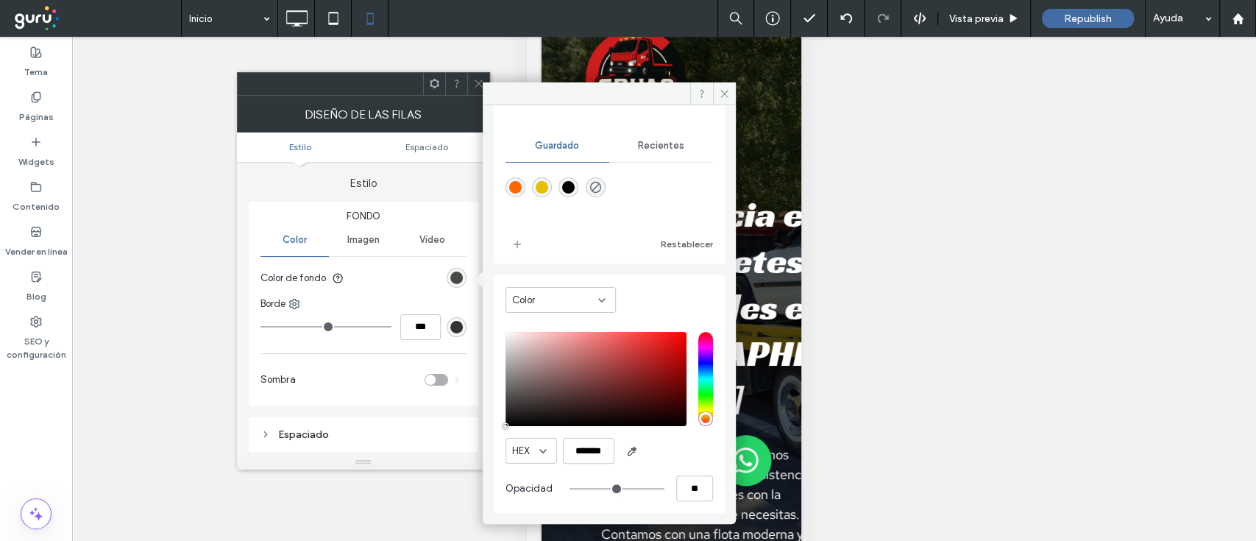
type input "*******"
type input "***"
type input "****"
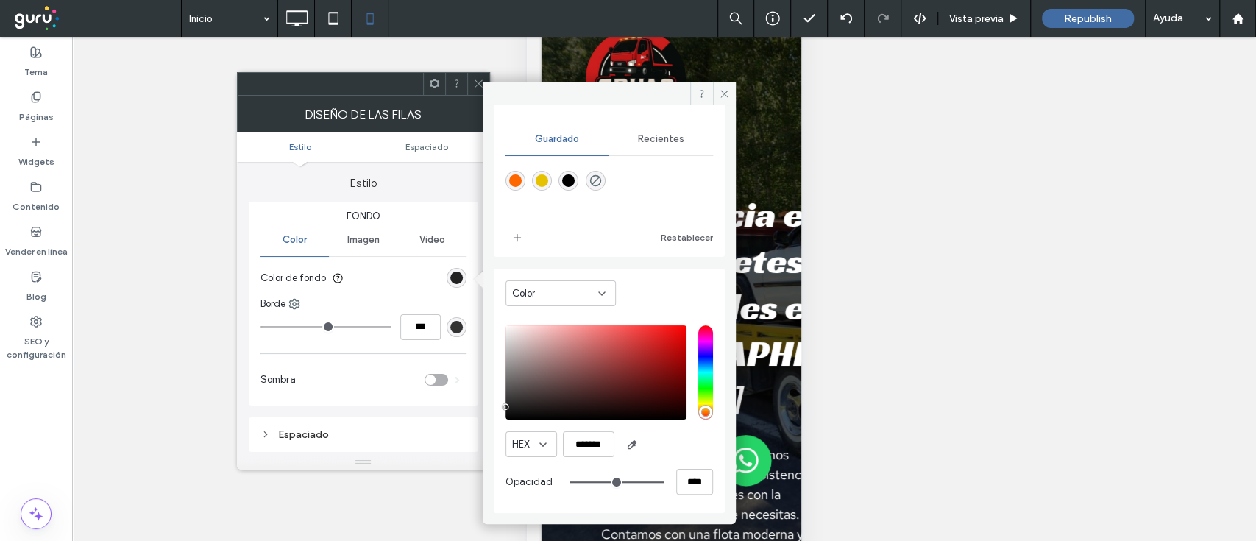
type input "*******"
drag, startPoint x: 509, startPoint y: 412, endPoint x: 494, endPoint y: 412, distance: 15.5
click at [494, 412] on div "Color HEX ******* Opacidad ****" at bounding box center [609, 391] width 231 height 244
click at [725, 92] on use at bounding box center [724, 93] width 7 height 7
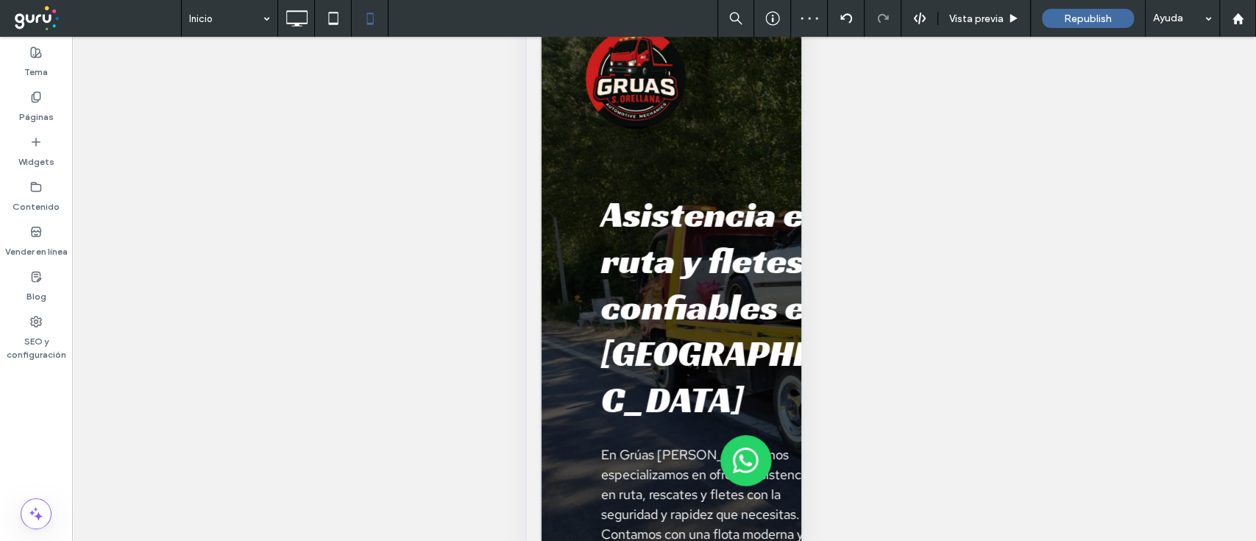
type input "**********"
type input "**"
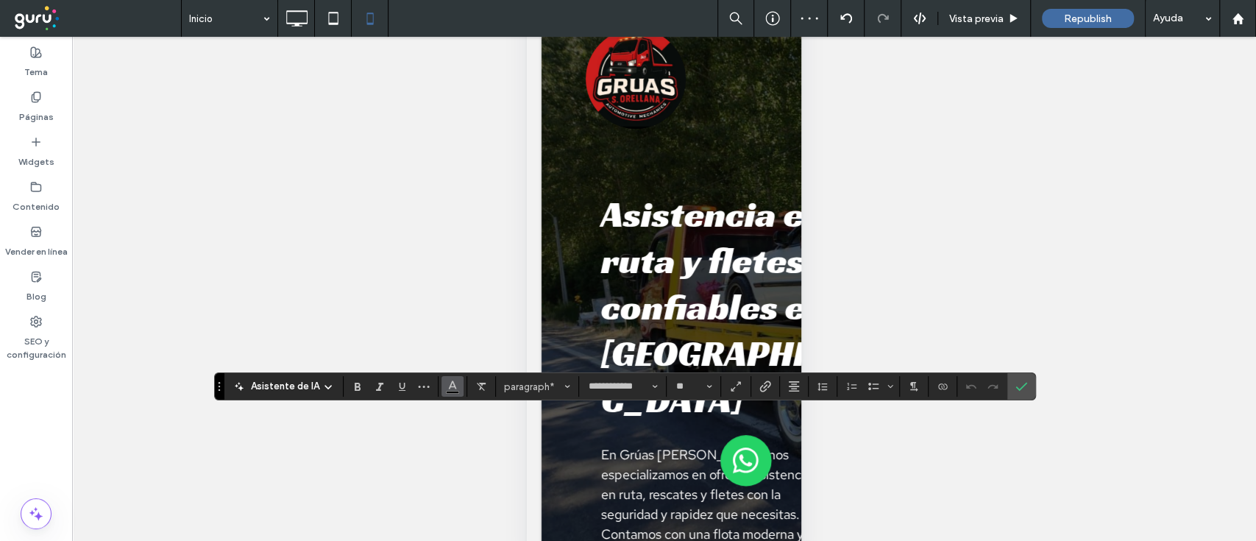
click at [453, 390] on icon "Color" at bounding box center [453, 385] width 12 height 12
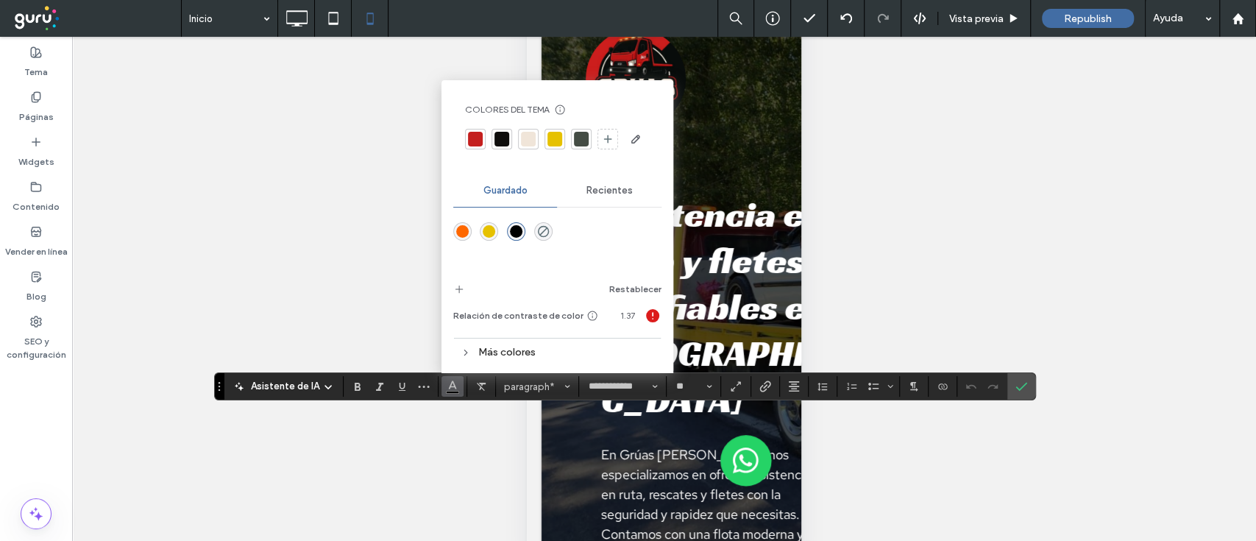
click at [612, 192] on span "Recientes" at bounding box center [610, 191] width 46 height 12
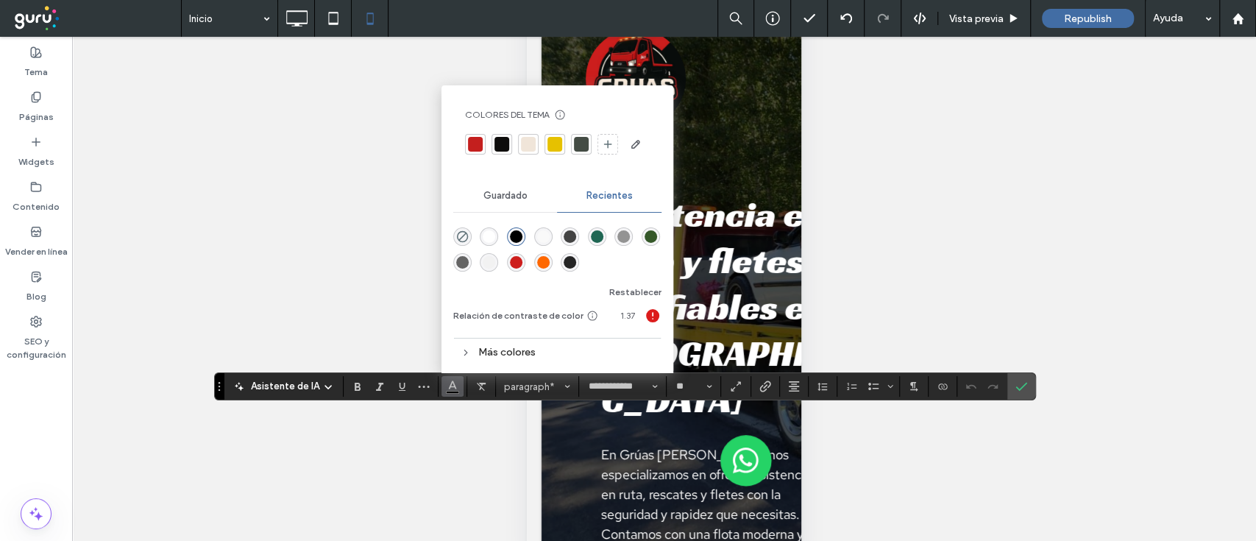
click at [484, 238] on div "rgba(255, 255, 255, 1)" at bounding box center [489, 236] width 13 height 13
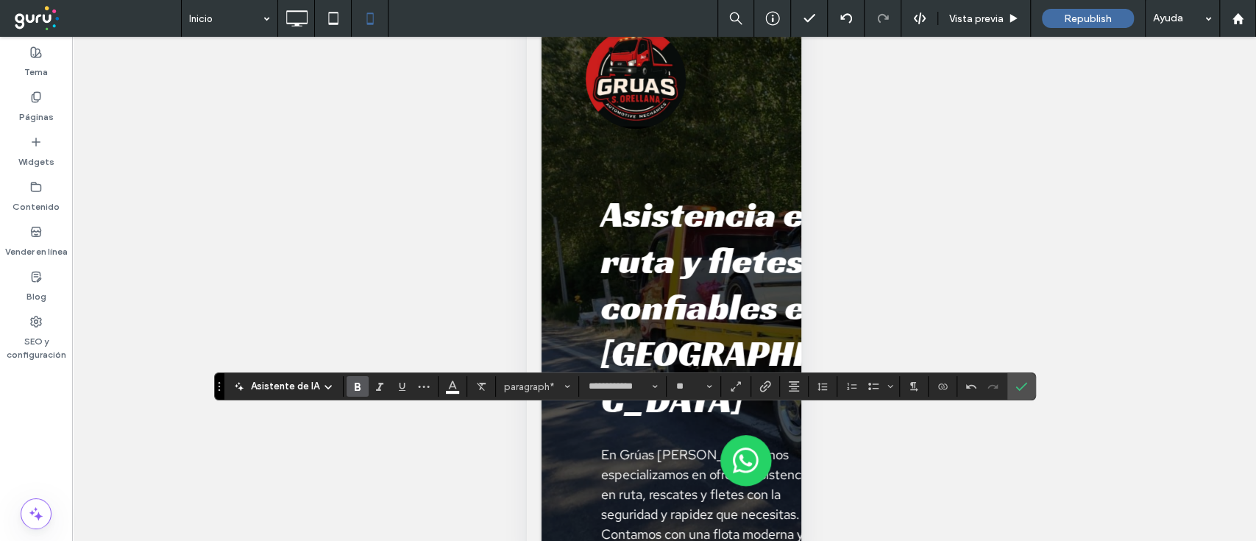
click at [353, 392] on icon "Negrita" at bounding box center [358, 387] width 12 height 12
click at [1016, 383] on icon "Confirmar" at bounding box center [1022, 387] width 12 height 12
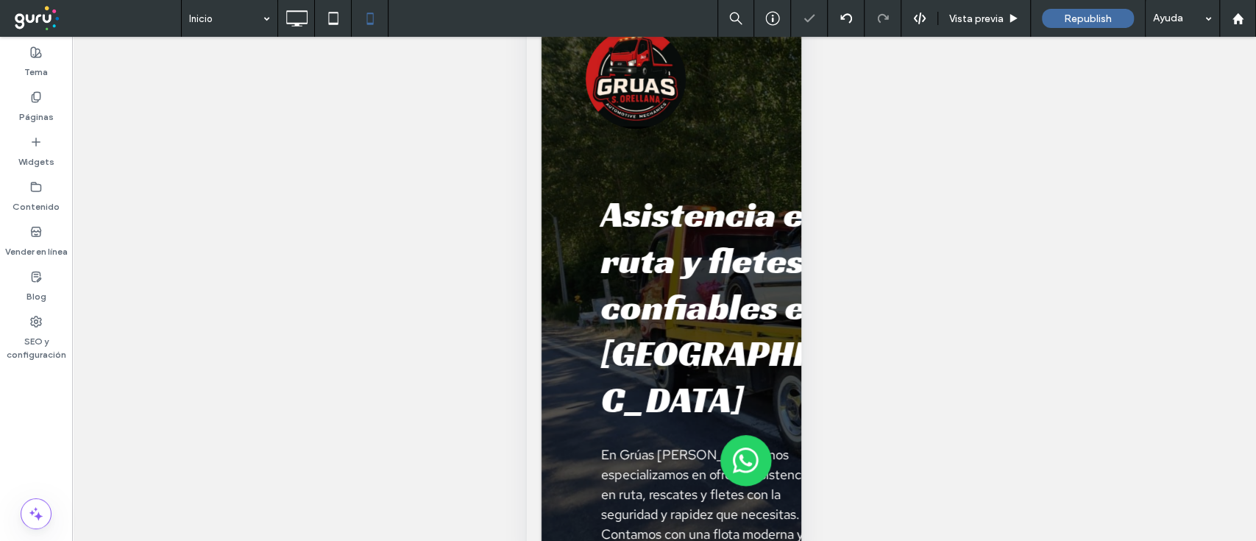
click at [889, 344] on div "¿Hacer visible? Sí ¿Hacer visible? Sí ¿Hacer visible? Sí" at bounding box center [664, 307] width 1184 height 541
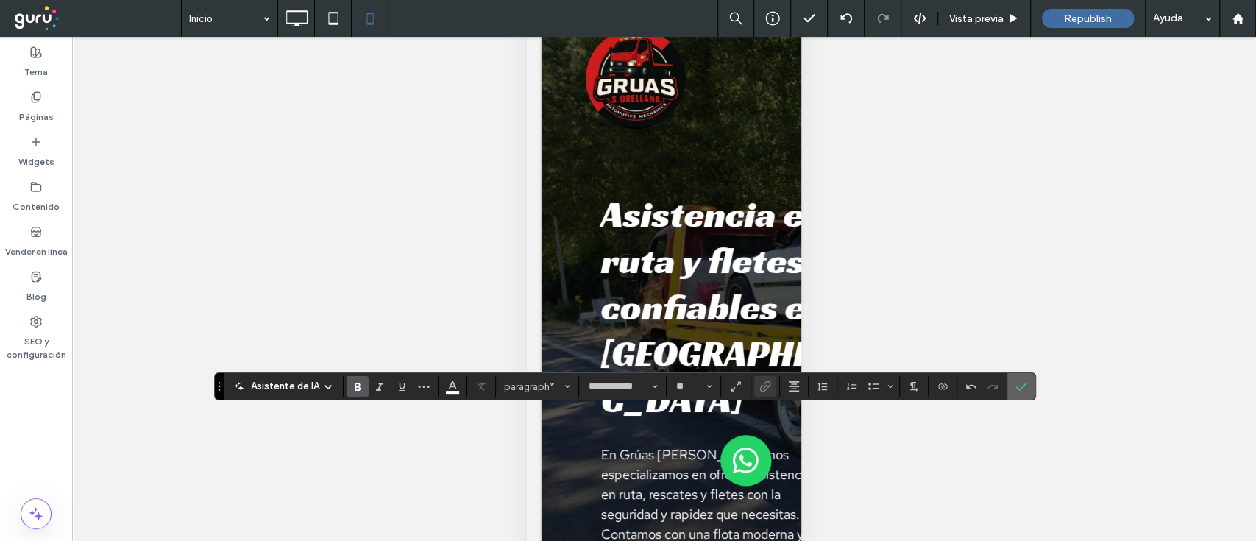
click at [1019, 396] on span "Confirmar" at bounding box center [1019, 386] width 7 height 26
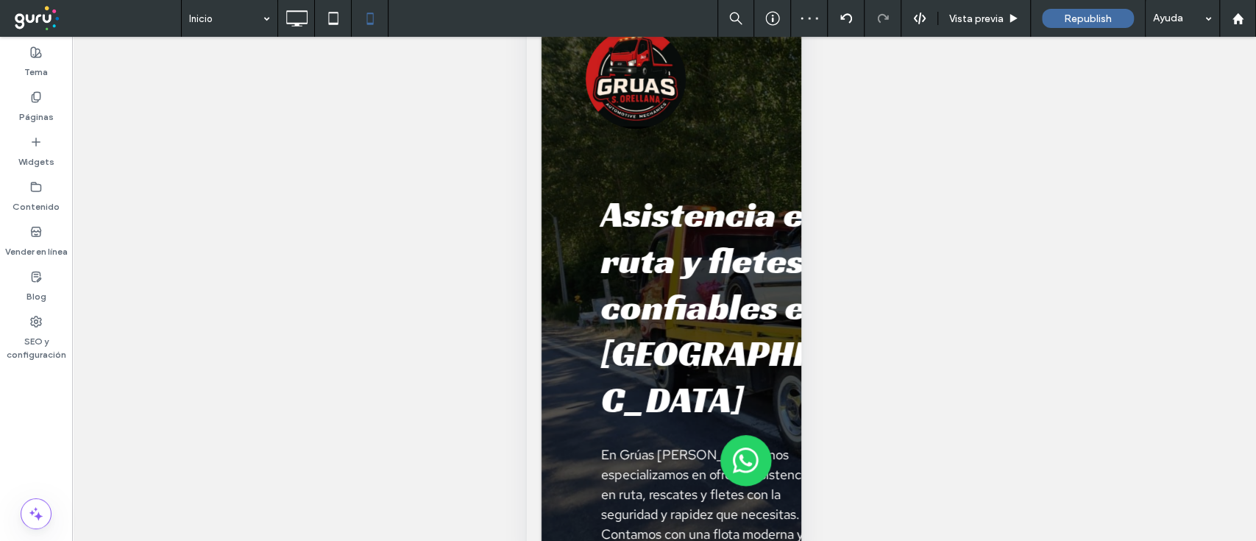
scroll to position [0, 0]
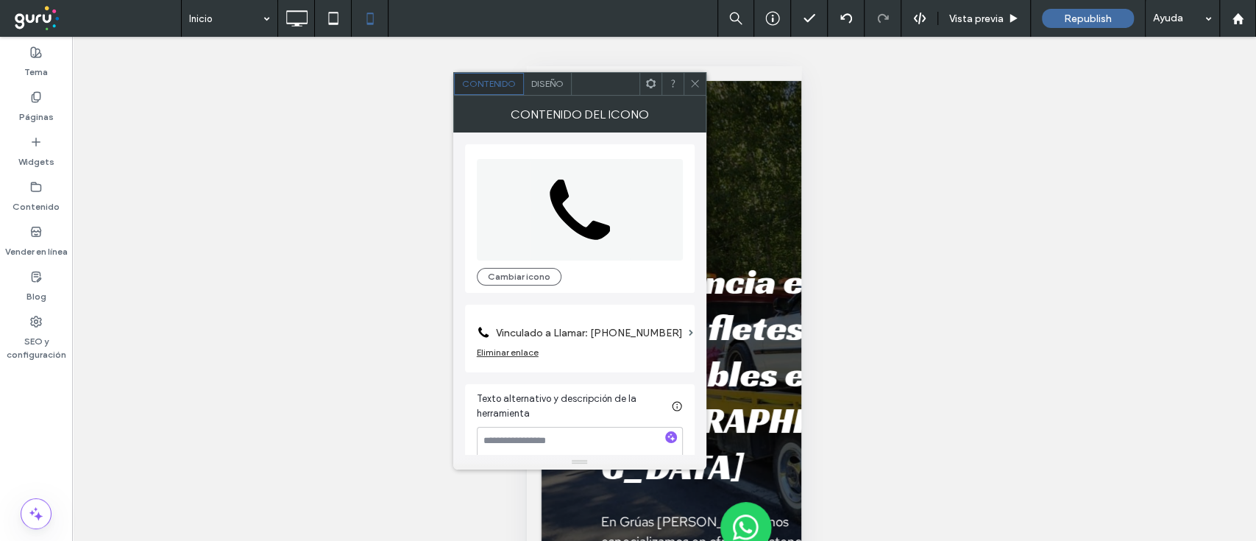
click at [673, 331] on section "Vinculado a Llamar: [PHONE_NUMBER]" at bounding box center [580, 329] width 206 height 35
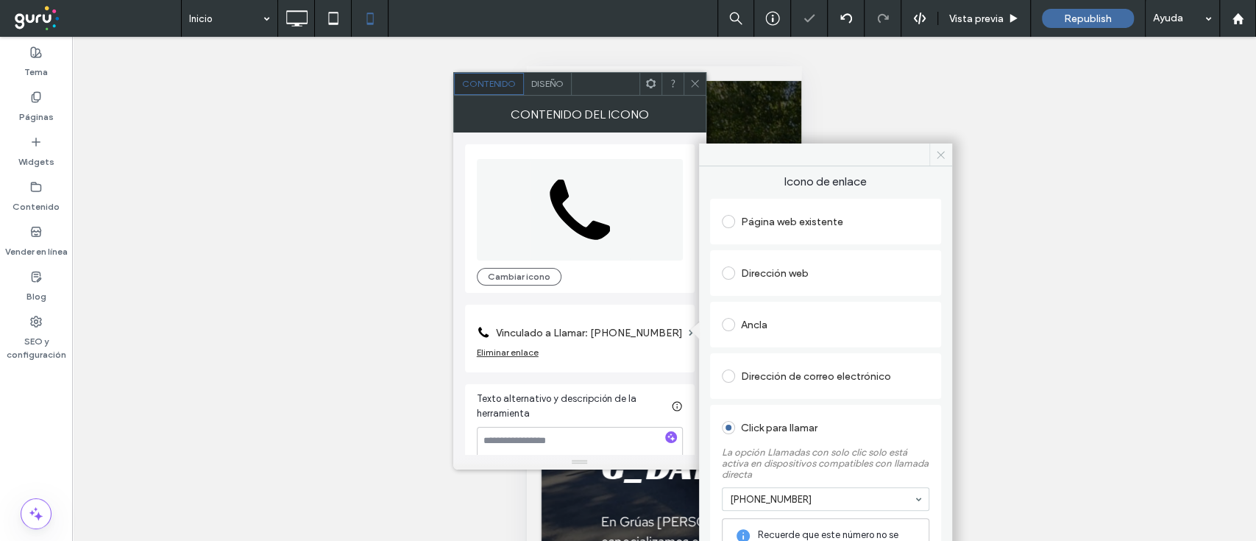
click at [939, 157] on icon at bounding box center [940, 154] width 11 height 11
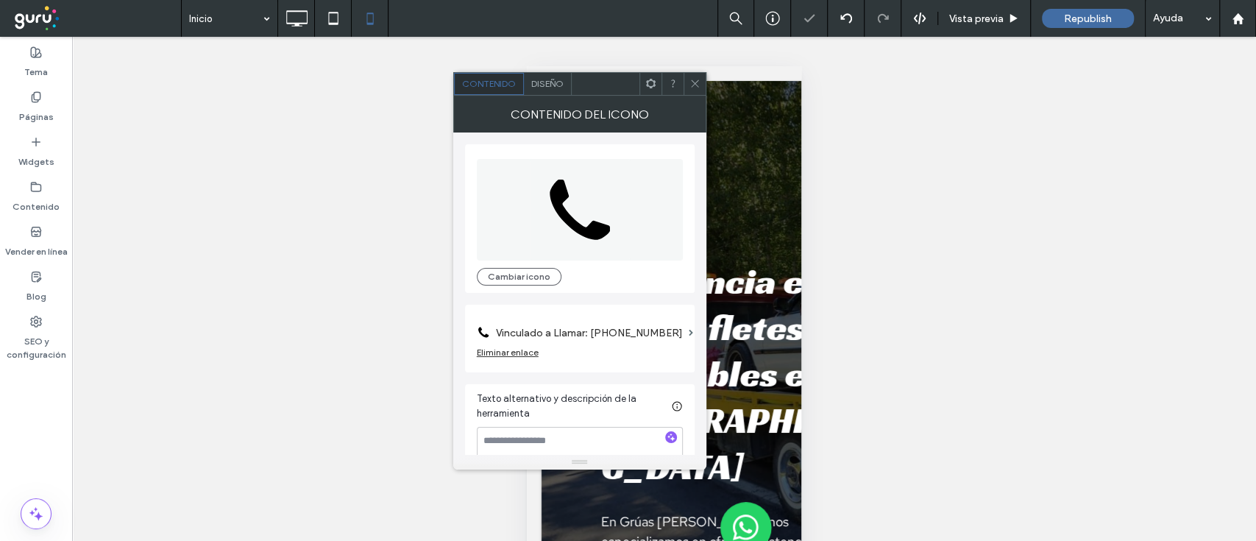
click at [696, 79] on icon at bounding box center [695, 83] width 11 height 11
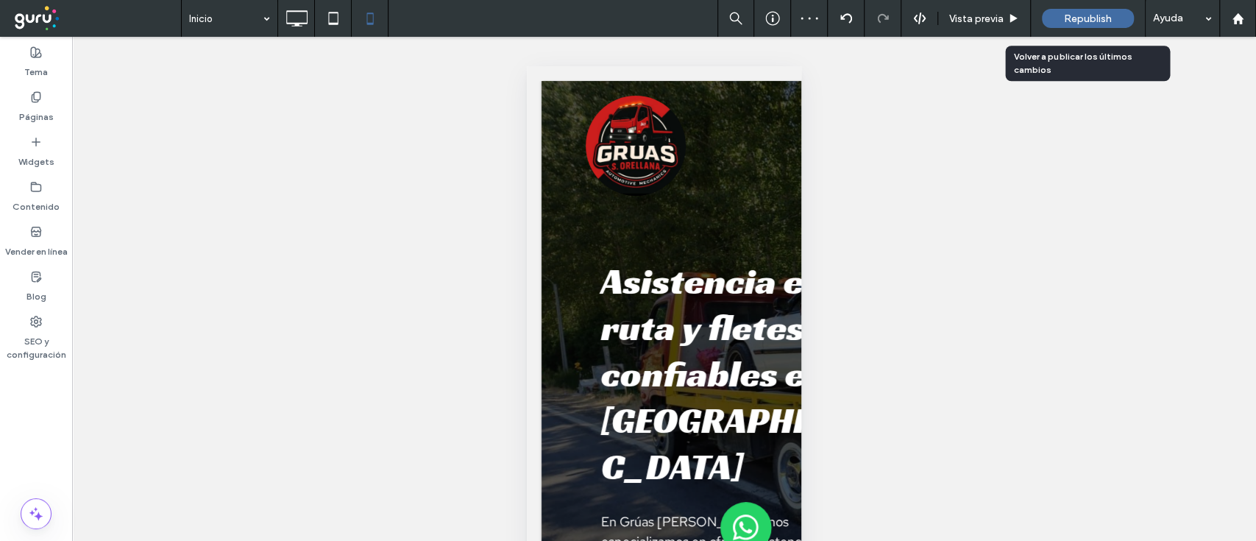
click at [1078, 13] on span "Republish" at bounding box center [1088, 19] width 48 height 13
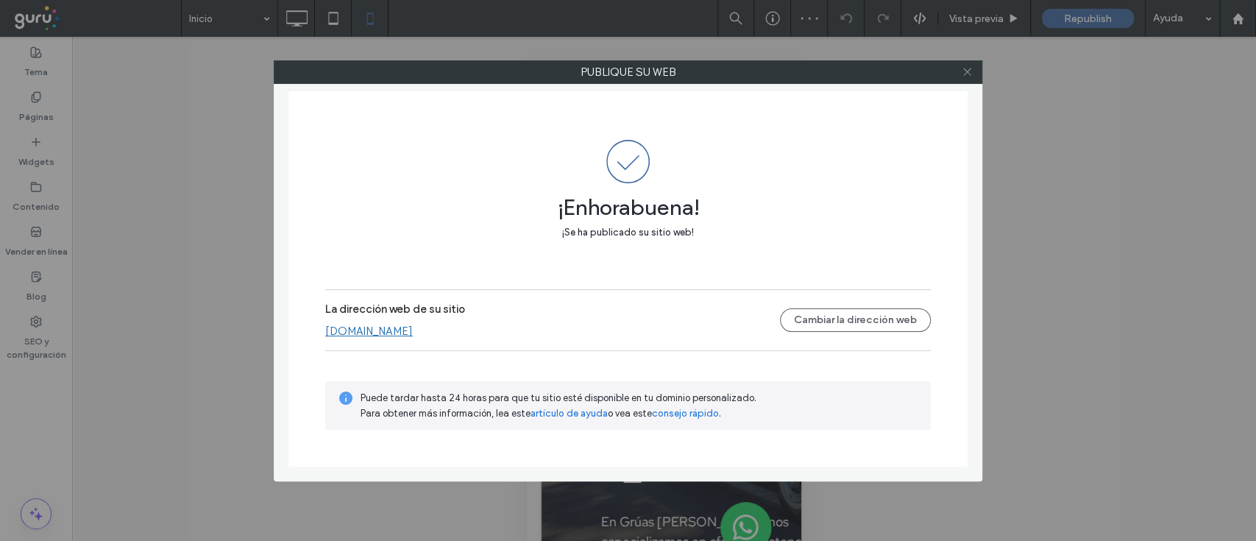
click at [972, 69] on icon at bounding box center [967, 71] width 11 height 11
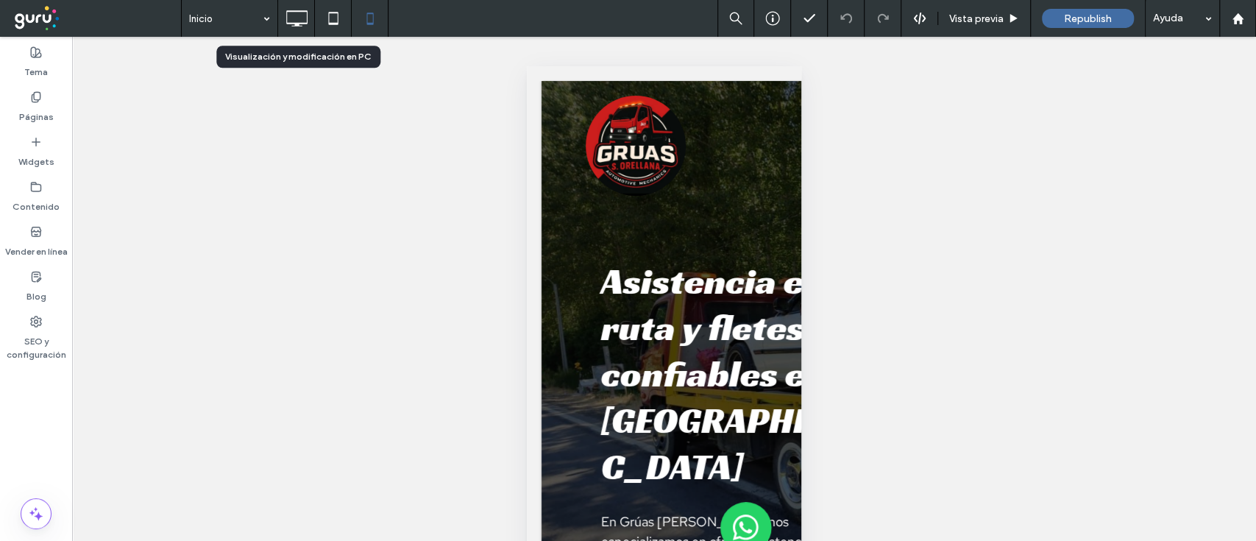
click at [291, 20] on icon at bounding box center [296, 18] width 29 height 29
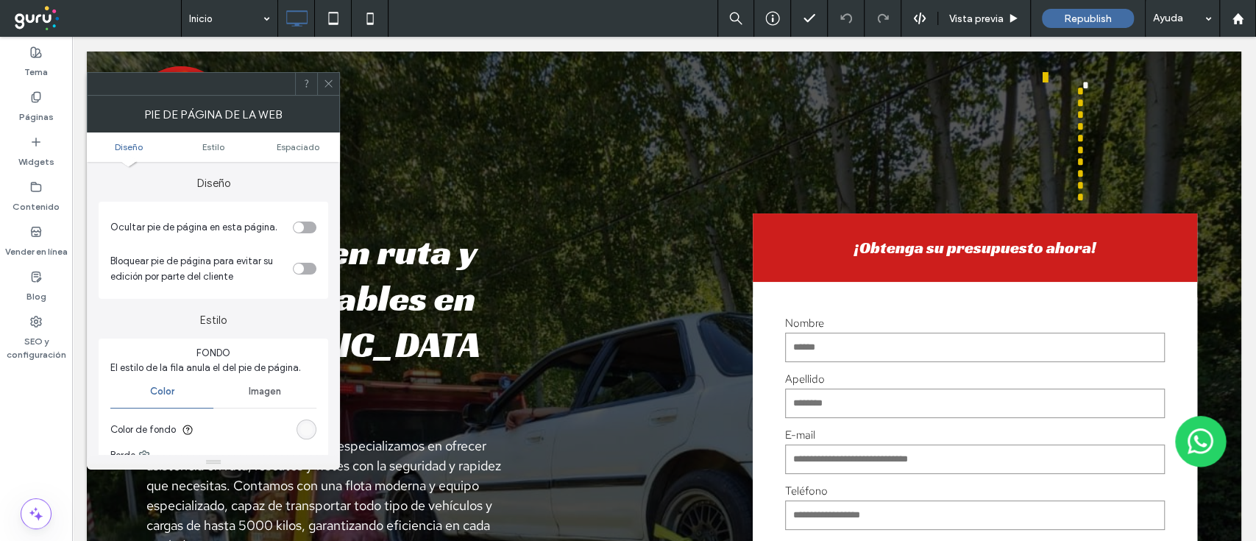
click at [311, 439] on section "Color de fondo" at bounding box center [213, 429] width 206 height 37
click at [308, 434] on div "rgb(249, 249, 249)" at bounding box center [306, 429] width 13 height 13
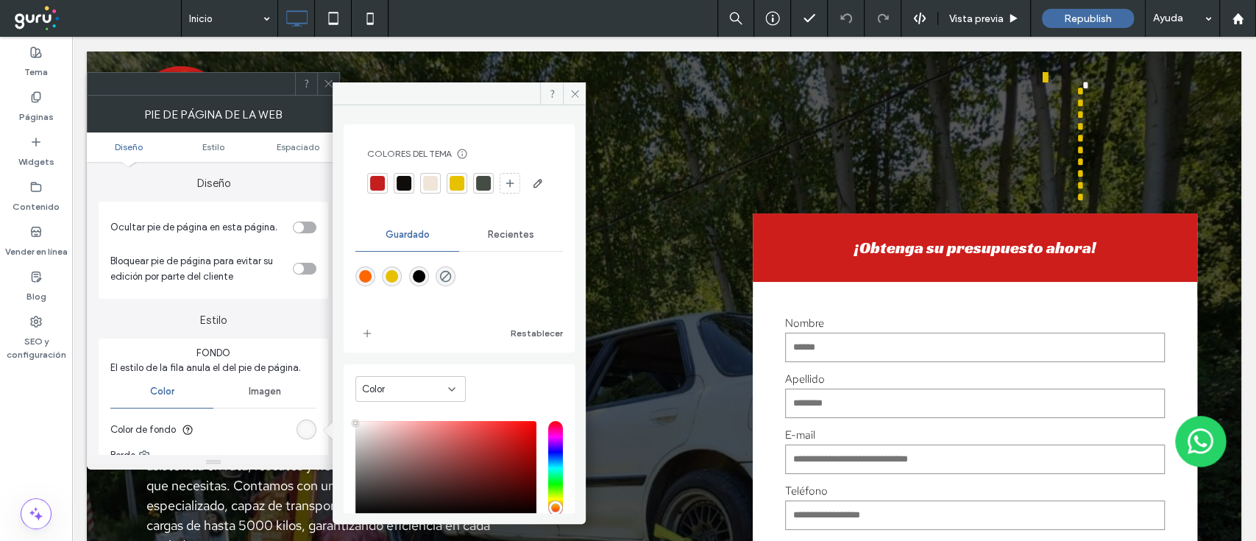
click at [504, 241] on span "Recientes" at bounding box center [511, 235] width 46 height 12
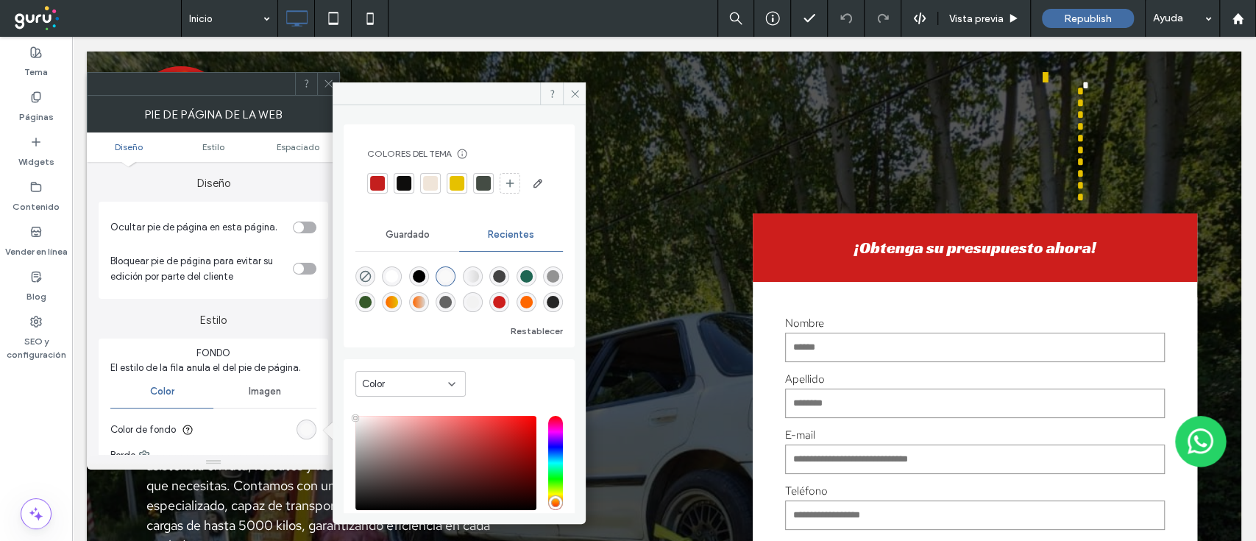
scroll to position [24, 0]
click at [547, 308] on div "rgba(37, 37, 37, 1)" at bounding box center [553, 302] width 13 height 13
type input "*******"
click at [572, 91] on icon at bounding box center [575, 93] width 11 height 11
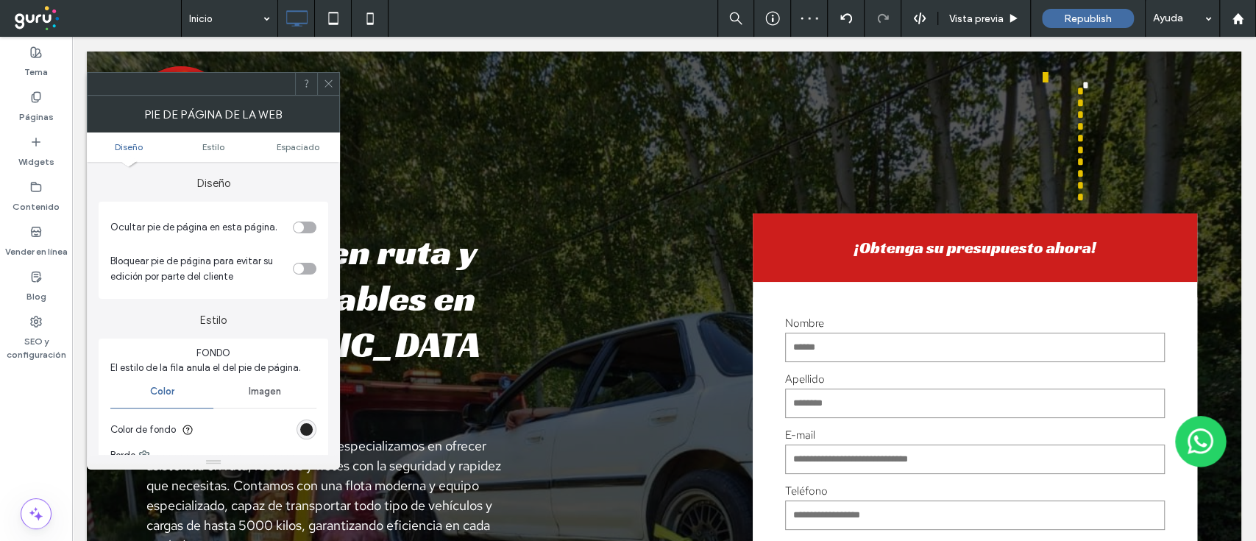
click at [330, 86] on icon at bounding box center [328, 83] width 11 height 11
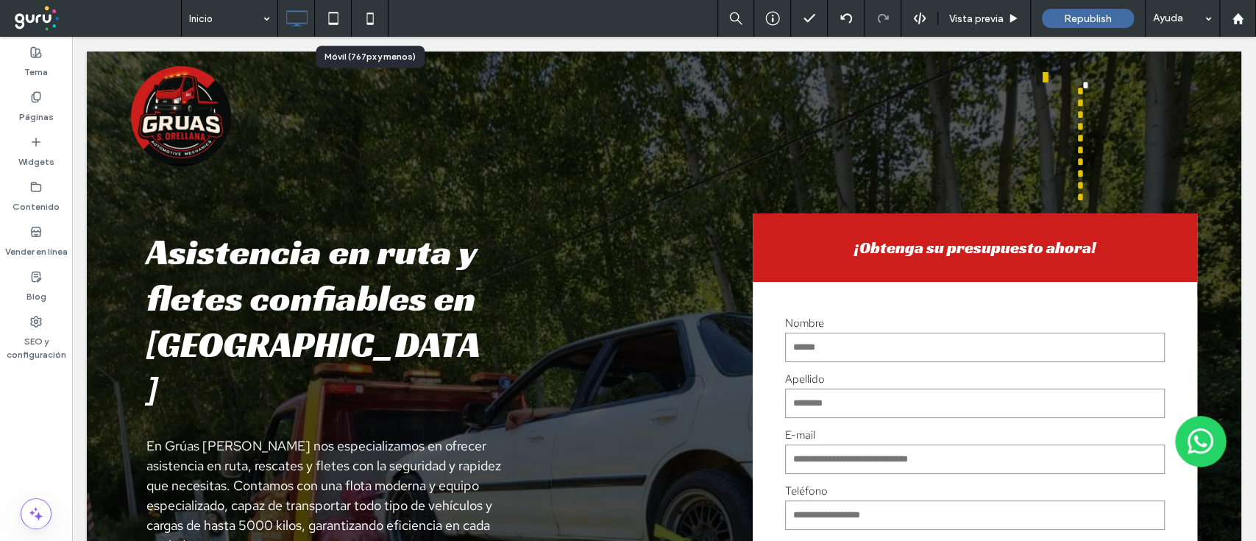
click at [375, 24] on icon at bounding box center [369, 18] width 29 height 29
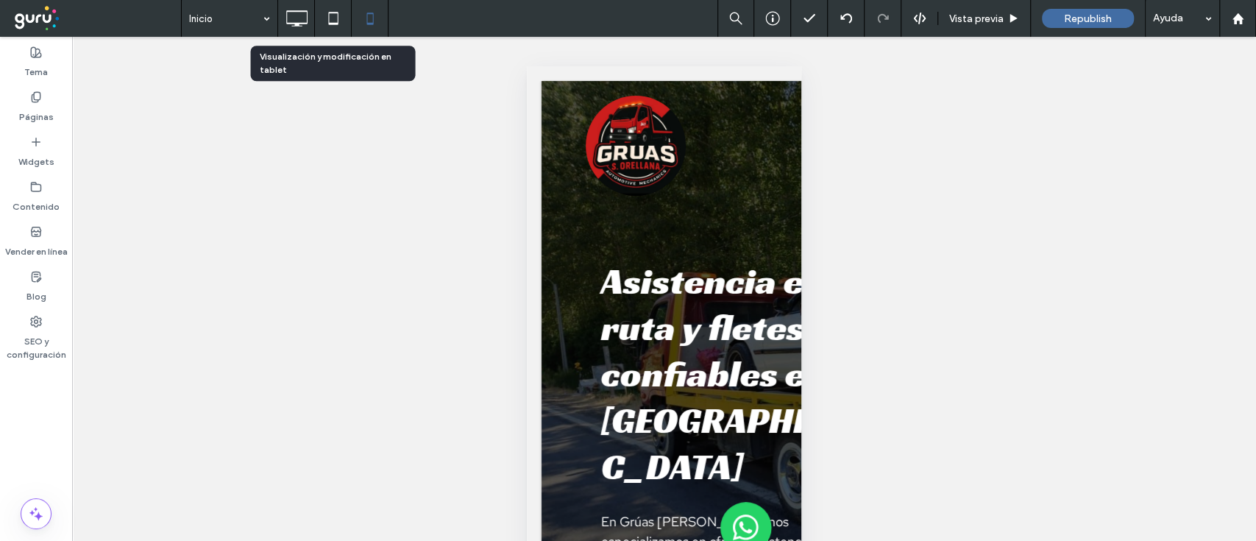
click at [305, 18] on icon at bounding box center [296, 18] width 29 height 29
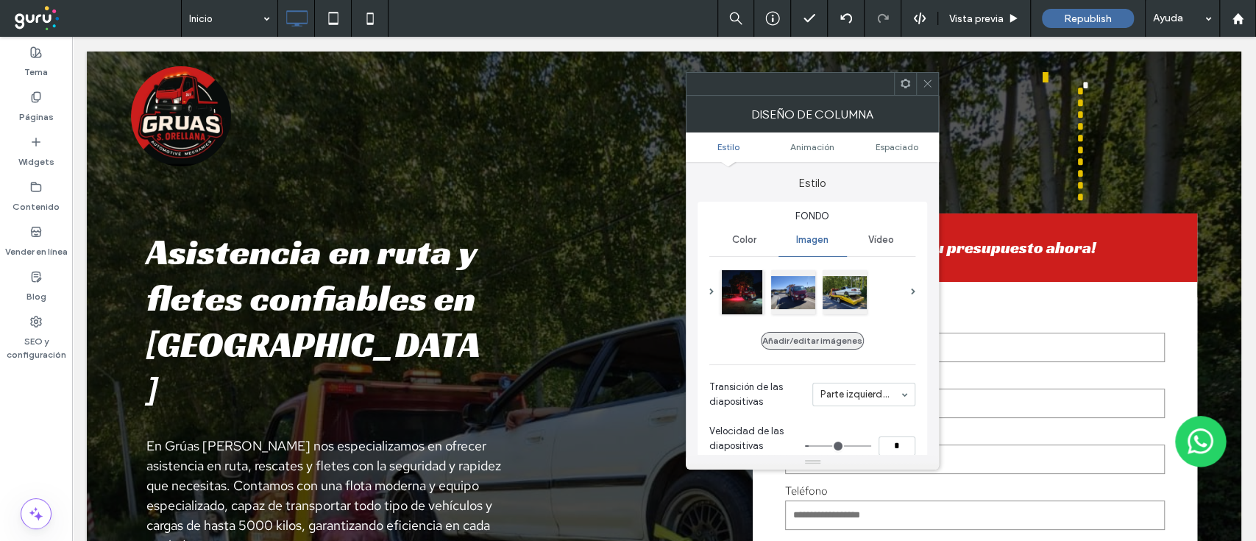
click at [818, 339] on button "Añadir/editar imágenes" at bounding box center [812, 341] width 103 height 18
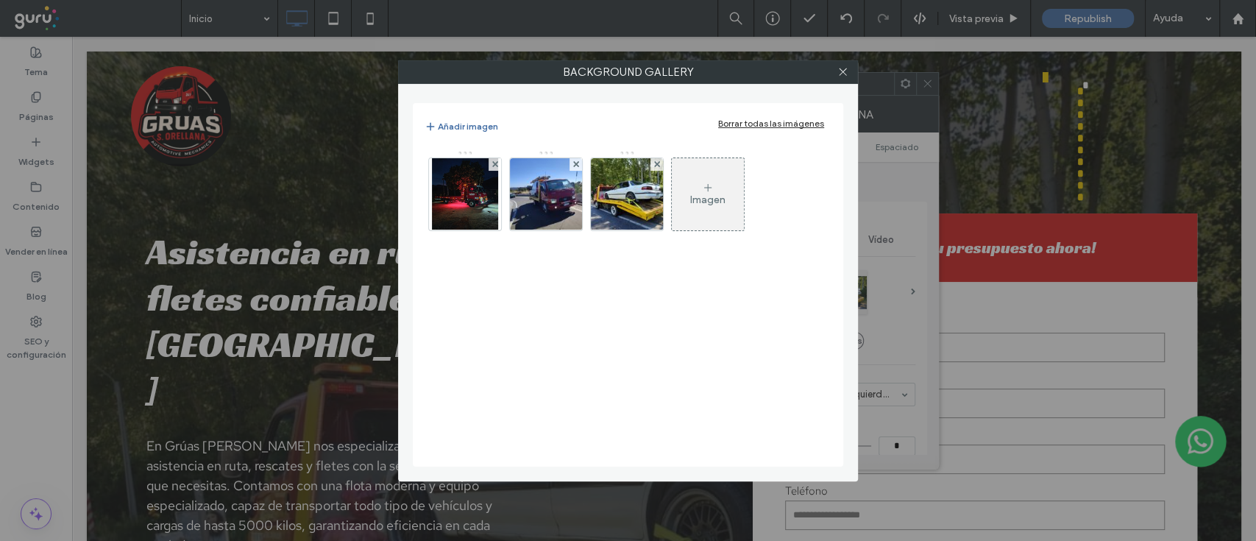
click at [719, 196] on div "Imagen" at bounding box center [707, 200] width 35 height 13
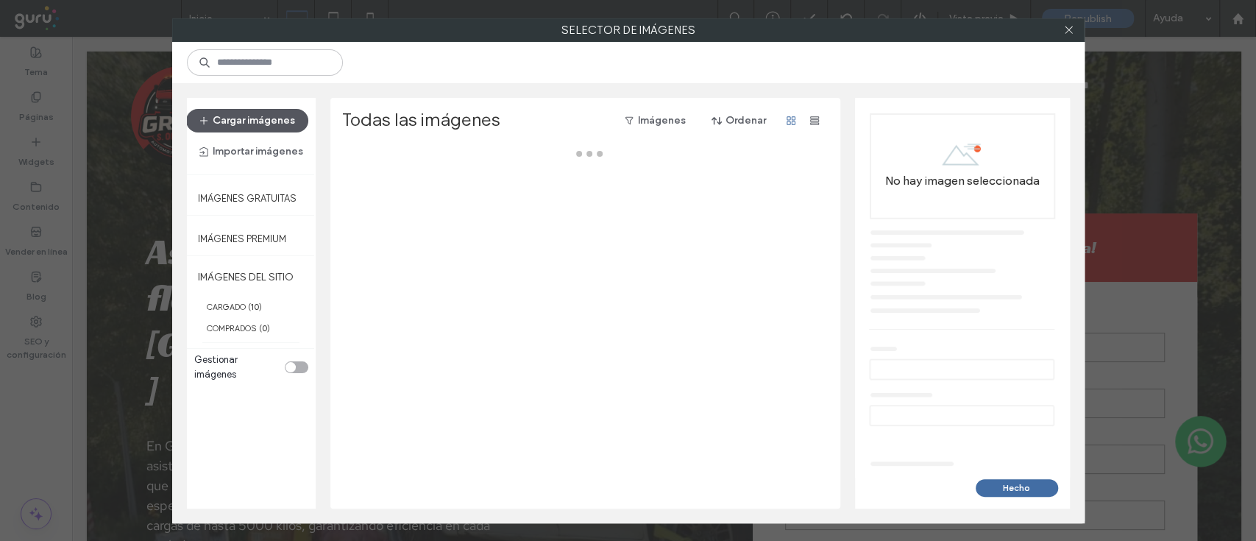
click at [281, 113] on button "Cargar imágenes" at bounding box center [247, 121] width 122 height 24
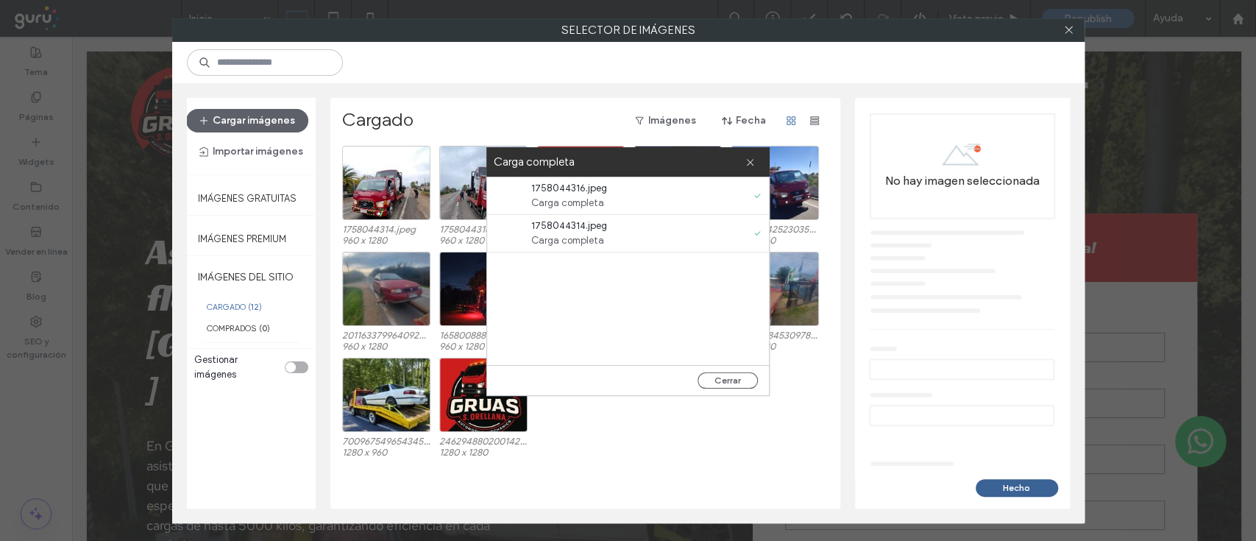
click at [1015, 492] on button "Hecho" at bounding box center [1017, 488] width 82 height 18
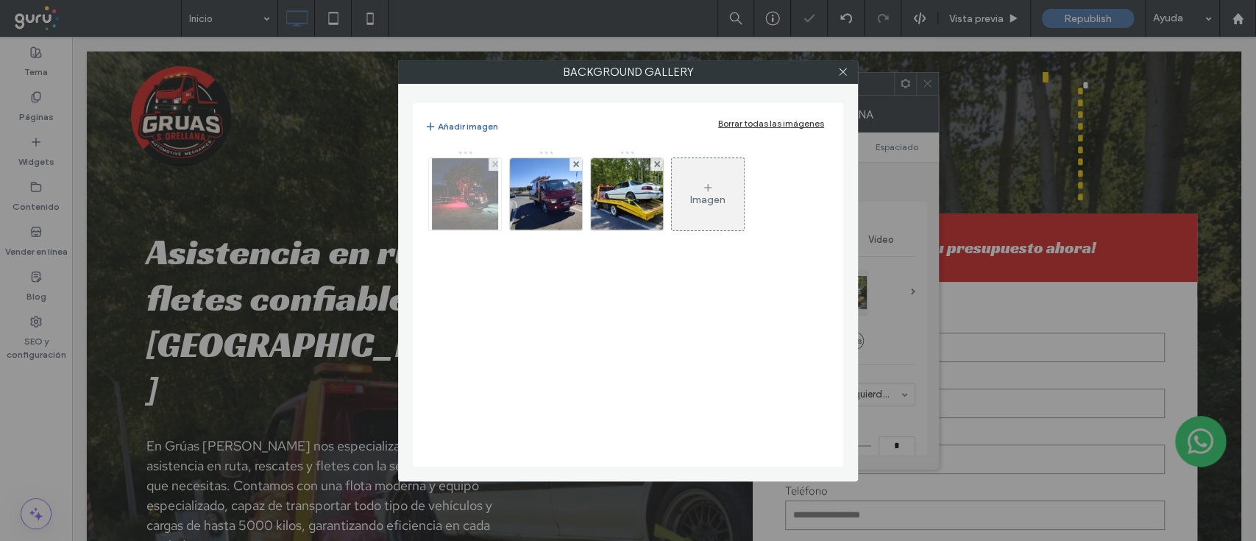
click at [458, 197] on img at bounding box center [465, 194] width 66 height 72
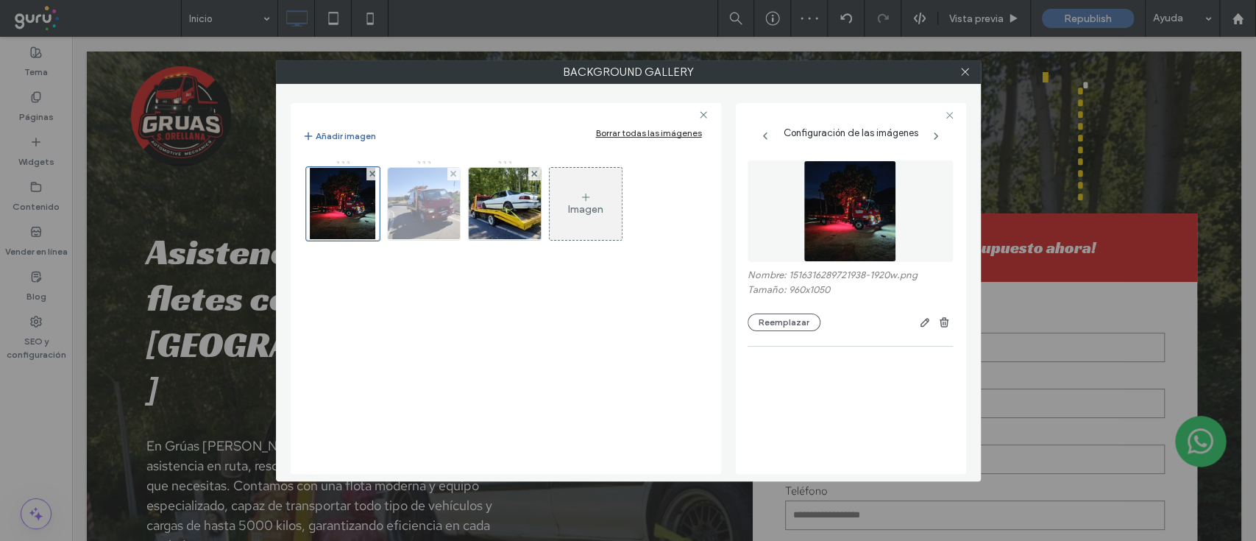
click at [425, 188] on img at bounding box center [423, 204] width 96 height 72
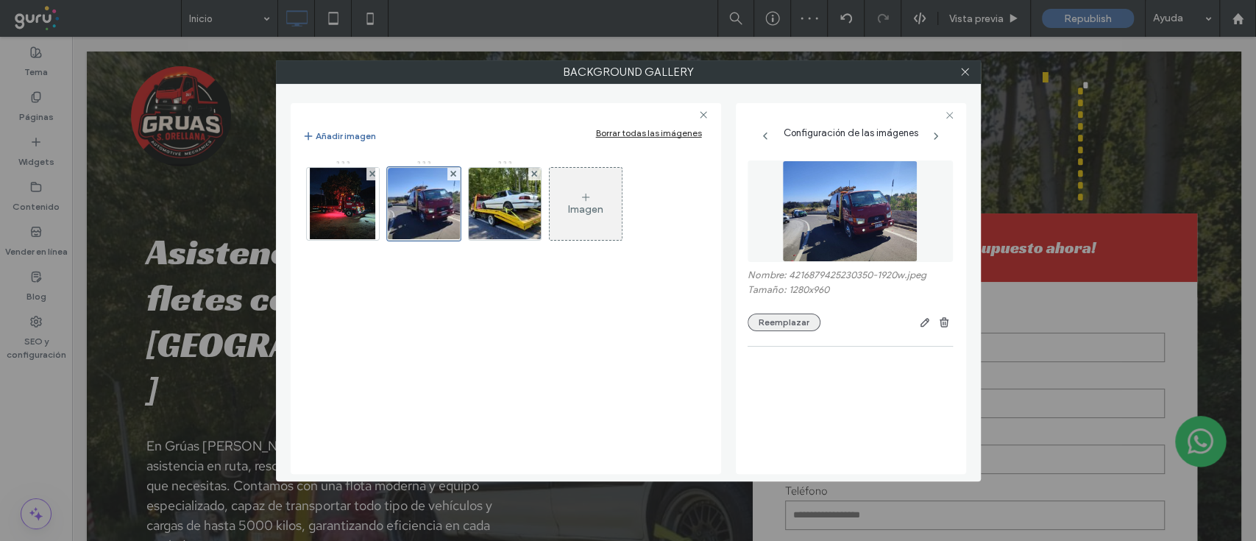
click at [801, 319] on button "Reemplazar" at bounding box center [784, 323] width 73 height 18
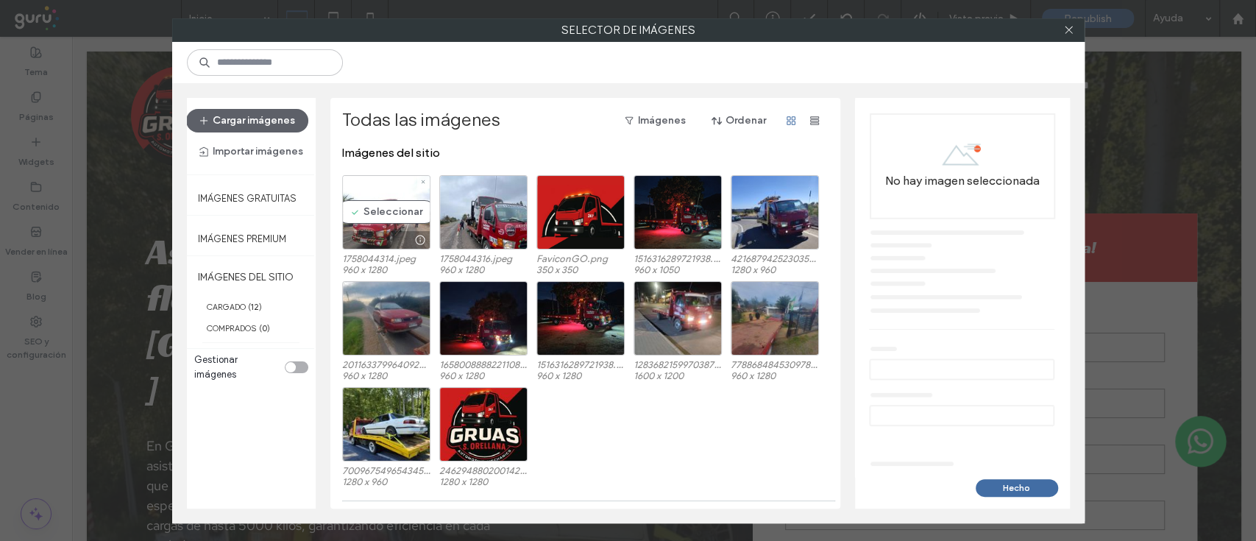
click at [371, 198] on div "Seleccionar" at bounding box center [386, 212] width 88 height 74
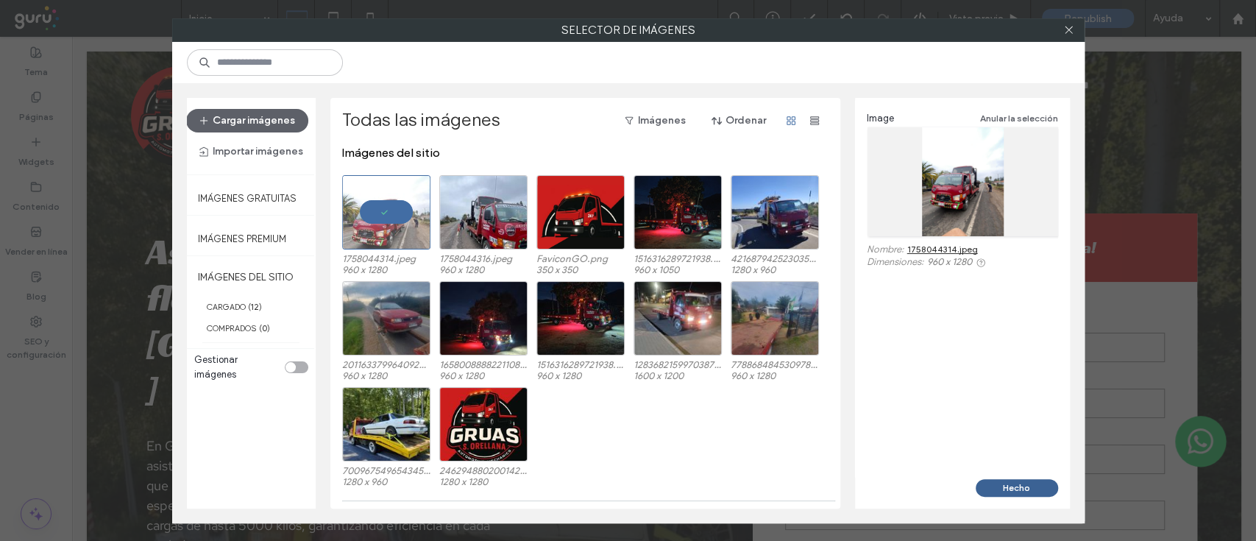
click at [1000, 485] on button "Hecho" at bounding box center [1017, 488] width 82 height 18
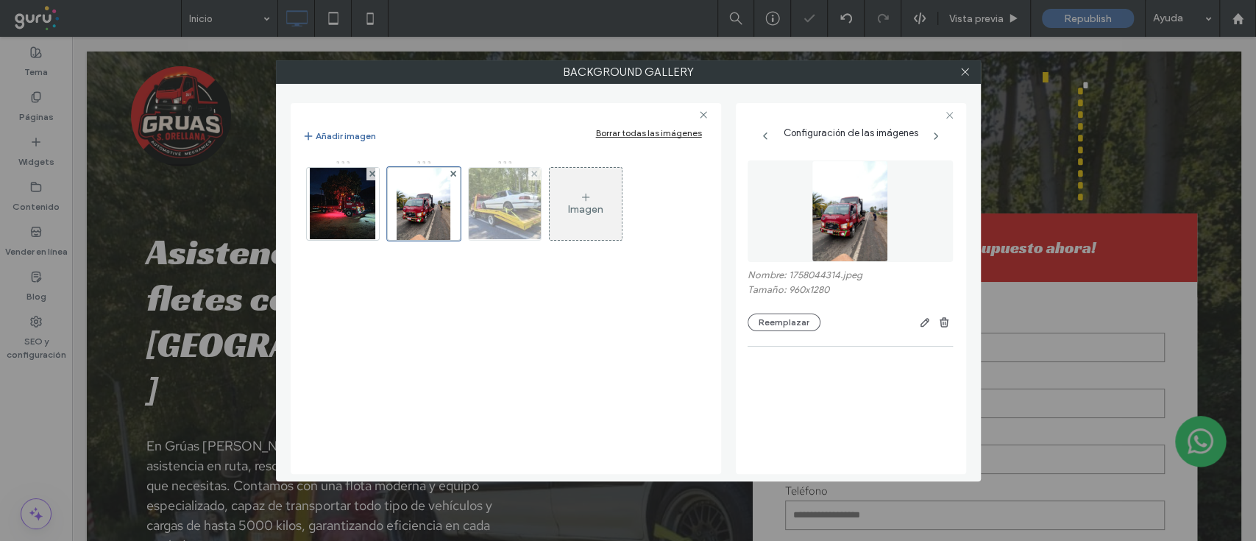
click at [500, 222] on img at bounding box center [504, 204] width 96 height 72
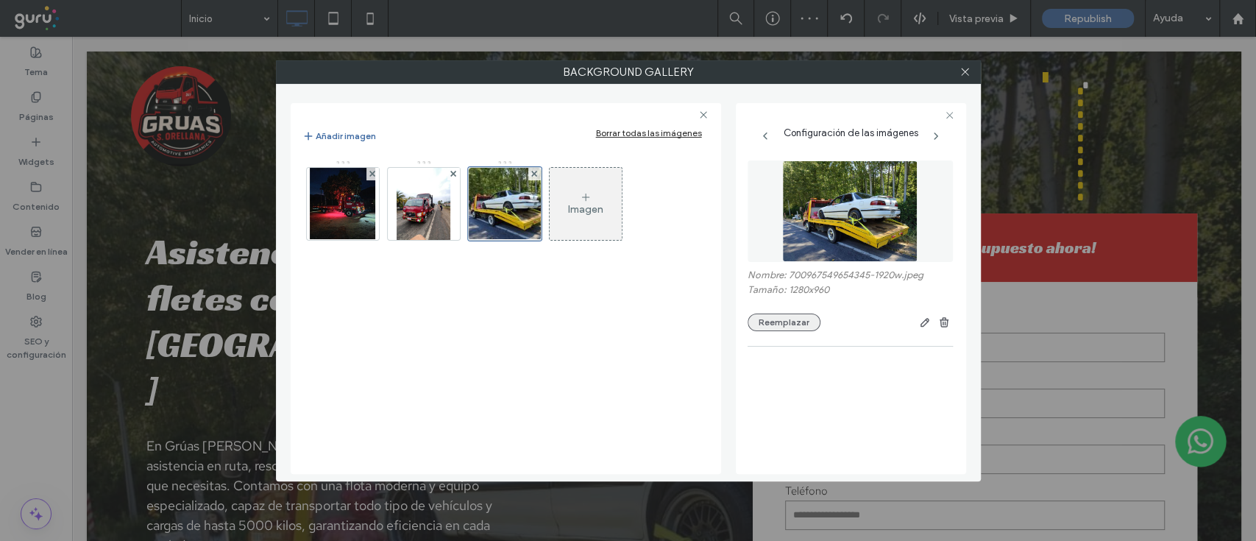
click at [774, 326] on button "Reemplazar" at bounding box center [784, 323] width 73 height 18
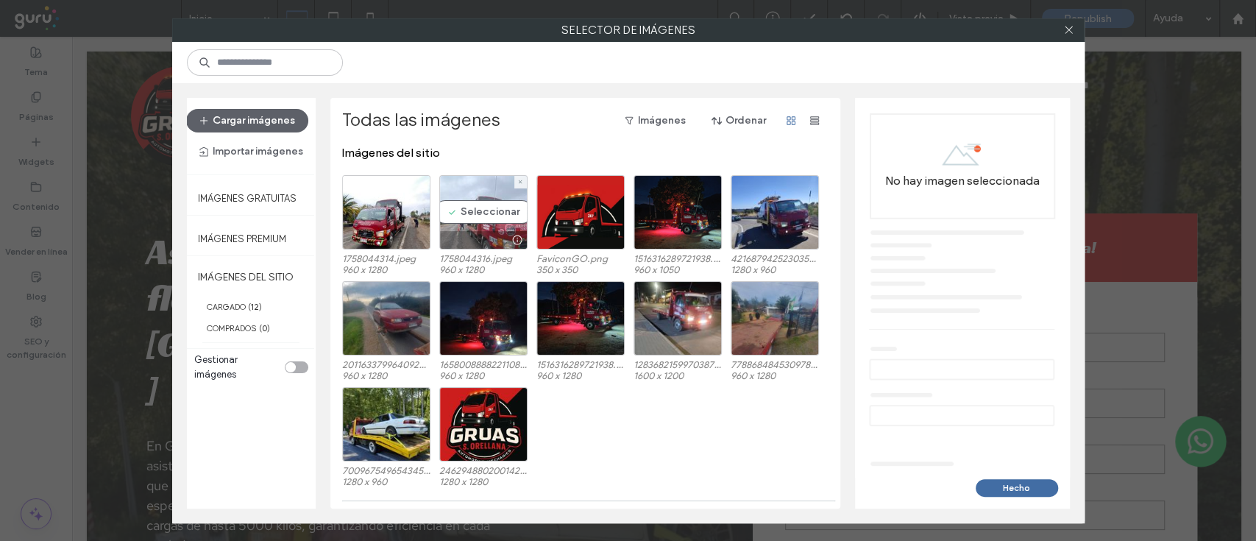
click at [495, 197] on div "Seleccionar" at bounding box center [483, 212] width 88 height 74
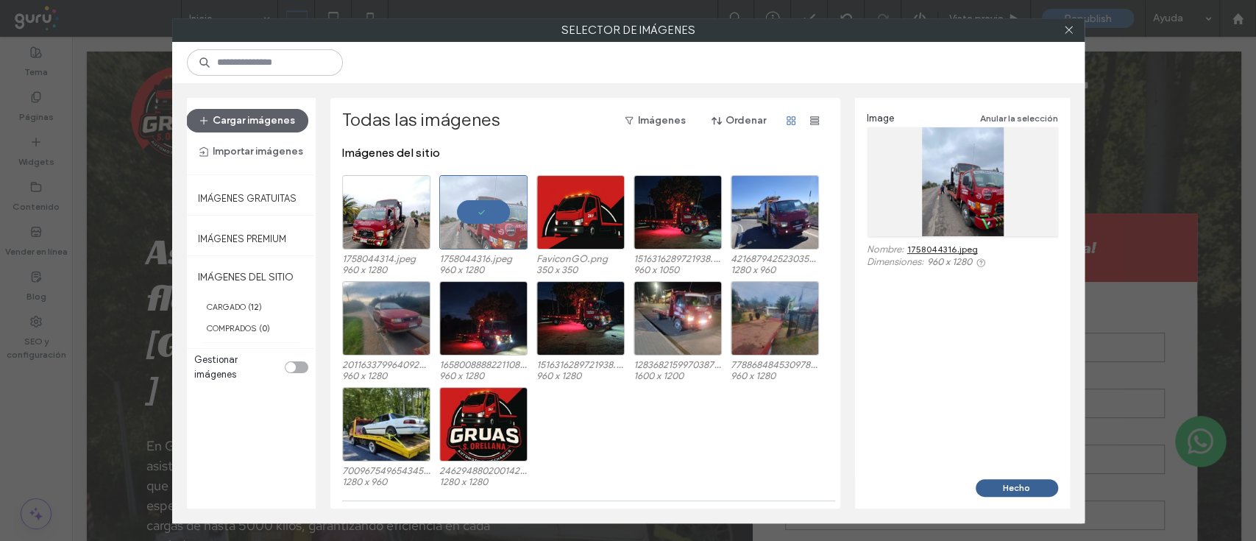
click at [997, 484] on button "Hecho" at bounding box center [1017, 488] width 82 height 18
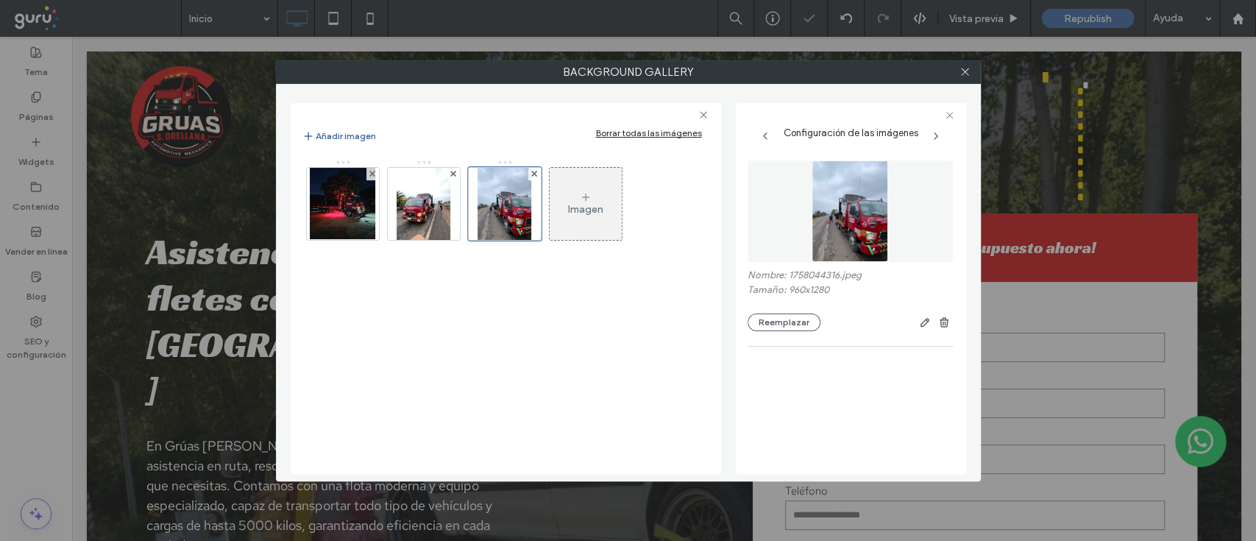
type input "**"
click at [966, 68] on icon at bounding box center [965, 71] width 11 height 11
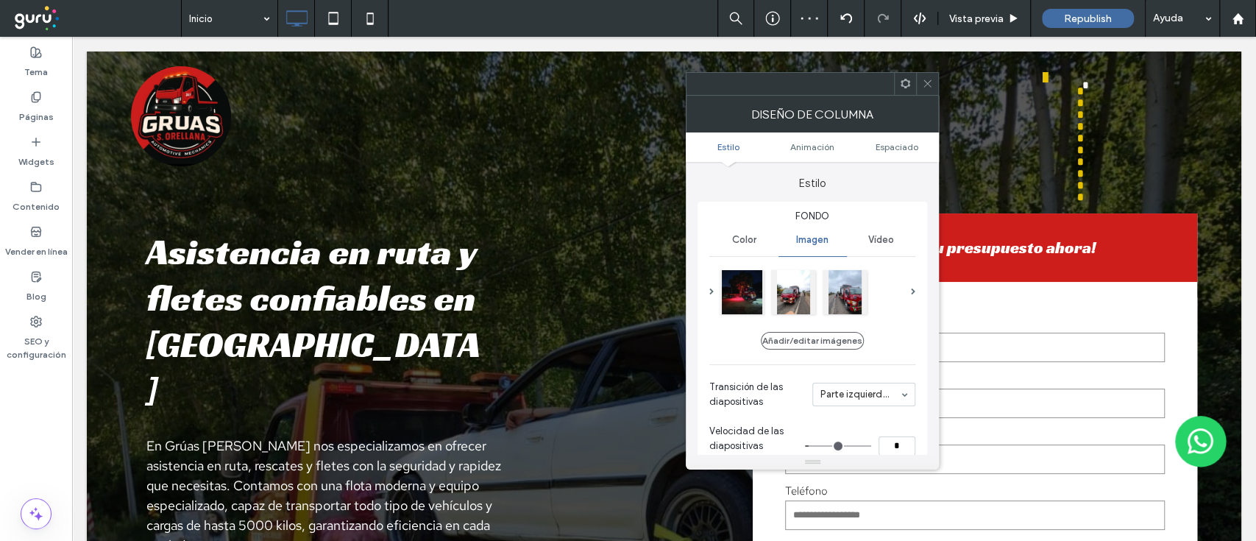
click at [927, 80] on icon at bounding box center [927, 83] width 11 height 11
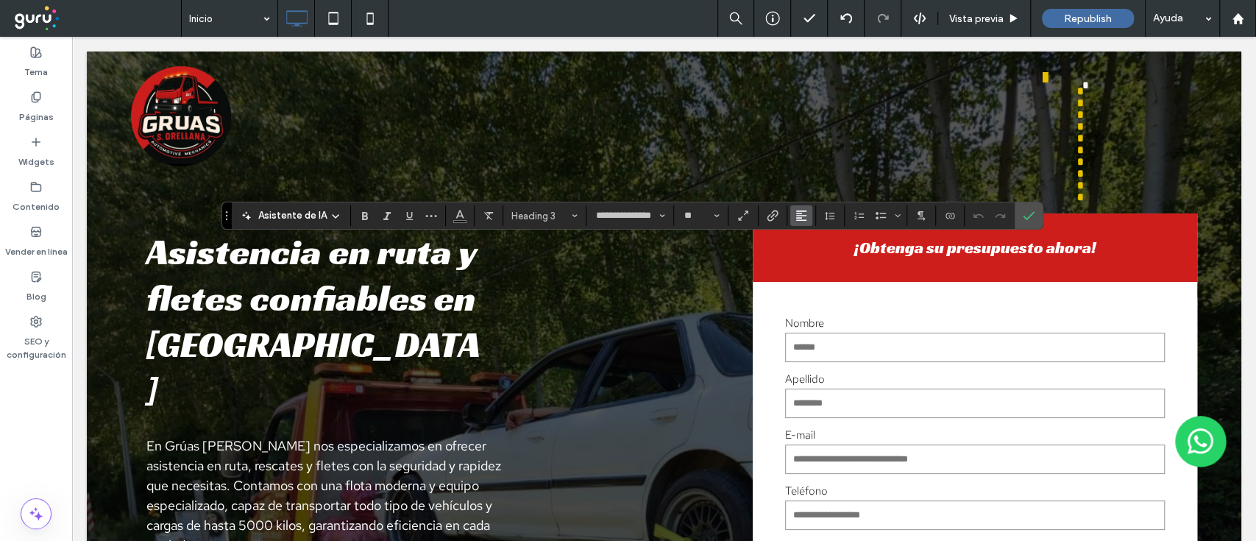
click at [797, 210] on icon "Alineación" at bounding box center [802, 216] width 12 height 12
click at [810, 258] on icon "ui.textEditor.alignment.center" at bounding box center [813, 261] width 12 height 12
click at [1025, 209] on span "Confirmar" at bounding box center [1026, 215] width 7 height 26
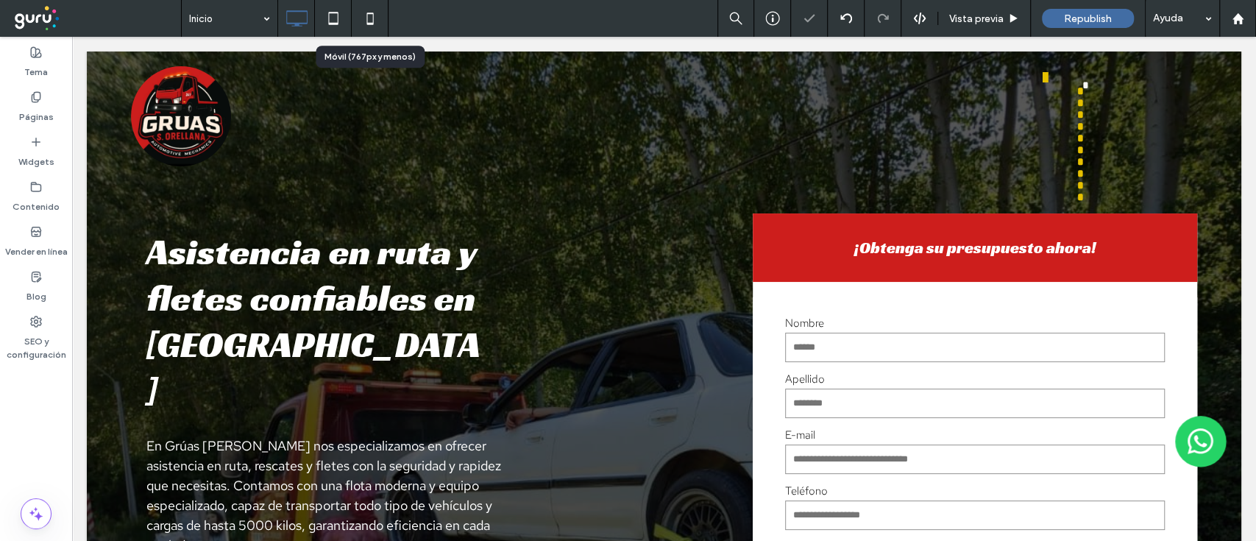
click at [369, 18] on icon at bounding box center [369, 18] width 29 height 29
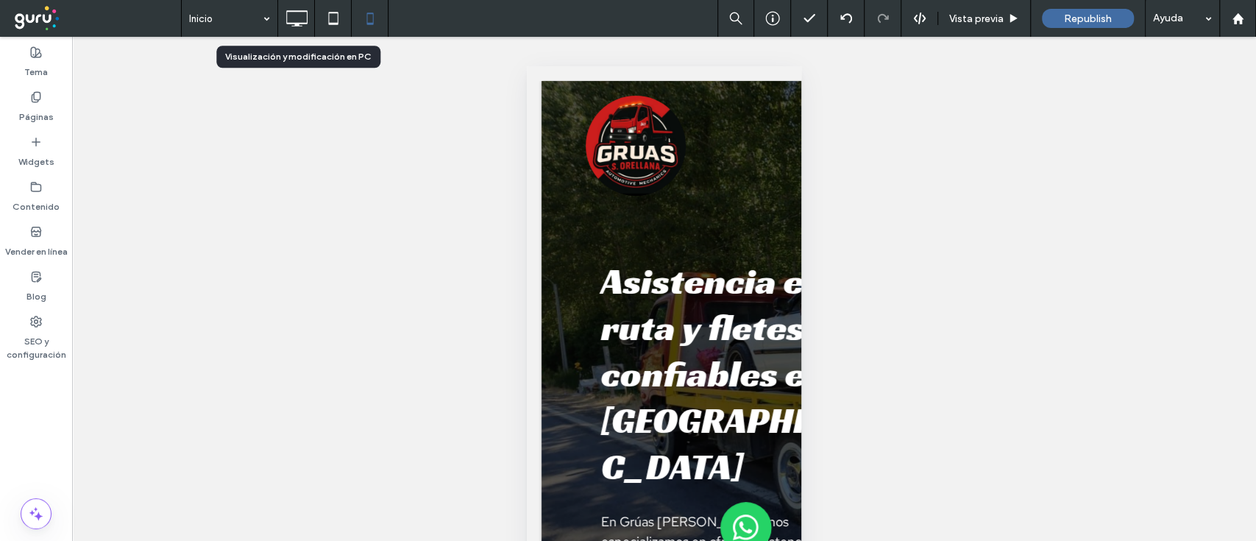
click at [292, 7] on icon at bounding box center [296, 18] width 29 height 29
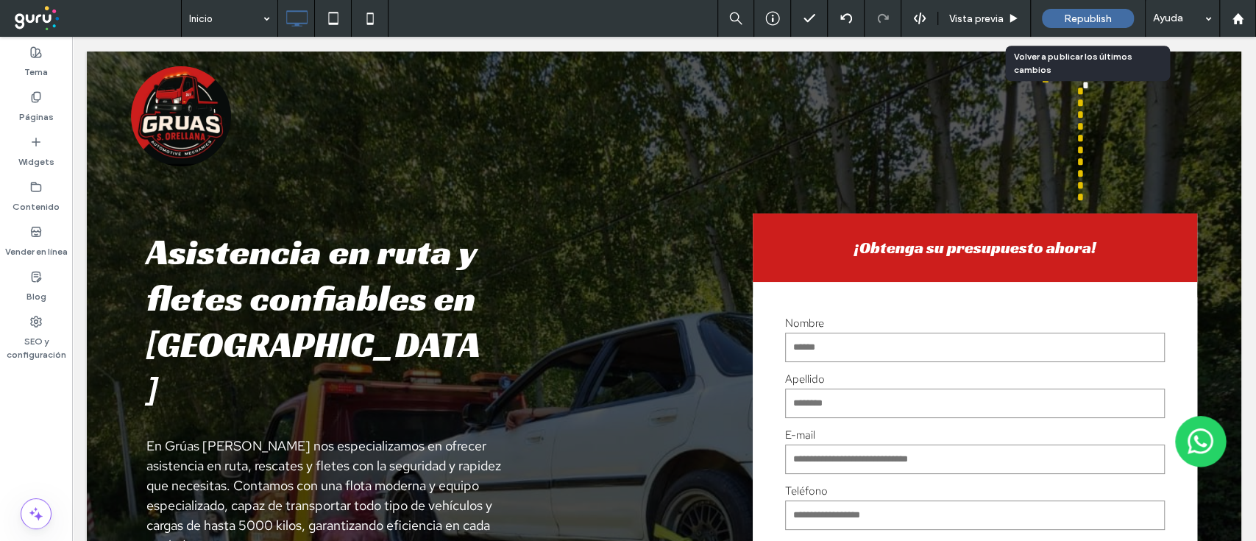
click at [1086, 15] on span "Republish" at bounding box center [1088, 19] width 48 height 13
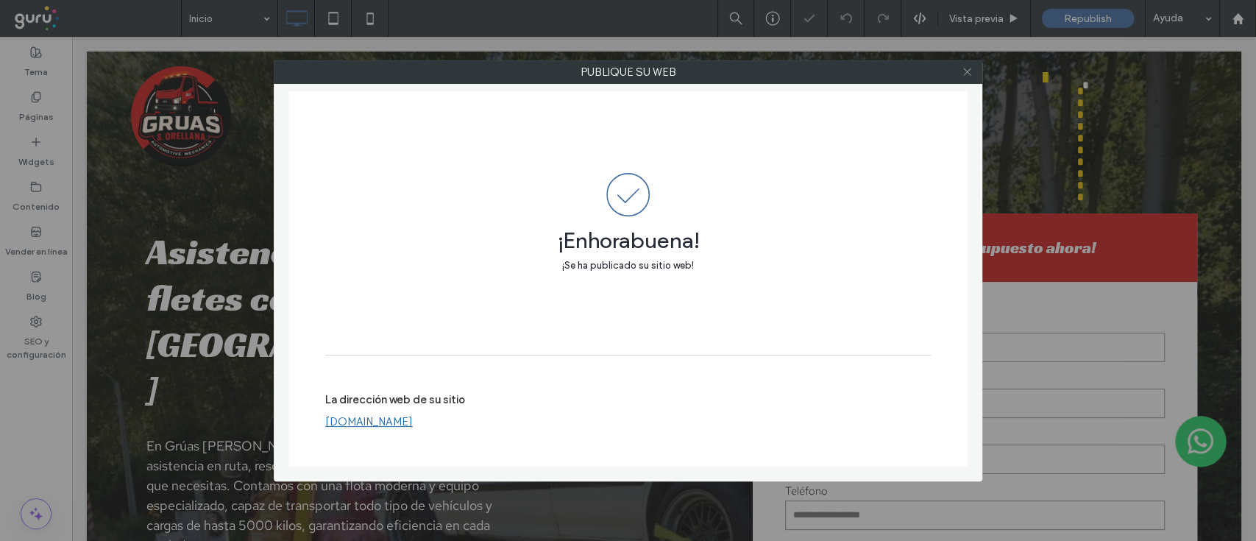
click at [970, 73] on icon at bounding box center [967, 71] width 11 height 11
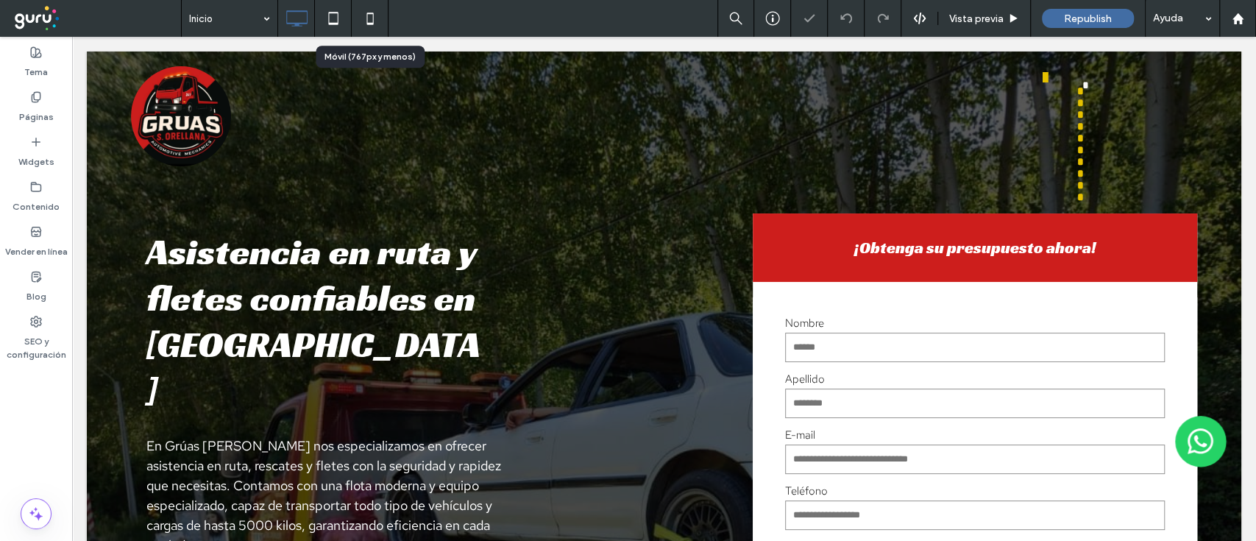
click at [367, 15] on use at bounding box center [370, 19] width 7 height 12
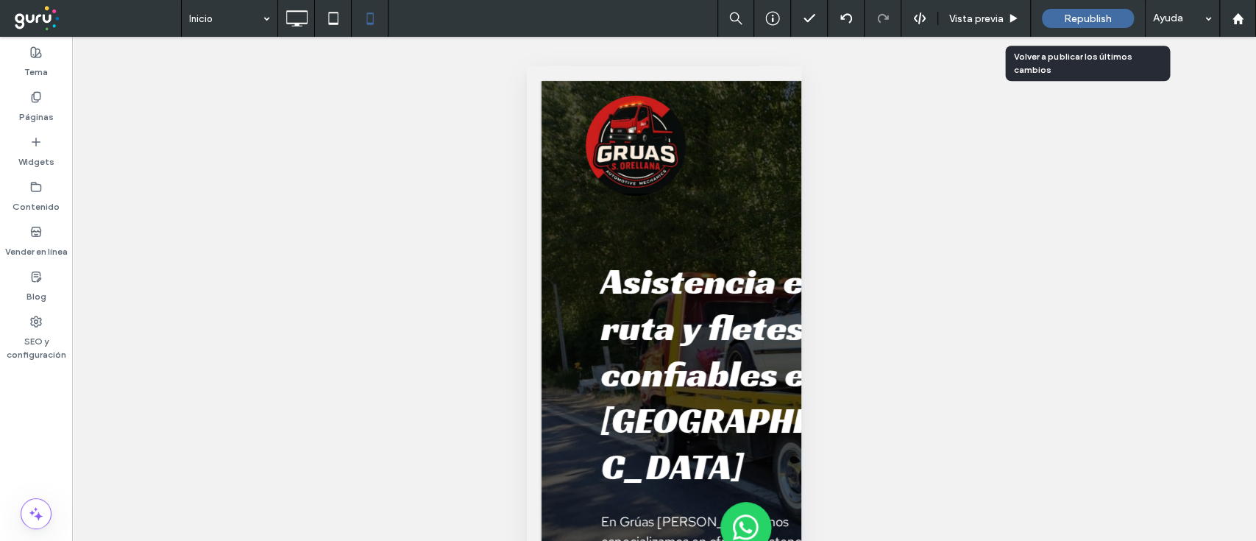
click at [1094, 18] on span "Republish" at bounding box center [1088, 19] width 48 height 13
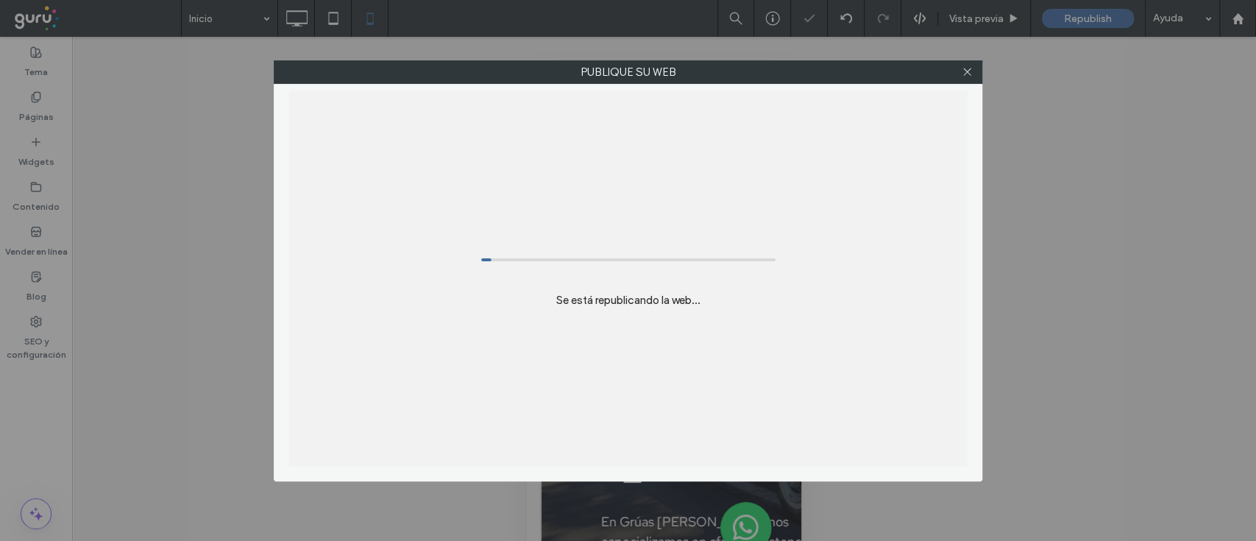
click at [786, 289] on div "Se está republicando la web..." at bounding box center [628, 278] width 679 height 375
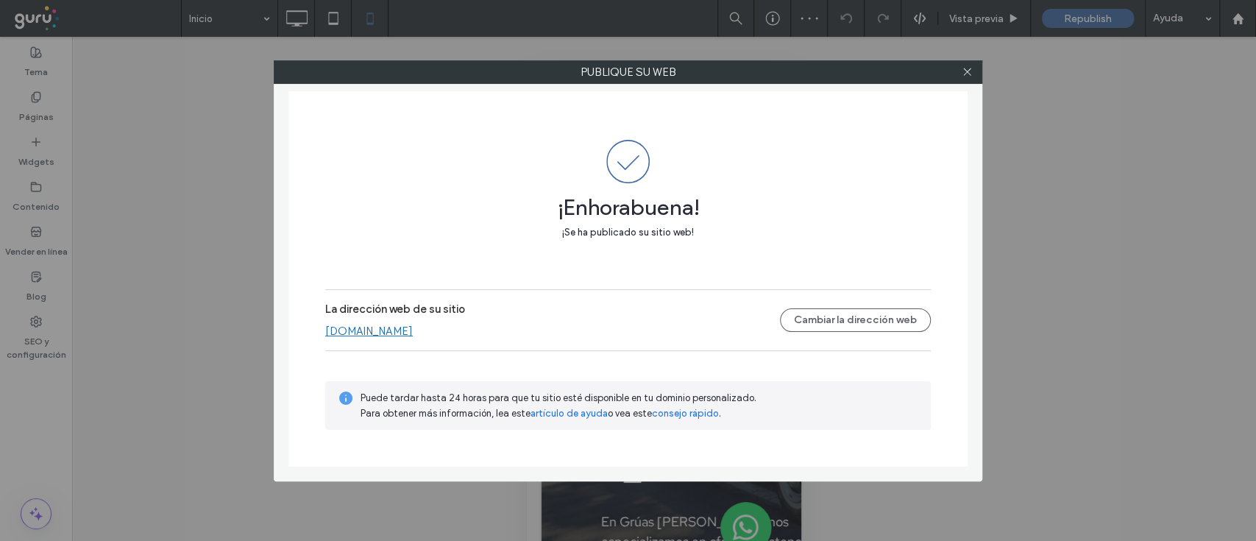
click at [976, 68] on div at bounding box center [967, 72] width 22 height 22
click at [973, 70] on div at bounding box center [967, 72] width 22 height 22
click at [966, 71] on icon at bounding box center [967, 71] width 11 height 11
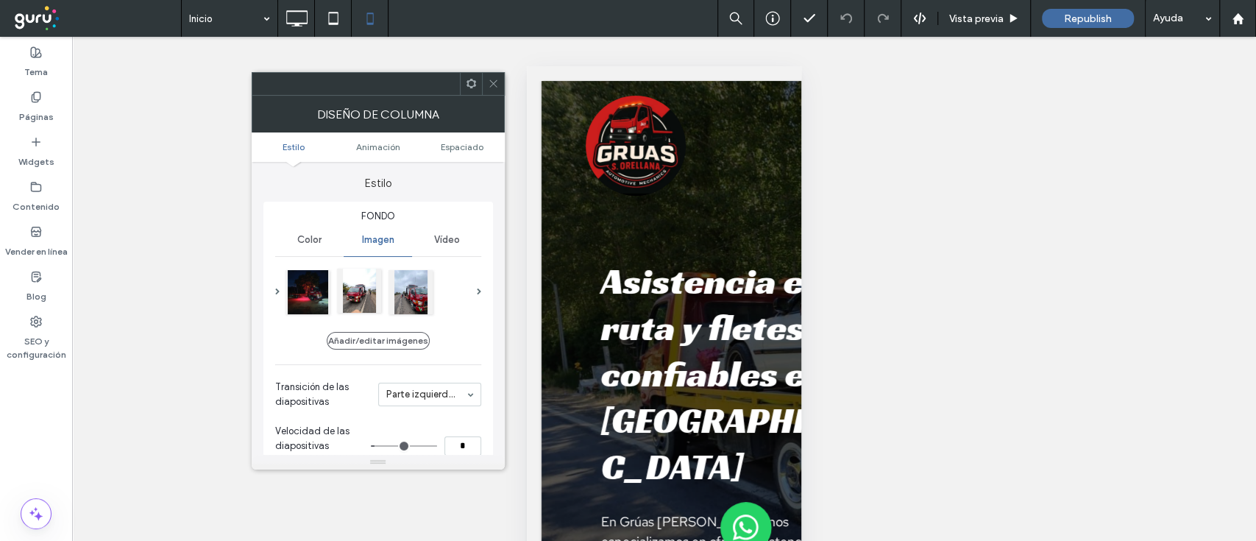
click at [361, 296] on div at bounding box center [359, 291] width 44 height 44
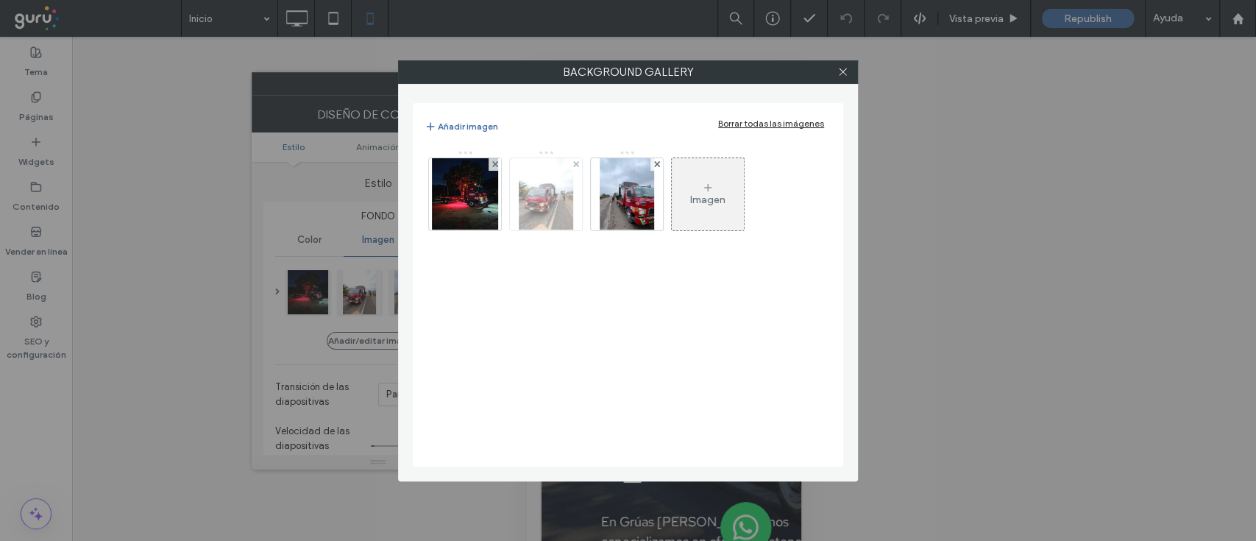
click at [559, 190] on img at bounding box center [546, 194] width 54 height 72
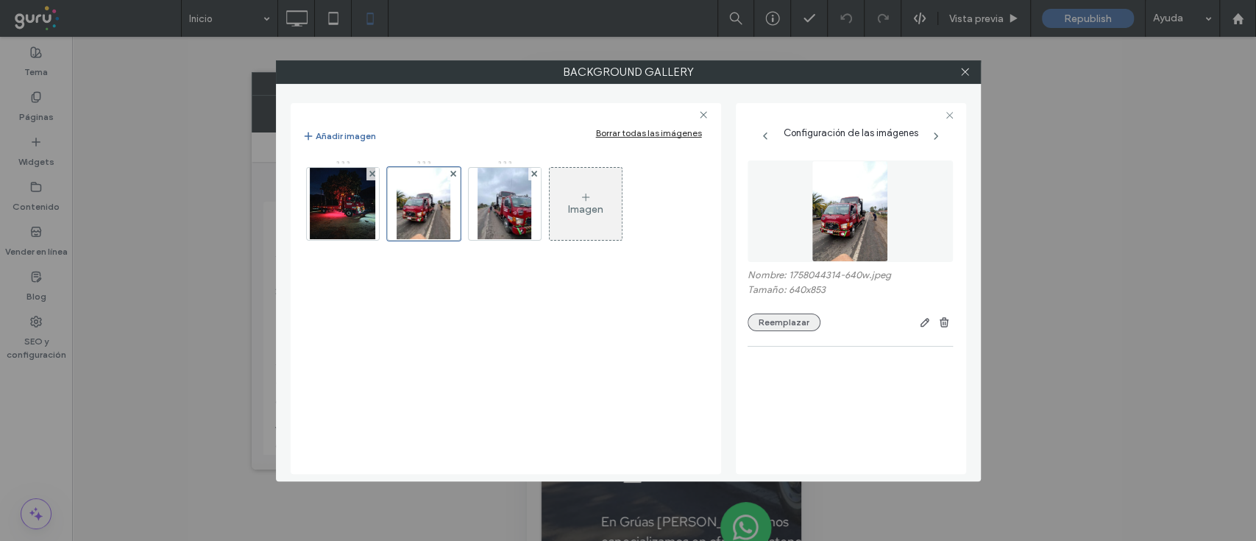
click at [774, 330] on button "Reemplazar" at bounding box center [784, 323] width 73 height 18
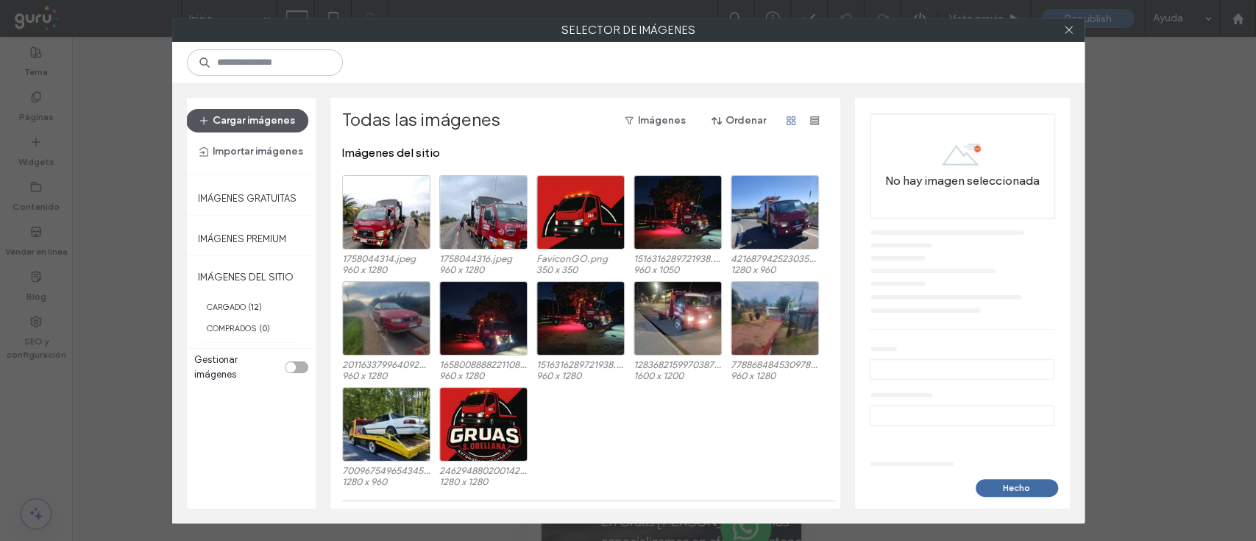
click at [269, 109] on button "Cargar imágenes" at bounding box center [247, 121] width 122 height 24
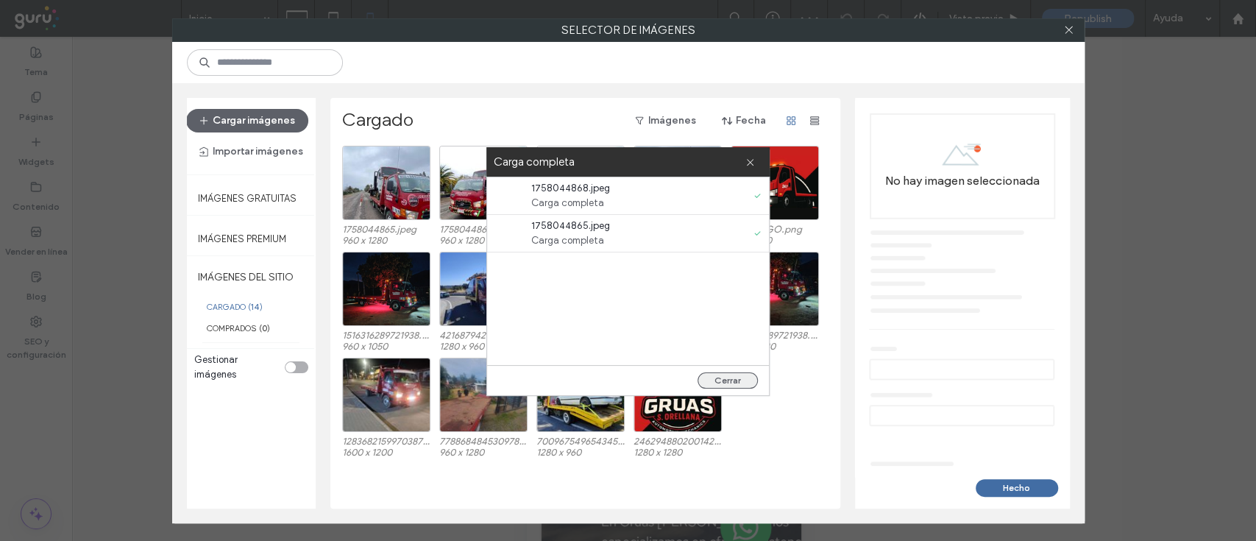
click at [728, 378] on button "Cerrar" at bounding box center [728, 380] width 60 height 16
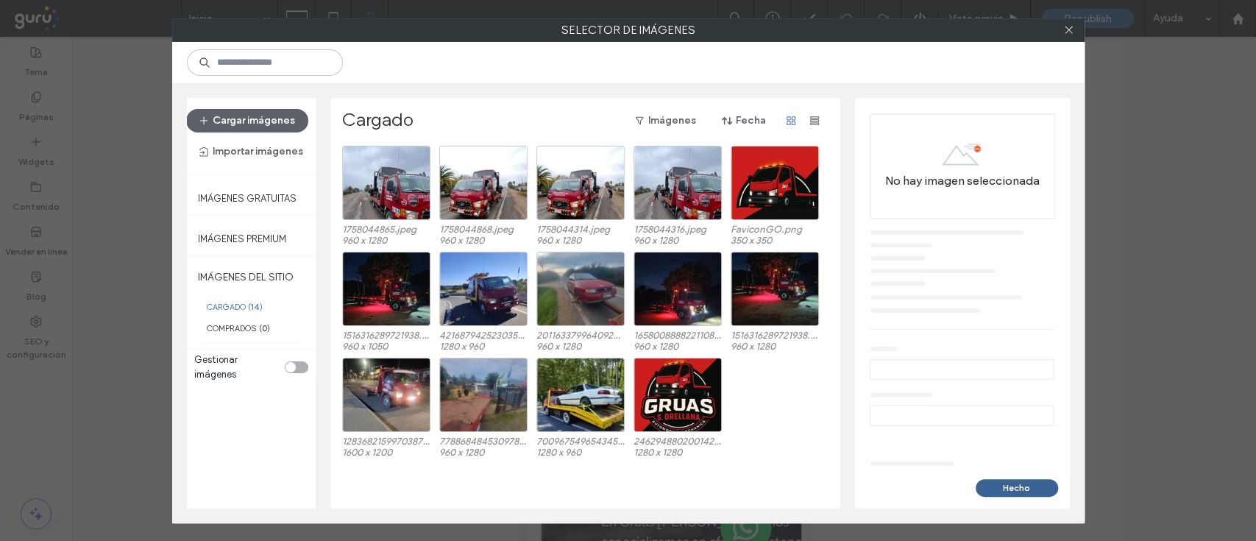
click at [1014, 487] on button "Hecho" at bounding box center [1017, 488] width 82 height 18
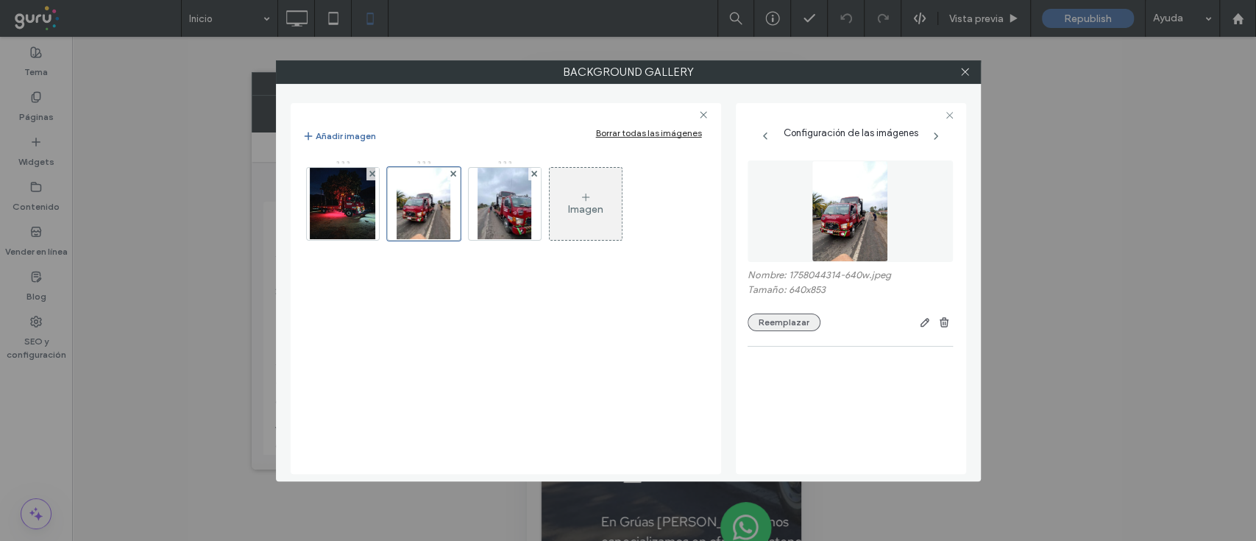
click at [774, 321] on button "Reemplazar" at bounding box center [784, 323] width 73 height 18
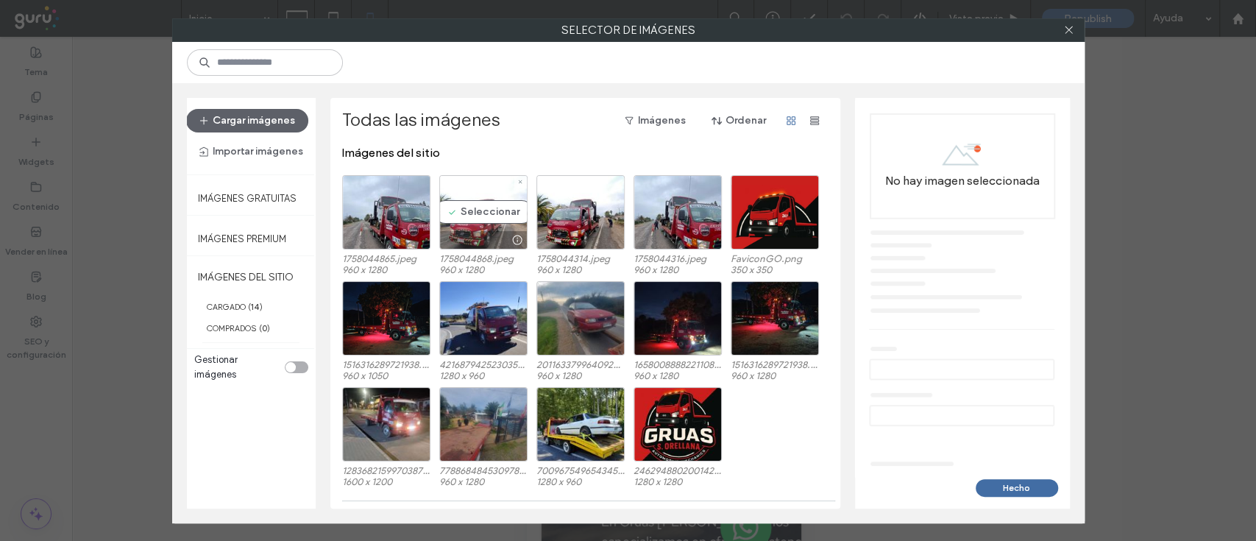
click at [473, 231] on div at bounding box center [483, 240] width 87 height 18
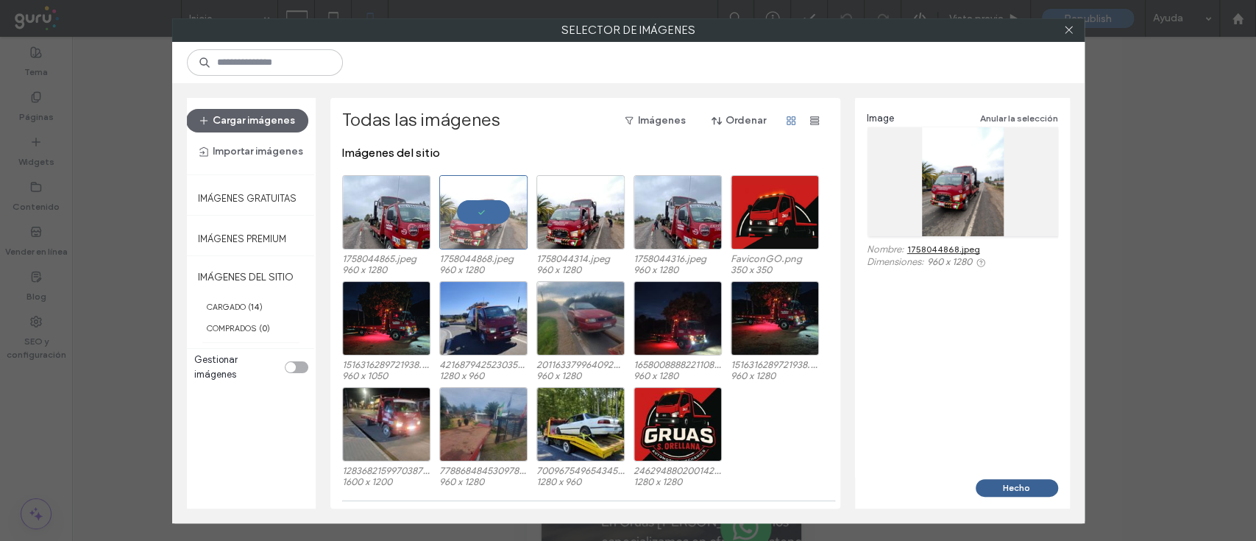
click at [1016, 480] on button "Hecho" at bounding box center [1017, 488] width 82 height 18
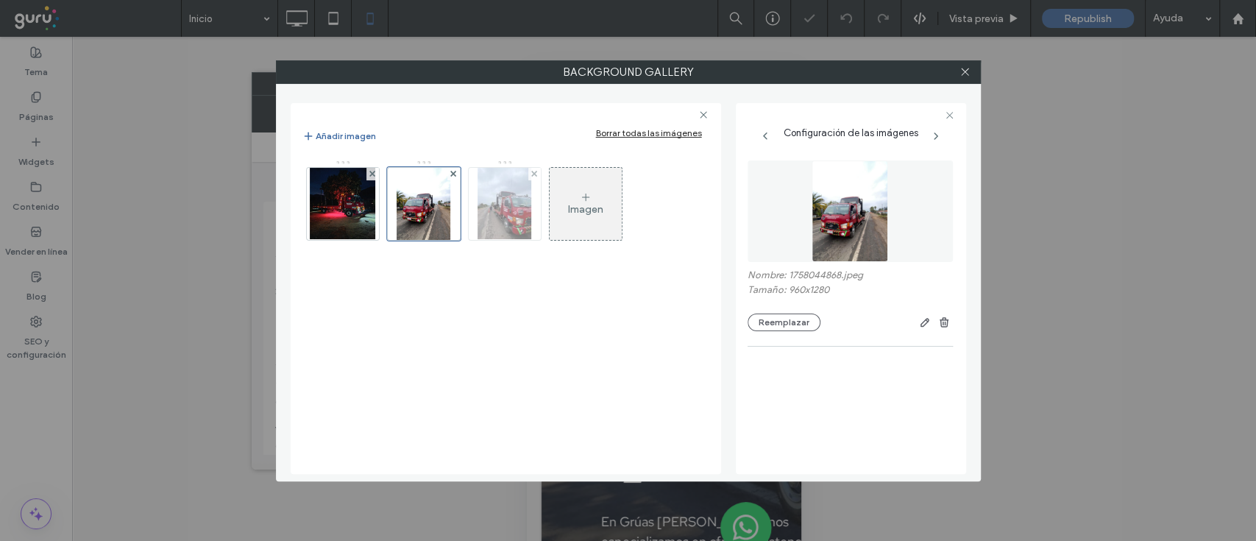
click at [506, 199] on img at bounding box center [505, 204] width 54 height 72
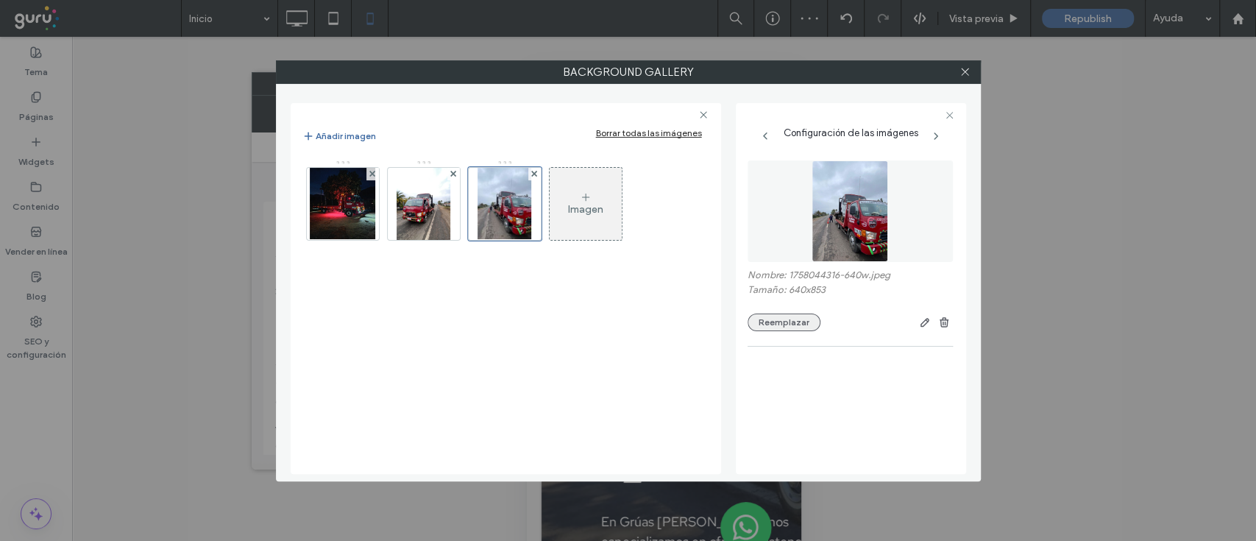
click at [790, 326] on button "Reemplazar" at bounding box center [784, 323] width 73 height 18
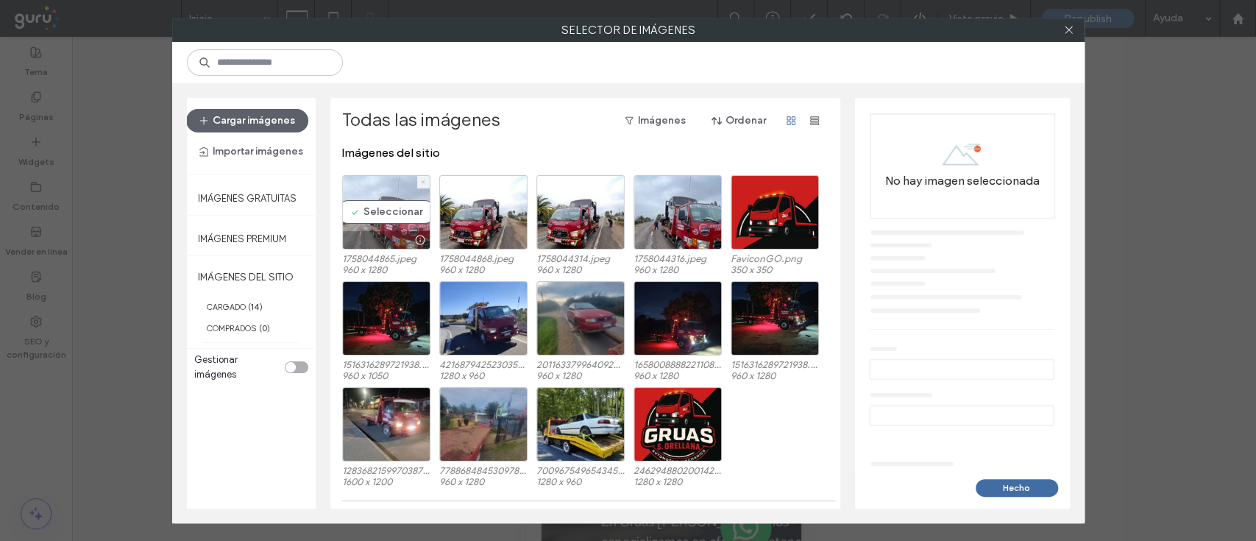
click at [422, 179] on icon at bounding box center [423, 182] width 6 height 6
click at [383, 211] on div "Seleccionar" at bounding box center [386, 212] width 88 height 74
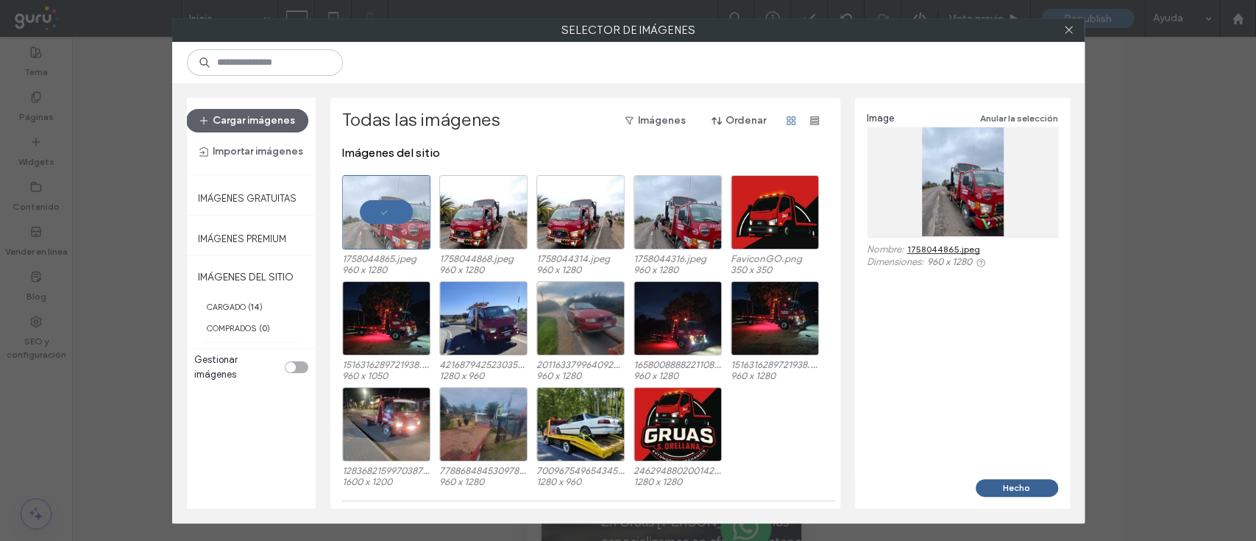
click at [1012, 479] on button "Hecho" at bounding box center [1017, 488] width 82 height 18
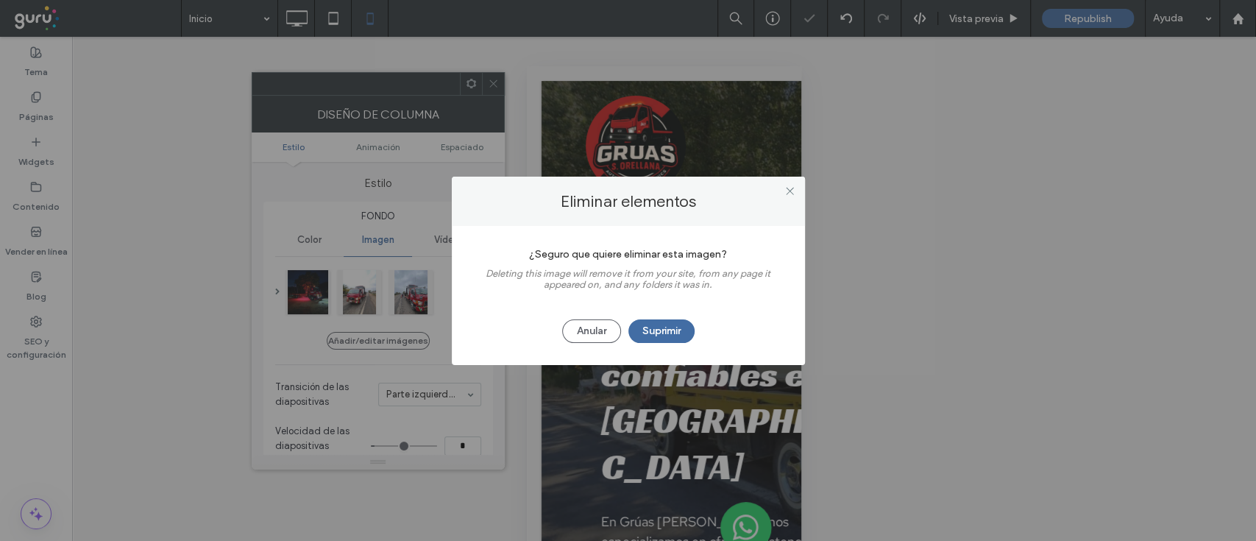
type input "**"
click at [607, 327] on button "Anular" at bounding box center [591, 331] width 59 height 24
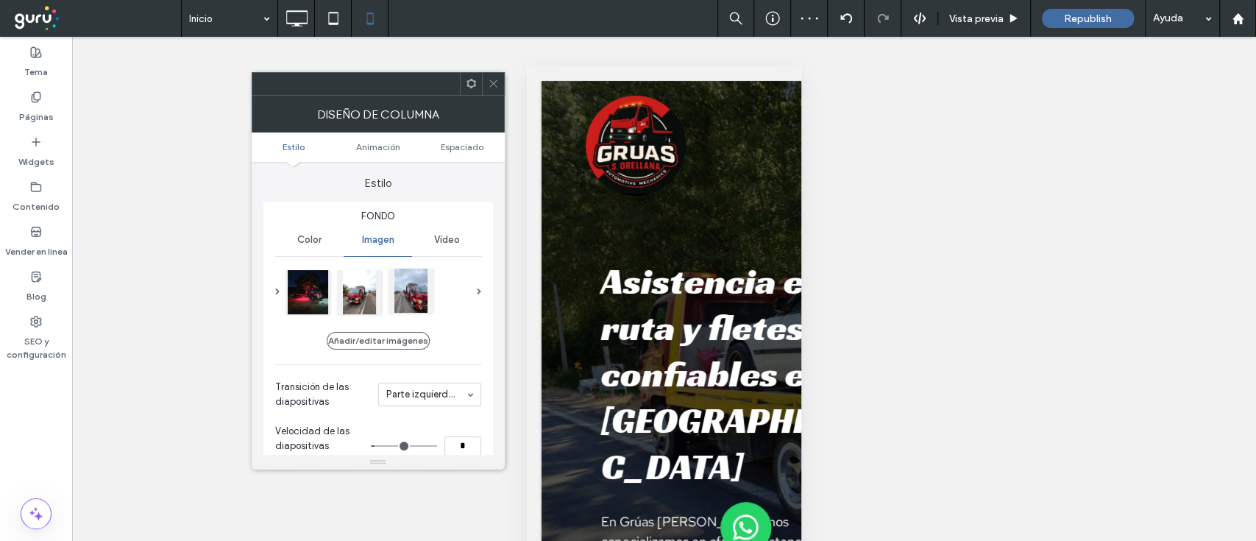
click at [406, 293] on div at bounding box center [411, 291] width 44 height 44
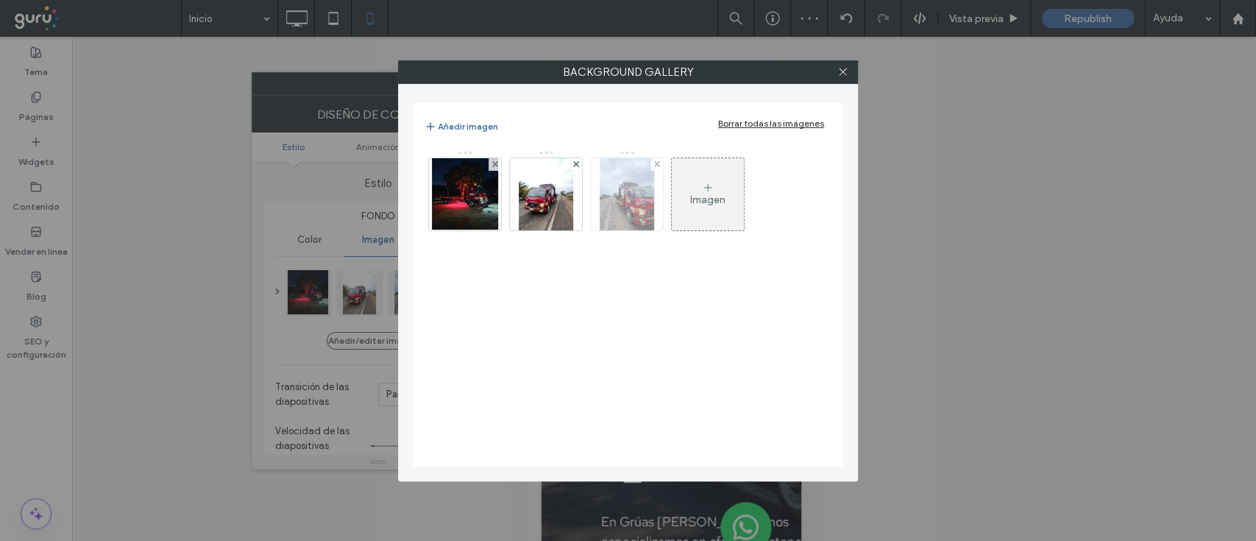
click at [606, 192] on img at bounding box center [627, 194] width 54 height 72
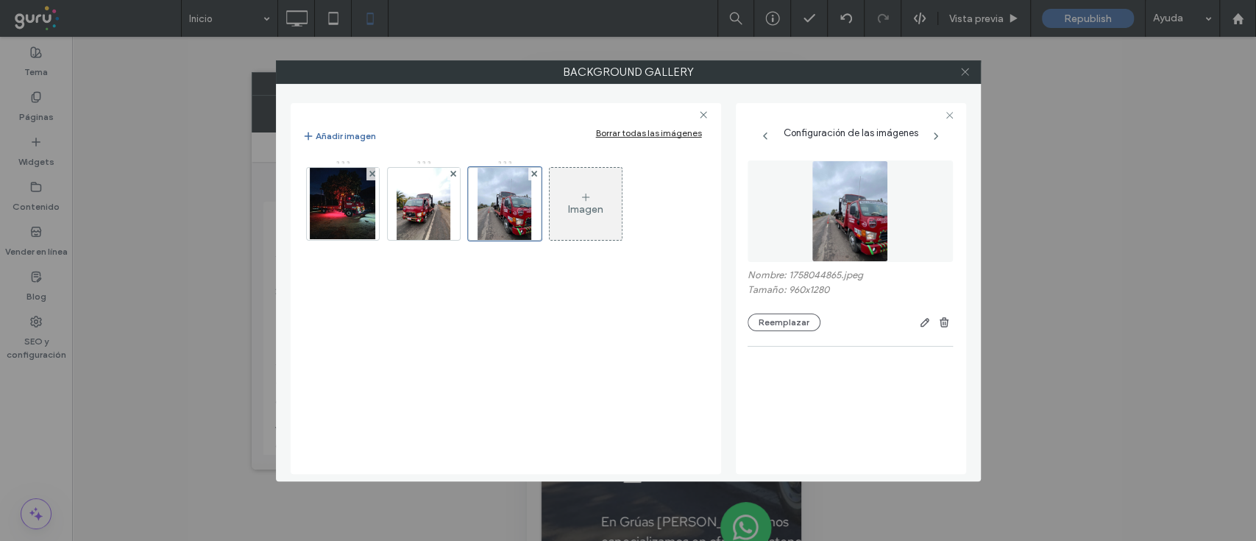
click at [967, 78] on span at bounding box center [965, 72] width 11 height 22
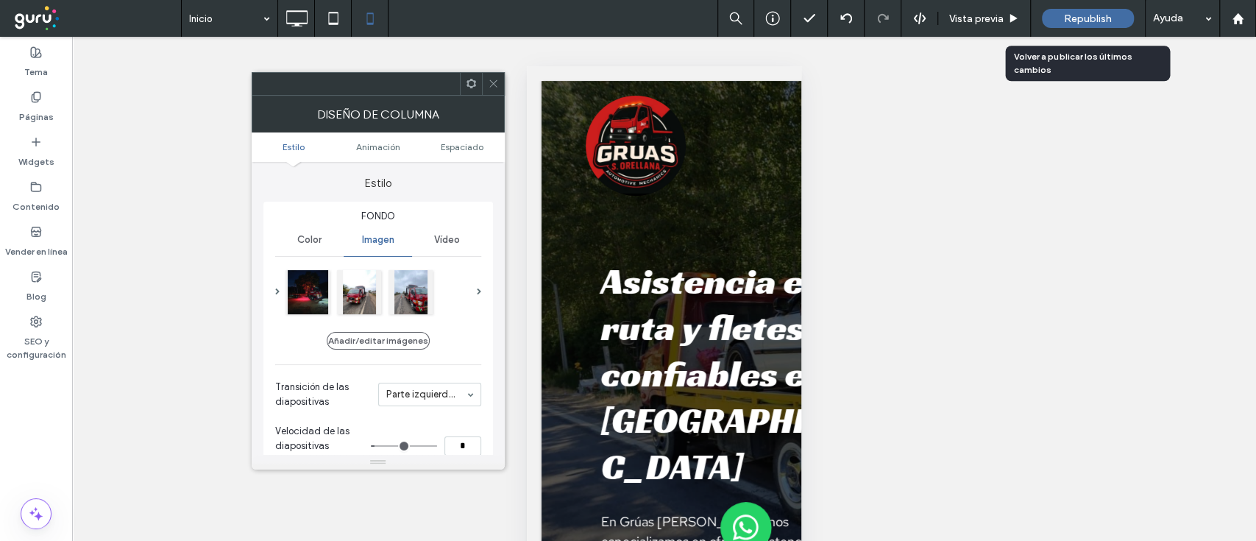
click at [1101, 18] on span "Republish" at bounding box center [1088, 19] width 48 height 13
